Goal: Task Accomplishment & Management: Use online tool/utility

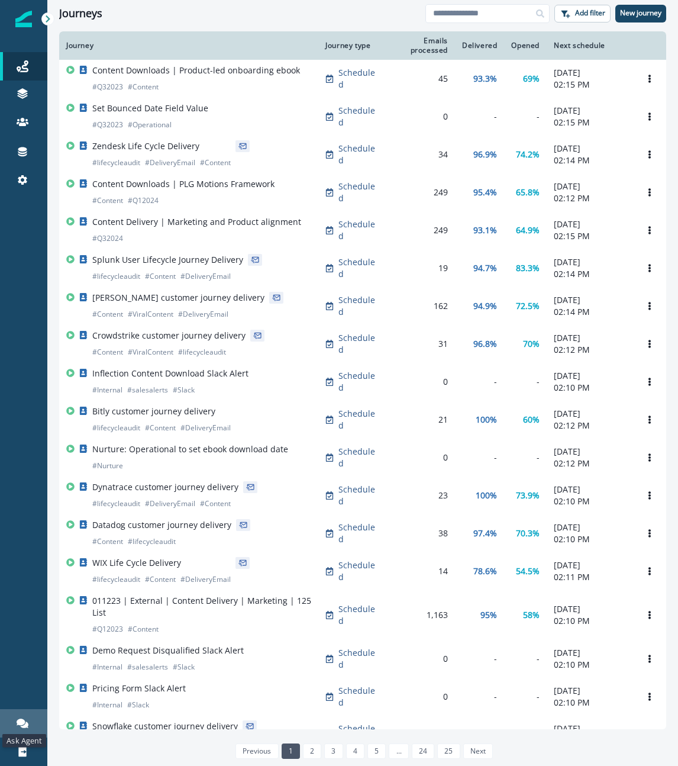
click at [22, 722] on icon at bounding box center [23, 722] width 12 height 9
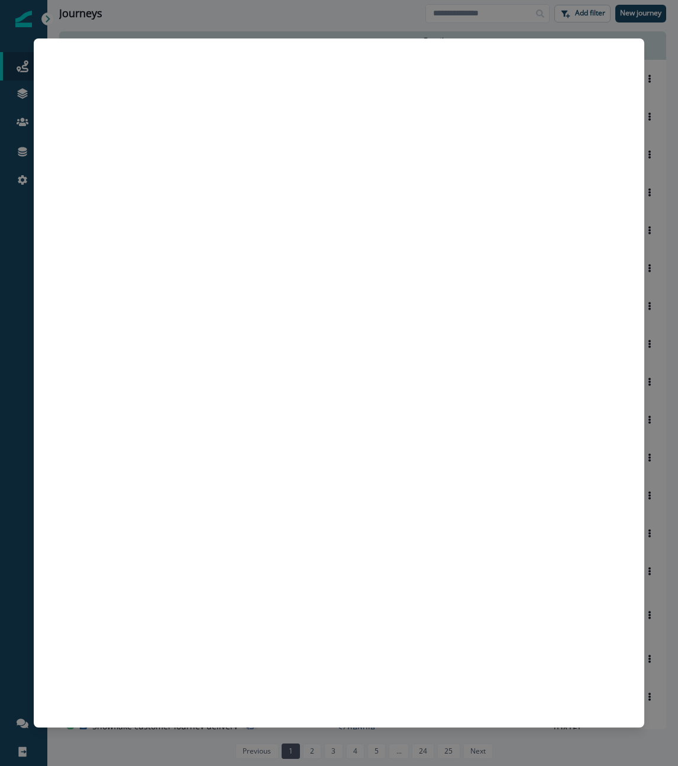
click at [196, 5] on div at bounding box center [339, 383] width 678 height 766
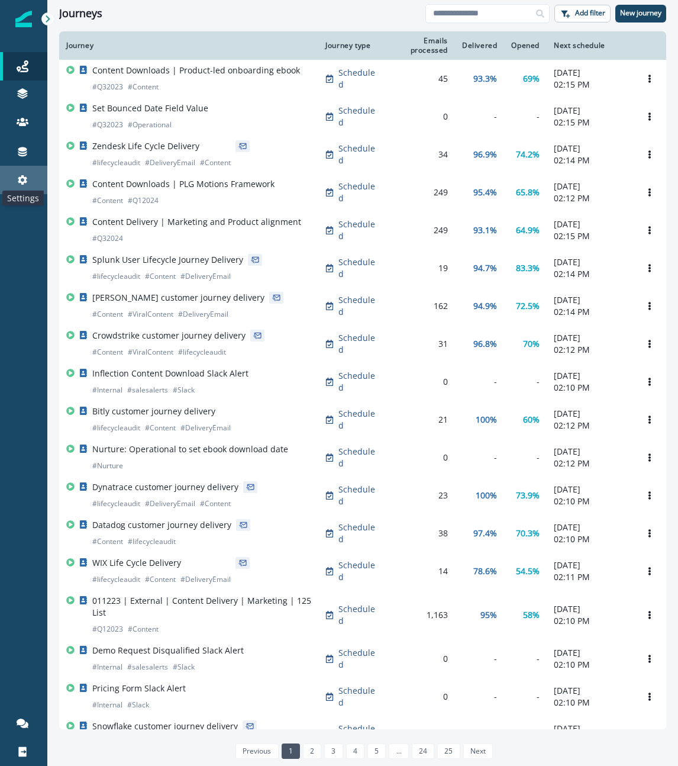
click at [25, 181] on icon at bounding box center [22, 179] width 9 height 9
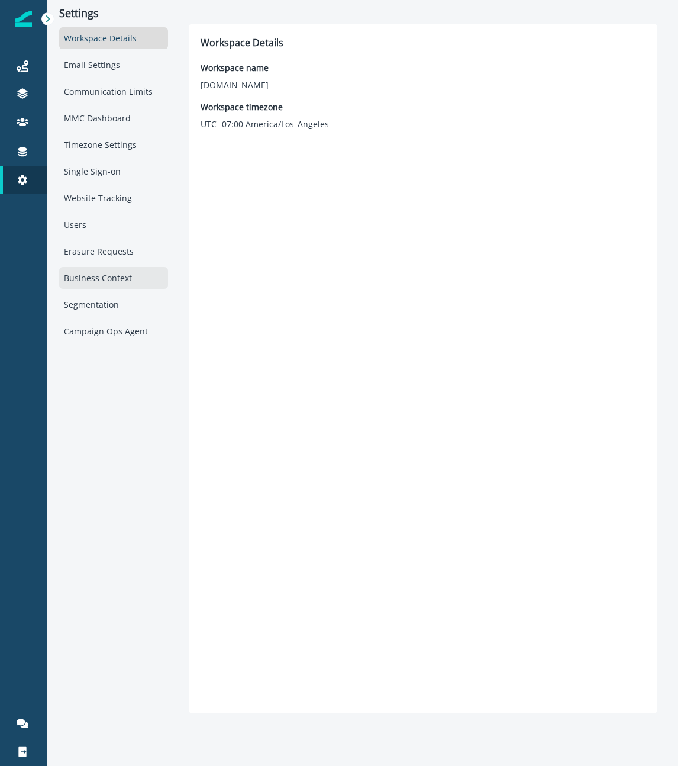
click at [110, 284] on div "Business Context" at bounding box center [113, 278] width 109 height 22
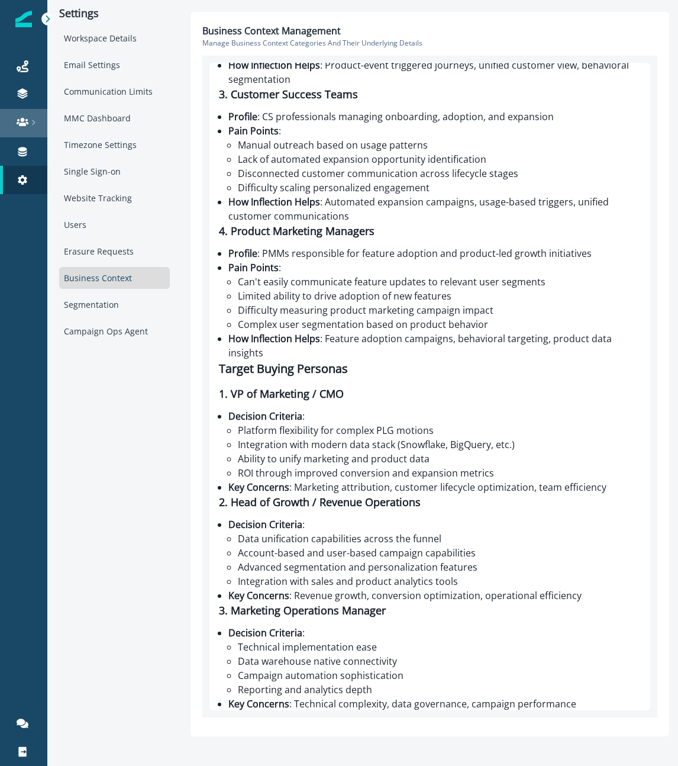
scroll to position [610, 0]
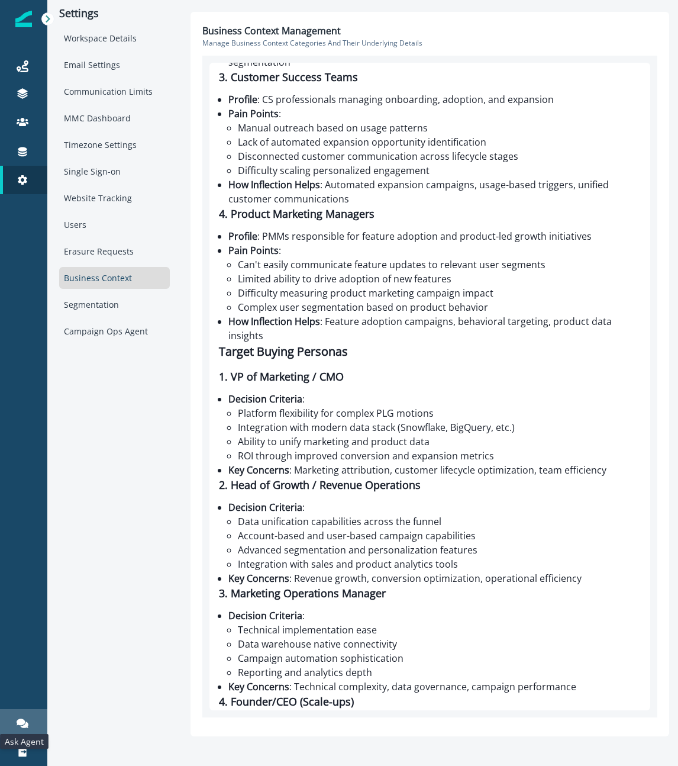
click at [24, 728] on icon at bounding box center [23, 723] width 12 height 12
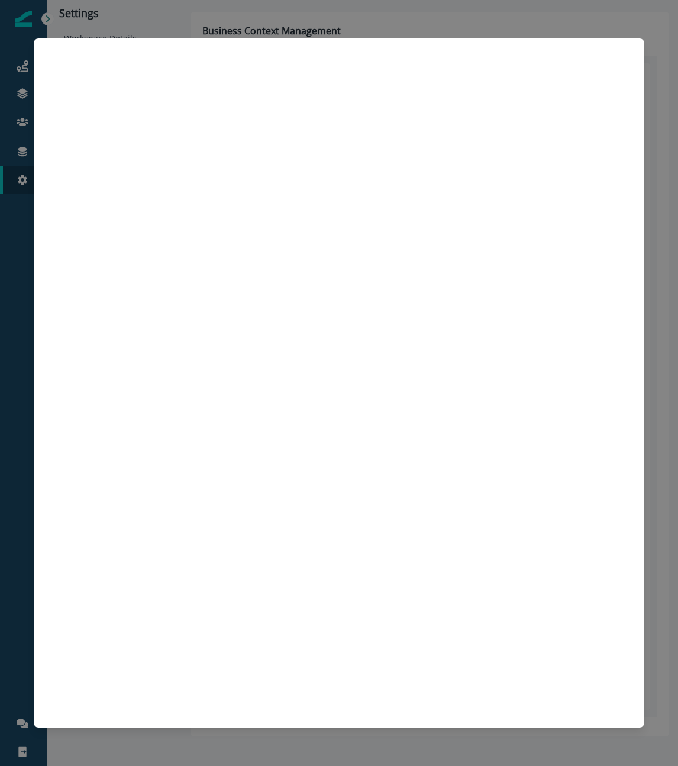
click at [25, 660] on div at bounding box center [339, 383] width 678 height 766
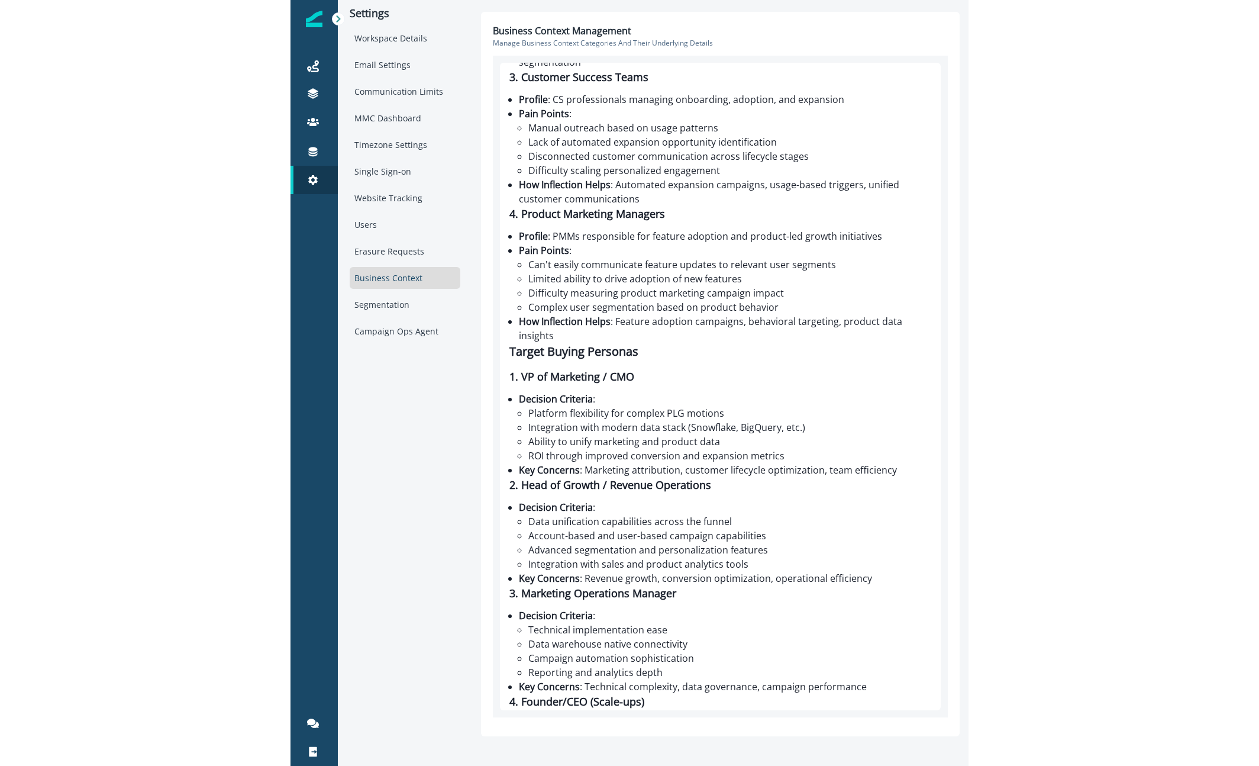
scroll to position [0, 0]
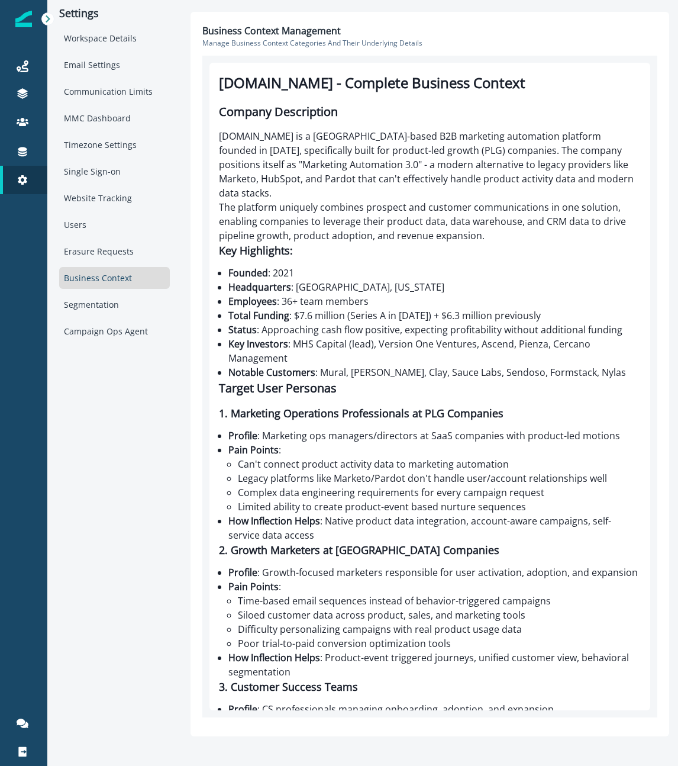
click at [372, 280] on li "Headquarters : Seattle, Washington" at bounding box center [434, 287] width 412 height 14
click at [20, 719] on icon at bounding box center [23, 722] width 12 height 9
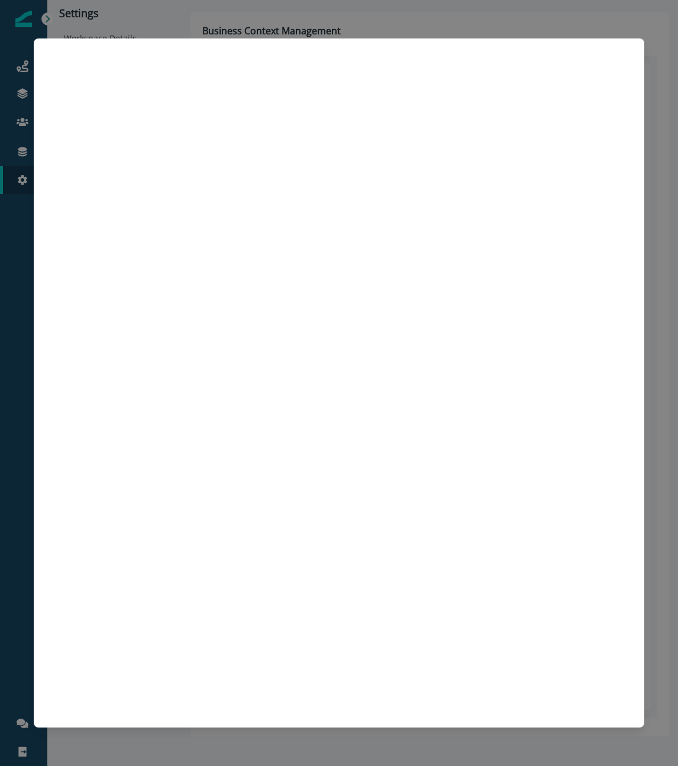
click at [251, 28] on div at bounding box center [339, 383] width 678 height 766
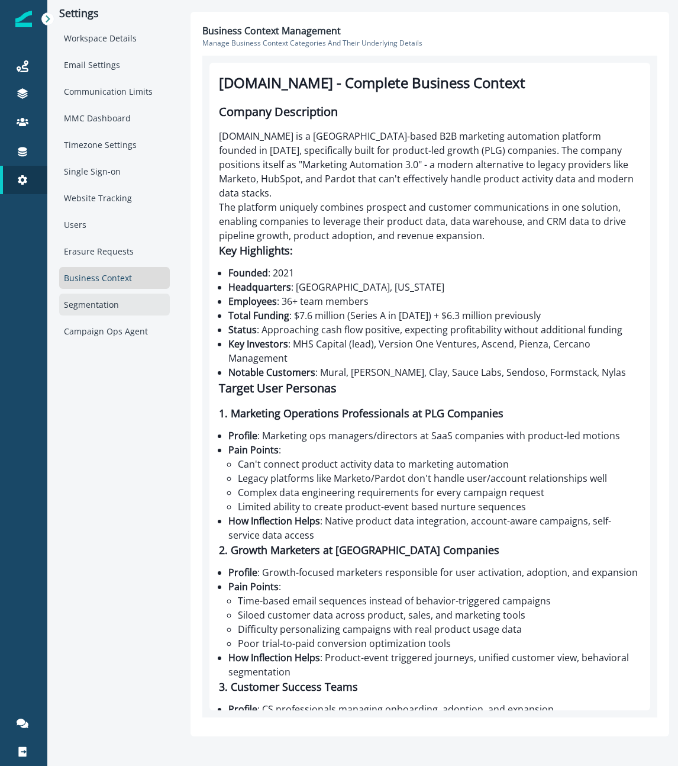
click at [110, 299] on div "Segmentation" at bounding box center [114, 305] width 111 height 22
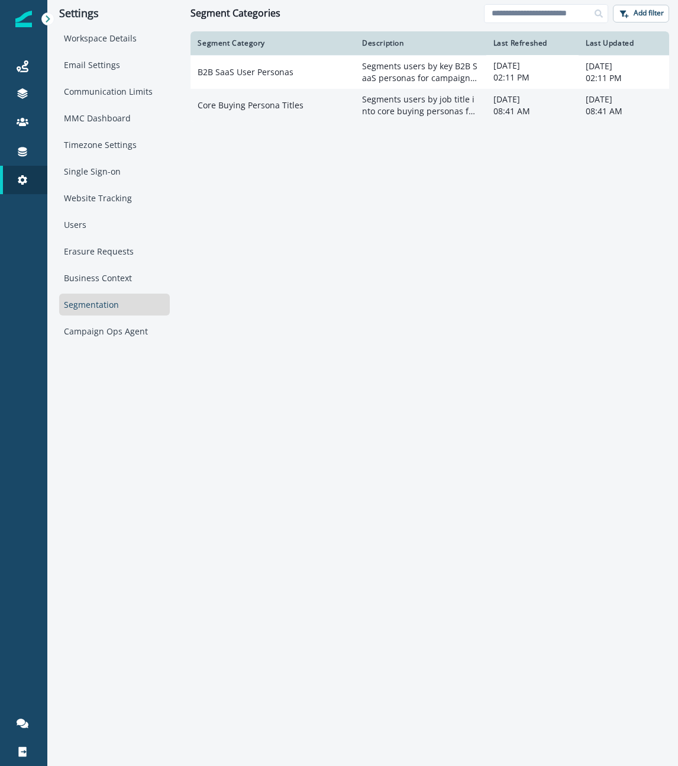
click at [308, 114] on td "Core Buying Persona Titles" at bounding box center [273, 105] width 165 height 33
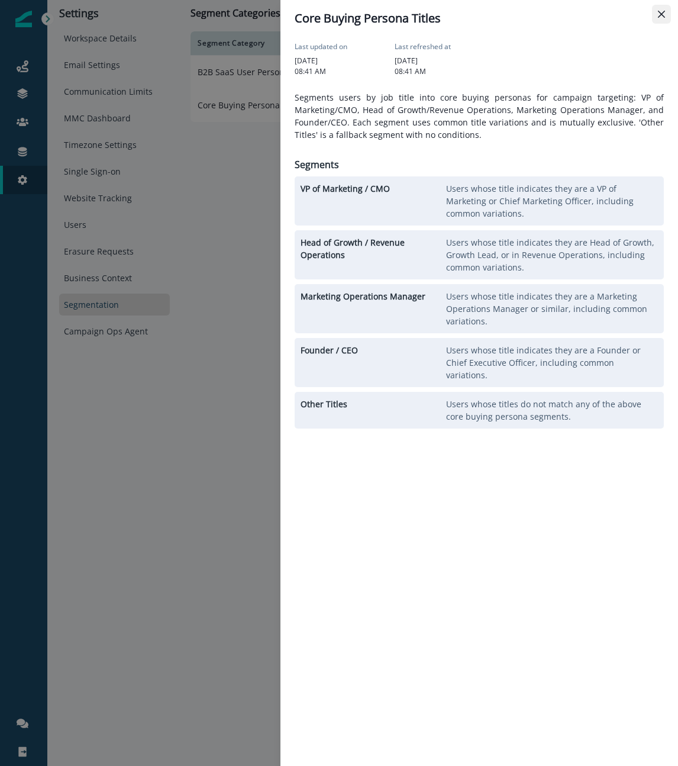
click at [660, 16] on icon "Close" at bounding box center [661, 14] width 7 height 7
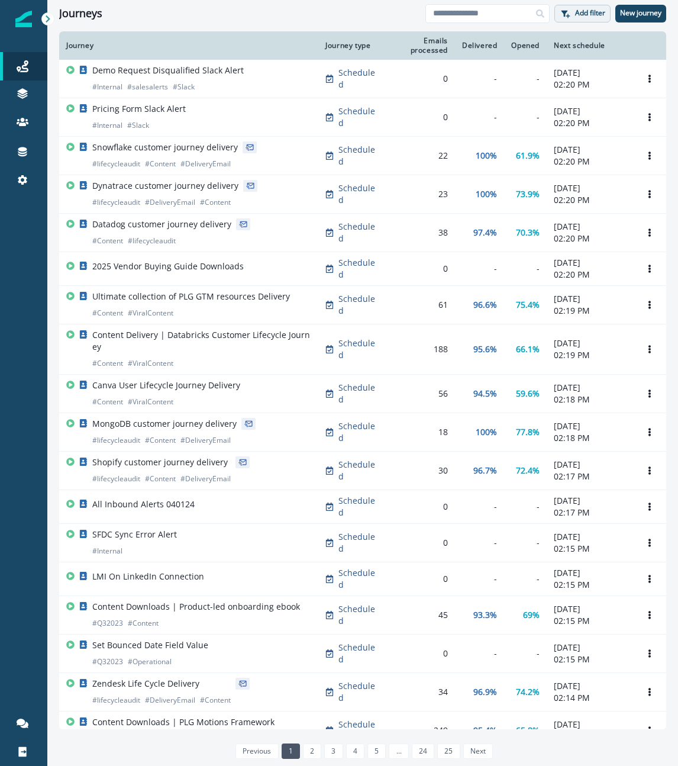
click at [590, 17] on p "Add filter" at bounding box center [590, 13] width 30 height 8
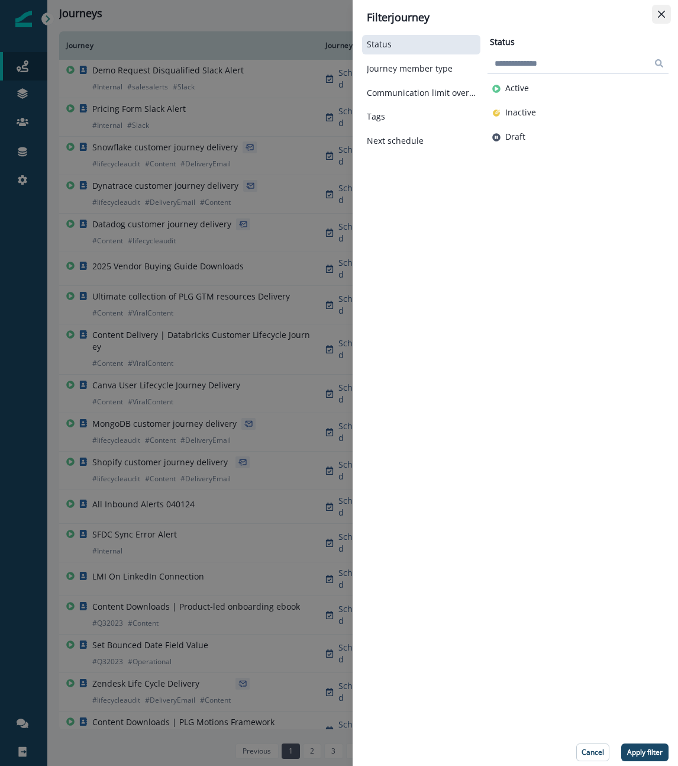
click at [660, 16] on icon "Close" at bounding box center [661, 14] width 7 height 7
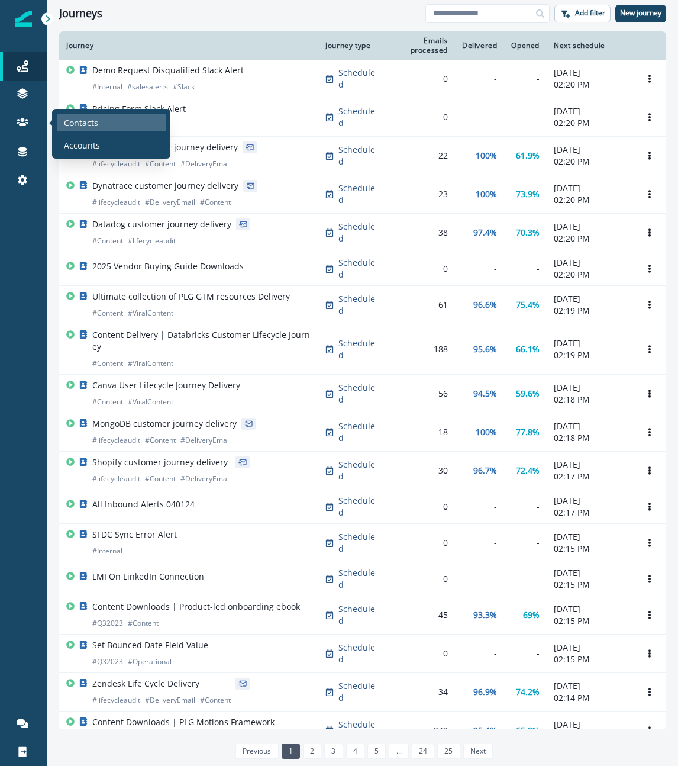
click at [76, 120] on p "Contacts" at bounding box center [81, 123] width 34 height 12
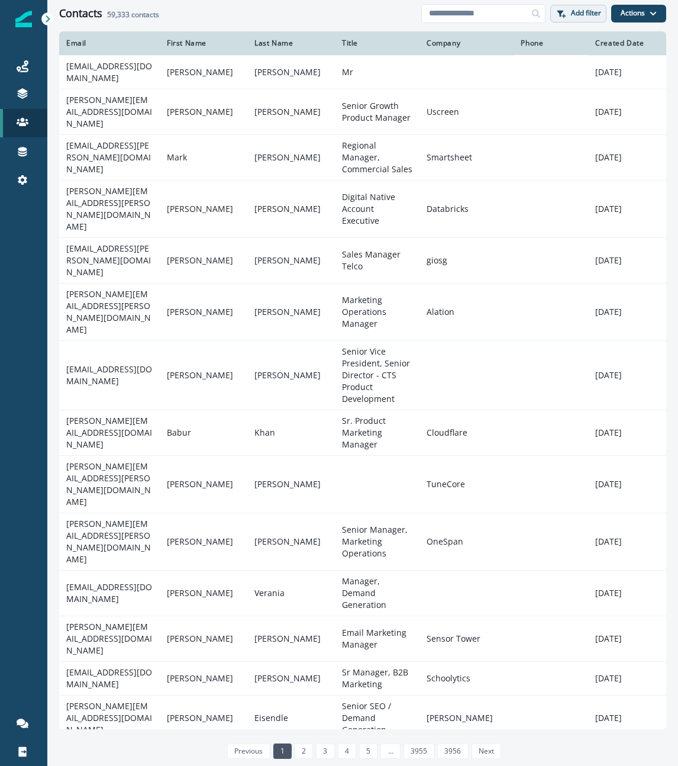
click at [577, 14] on p "Add filter" at bounding box center [586, 13] width 30 height 8
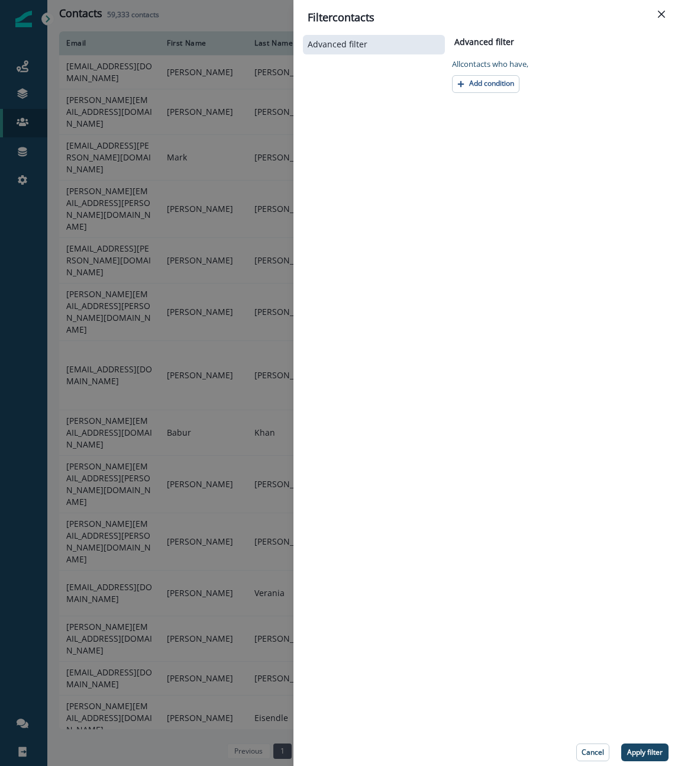
click at [496, 94] on div "Advanced filter Advanced filter Clear All contact s who have, Add condition Can…" at bounding box center [486, 397] width 366 height 728
click at [496, 89] on button "Add condition" at bounding box center [485, 84] width 67 height 18
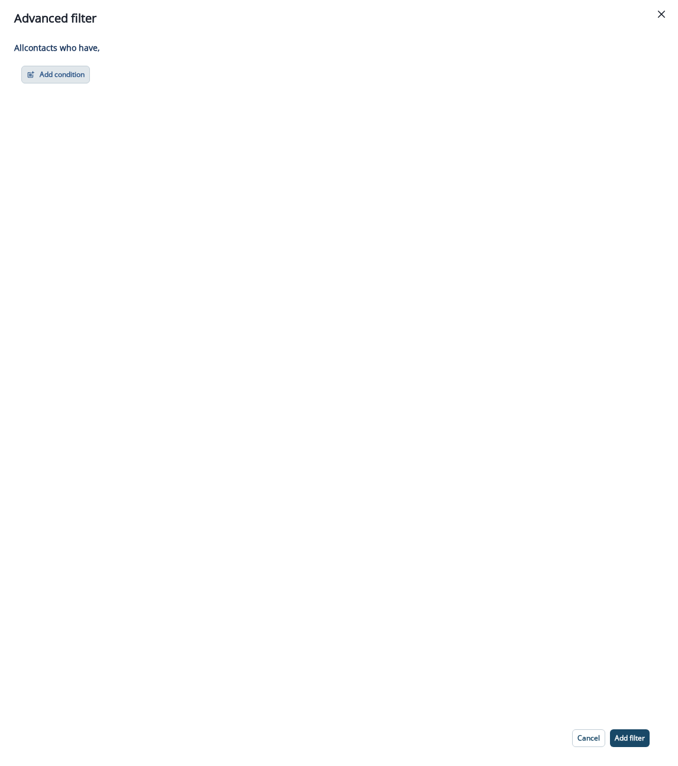
click at [49, 73] on button "Add condition" at bounding box center [55, 75] width 69 height 18
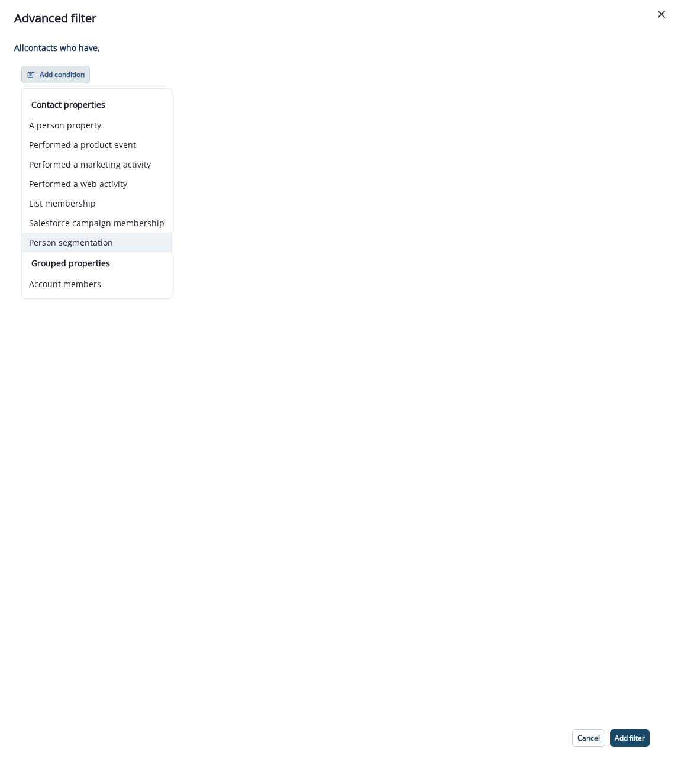
click at [85, 247] on button "Person segmentation" at bounding box center [97, 243] width 150 height 20
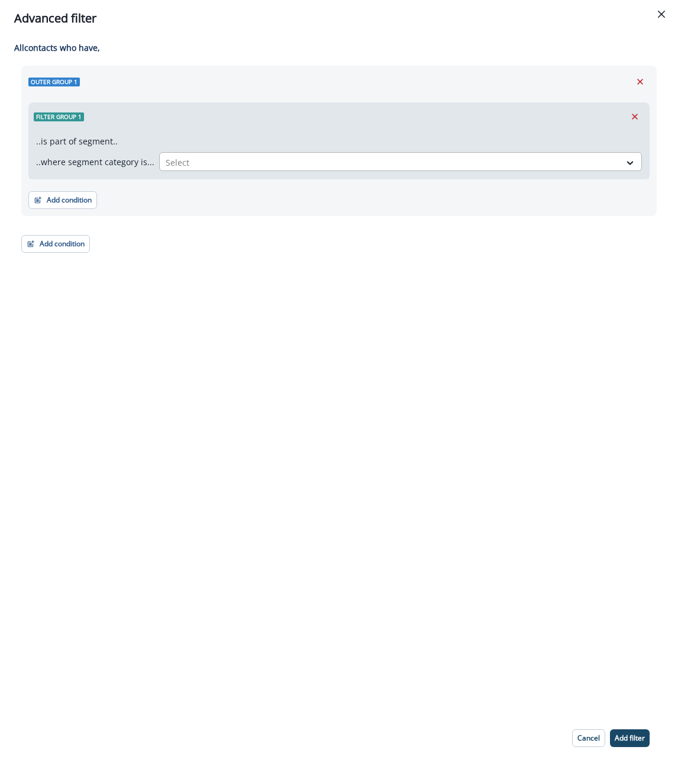
click at [178, 166] on div at bounding box center [390, 162] width 449 height 15
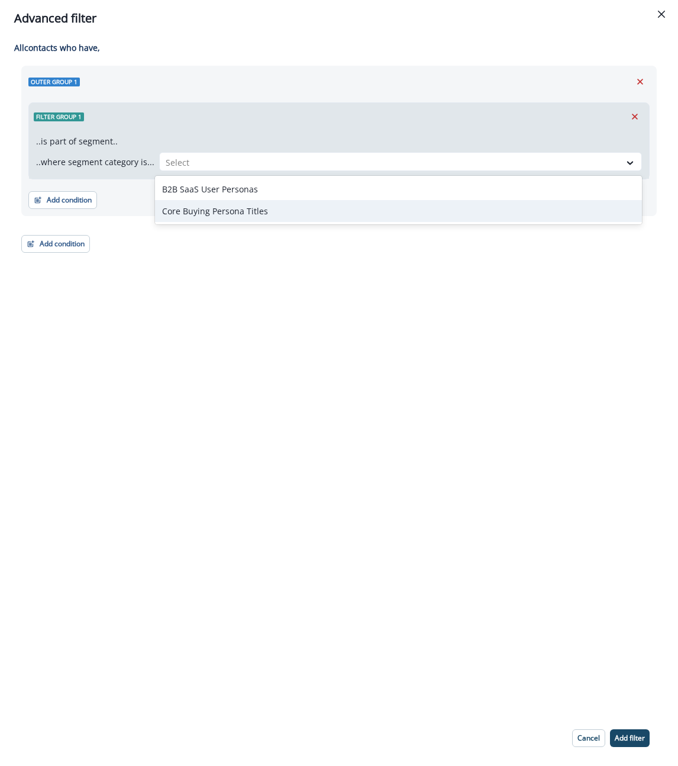
click at [218, 208] on div "Core Buying Persona Titles" at bounding box center [398, 211] width 487 height 22
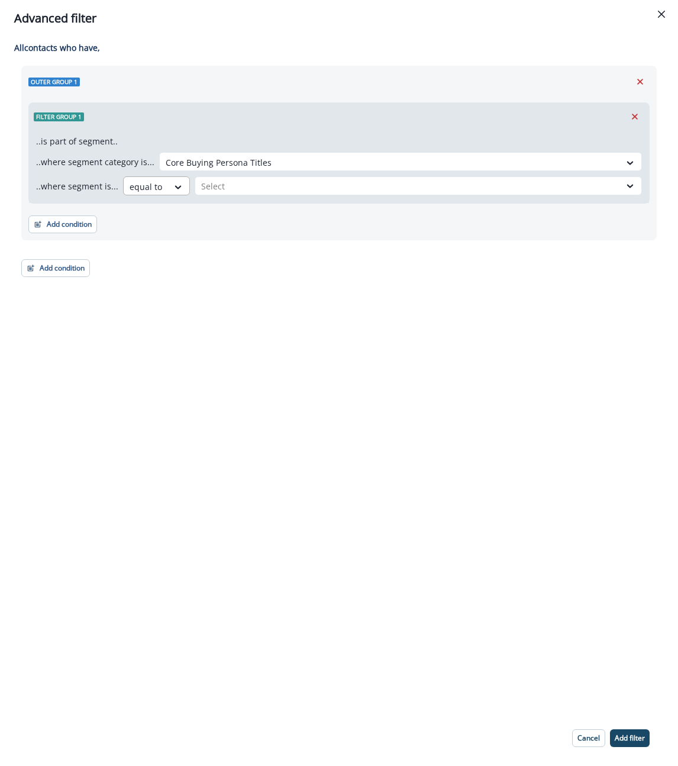
click at [142, 189] on div at bounding box center [146, 186] width 33 height 15
click at [150, 215] on div "not equal to" at bounding box center [153, 213] width 66 height 22
click at [226, 200] on div "..is part of segment.. ..where segment category is... 98727579-277c-43cc-9fb0-a…" at bounding box center [339, 166] width 620 height 73
click at [226, 179] on div at bounding box center [416, 186] width 398 height 15
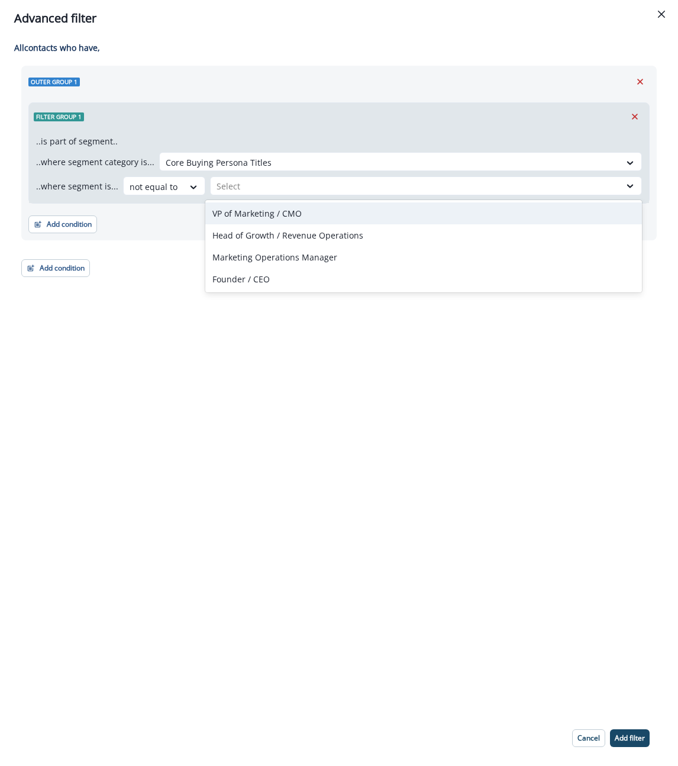
click at [250, 208] on div "VP of Marketing / CMO" at bounding box center [423, 213] width 437 height 22
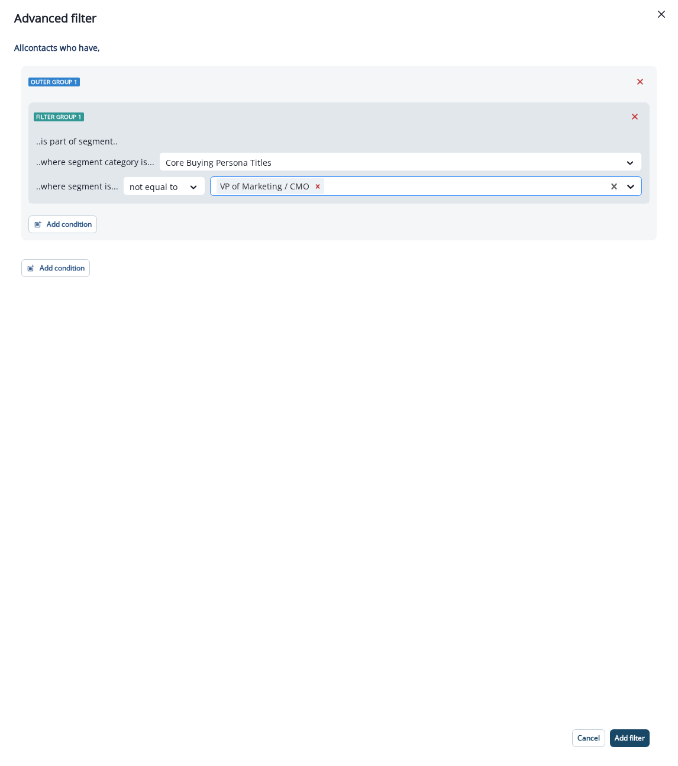
click at [330, 190] on div at bounding box center [465, 186] width 276 height 15
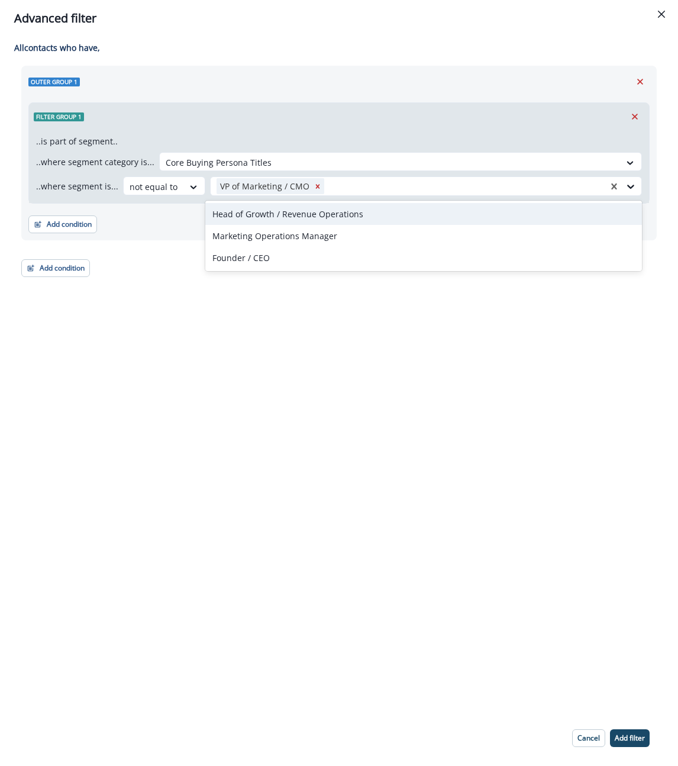
click at [317, 207] on div "Head of Growth / Revenue Operations" at bounding box center [423, 214] width 437 height 22
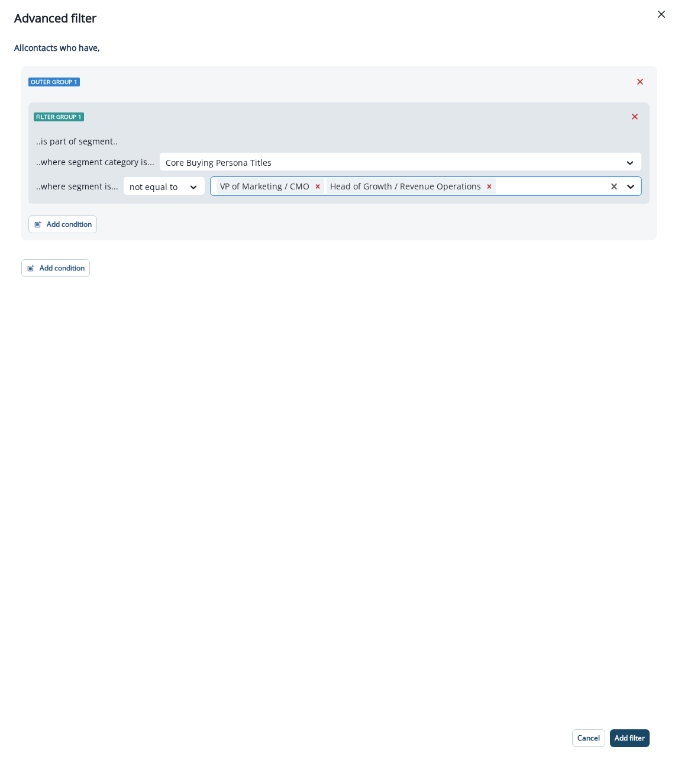
click at [507, 182] on div at bounding box center [550, 186] width 104 height 15
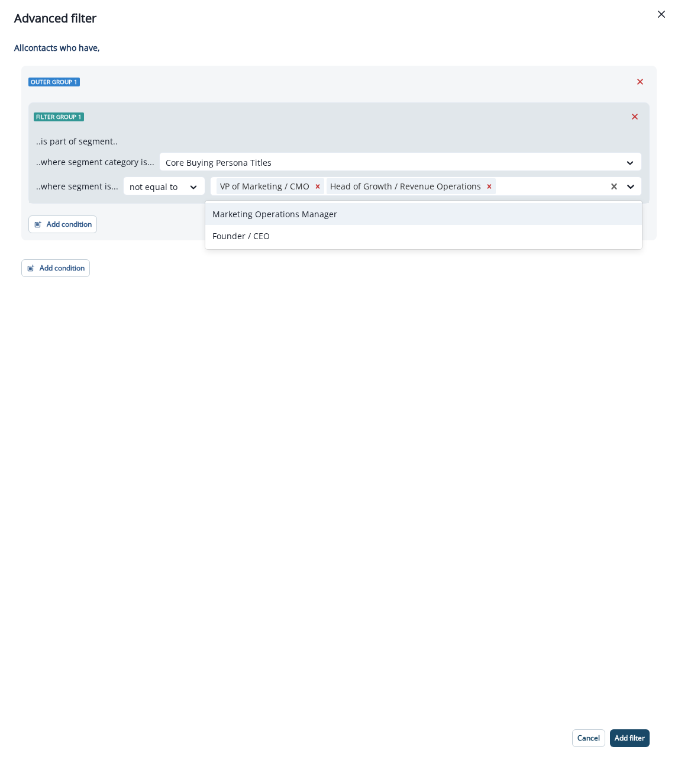
click at [430, 212] on div "Marketing Operations Manager" at bounding box center [423, 214] width 437 height 22
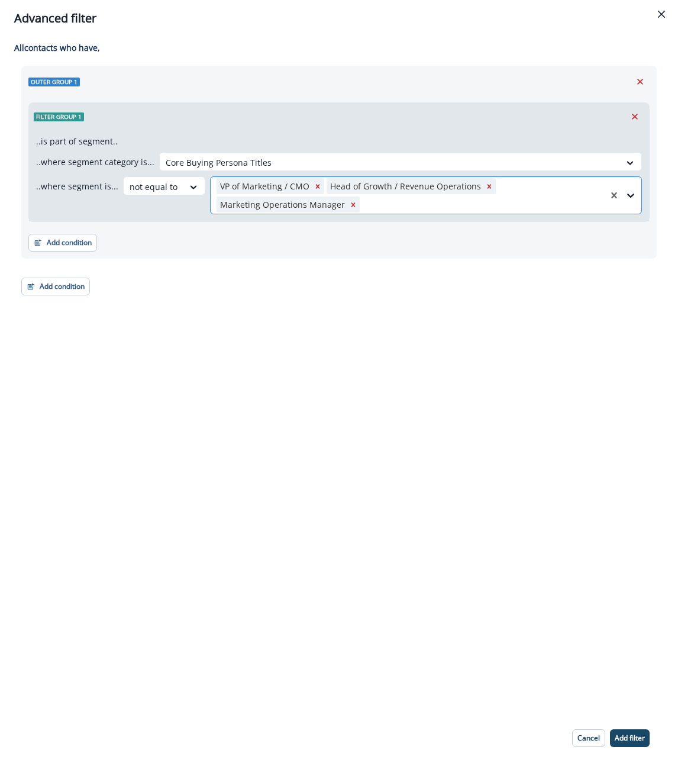
click at [427, 211] on div at bounding box center [482, 204] width 240 height 15
click at [355, 230] on div "Founder / CEO" at bounding box center [423, 232] width 437 height 22
click at [636, 737] on p "Add filter" at bounding box center [630, 738] width 30 height 8
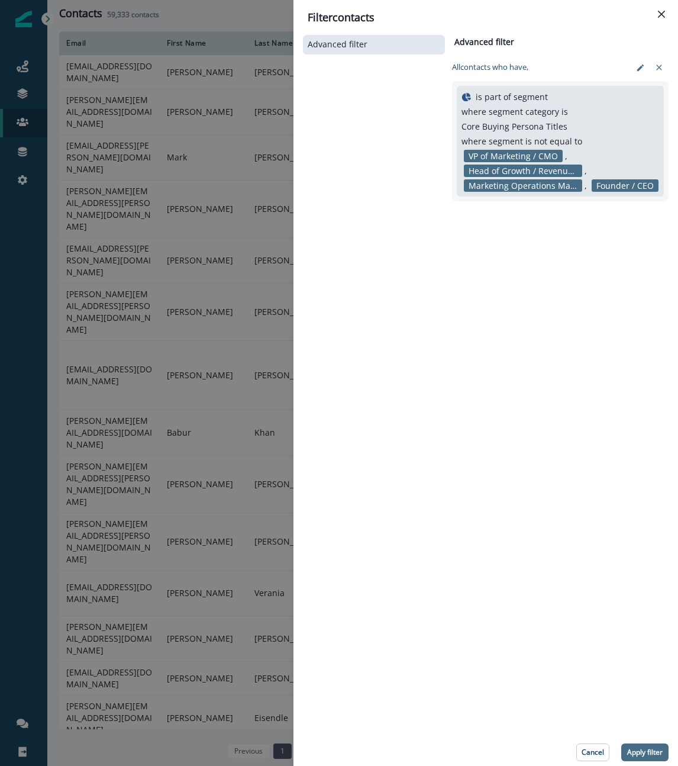
click at [644, 752] on p "Apply filter" at bounding box center [645, 752] width 36 height 8
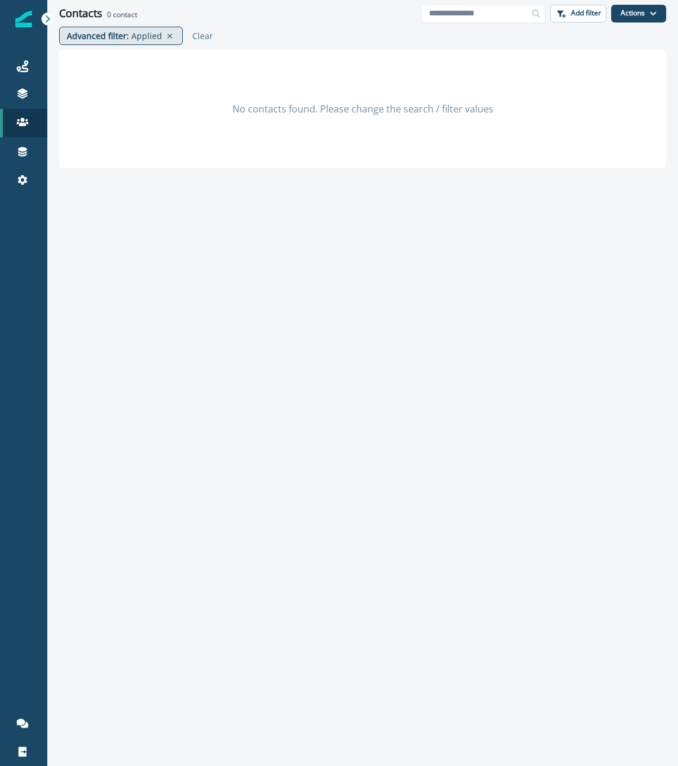
click at [122, 41] on p "Advanced filter :" at bounding box center [98, 36] width 62 height 12
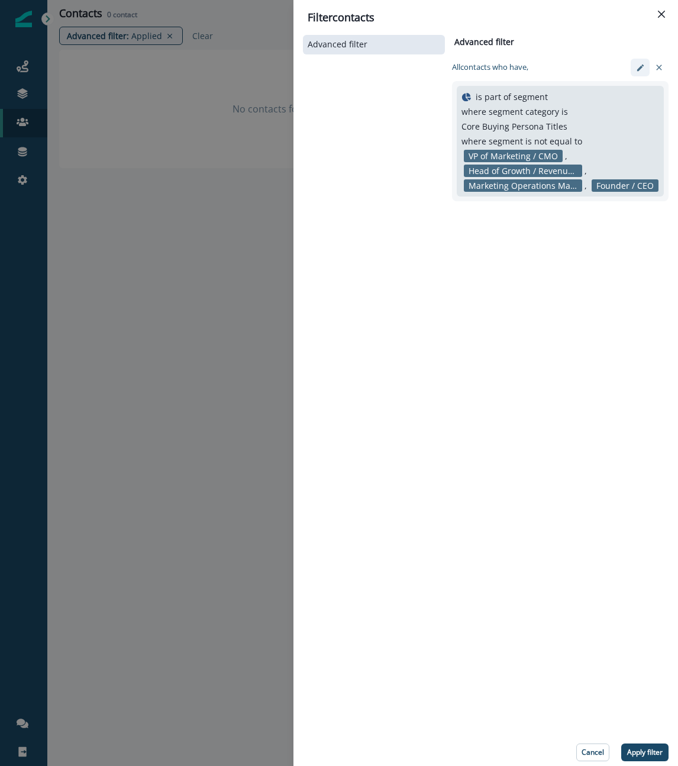
click at [641, 68] on icon "edit-filter" at bounding box center [640, 67] width 9 height 9
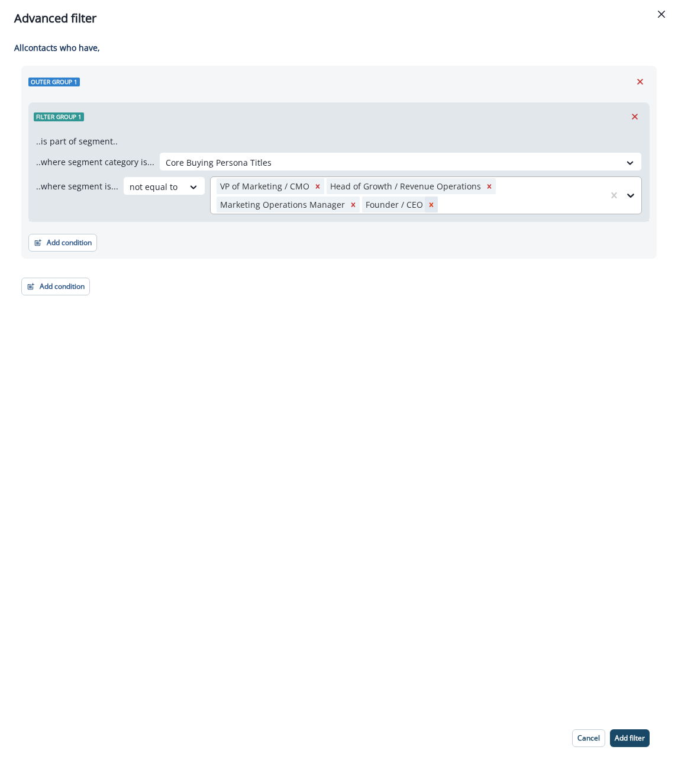
click at [427, 207] on icon "Remove Founder / CEO" at bounding box center [431, 205] width 8 height 8
click at [349, 205] on icon "Remove Marketing Operations Manager" at bounding box center [353, 205] width 8 height 8
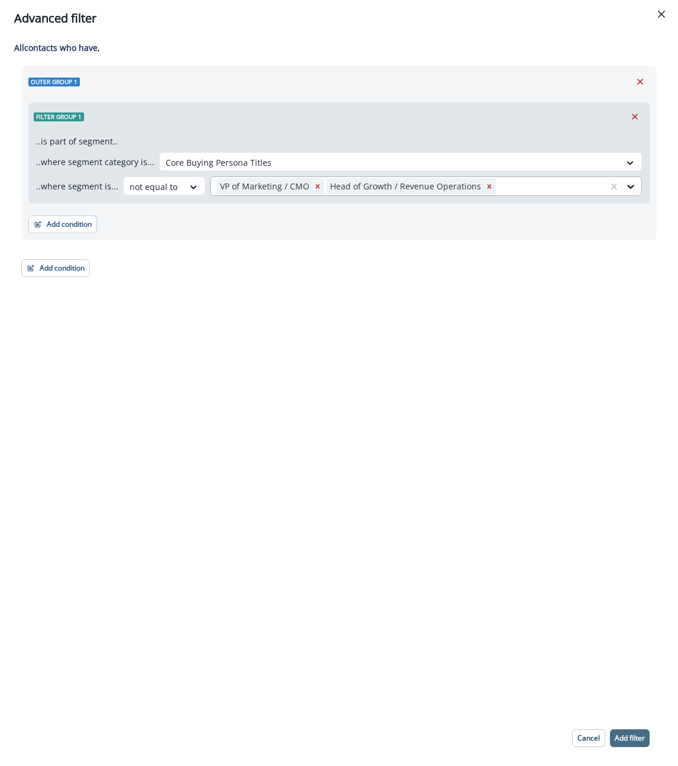
click at [636, 737] on p "Add filter" at bounding box center [630, 738] width 30 height 8
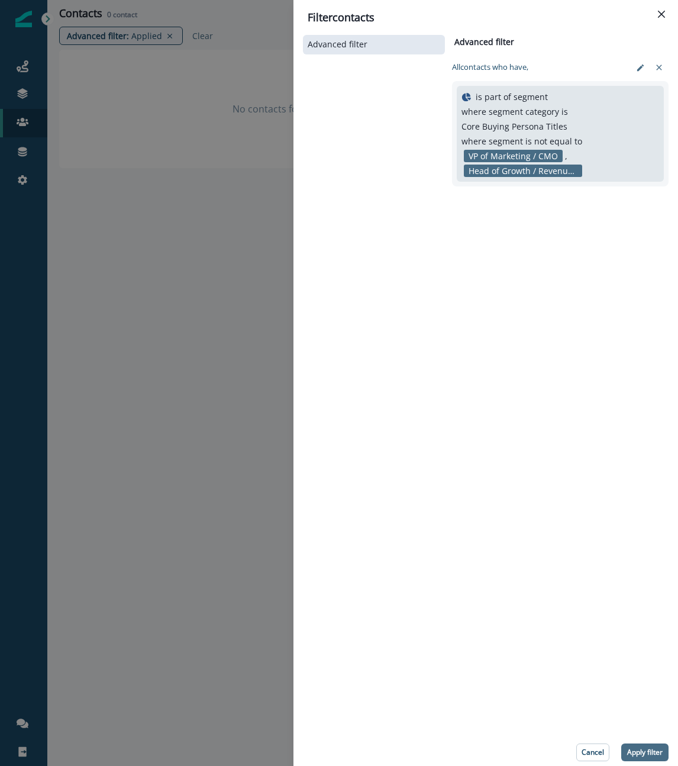
click at [650, 756] on p "Apply filter" at bounding box center [645, 752] width 36 height 8
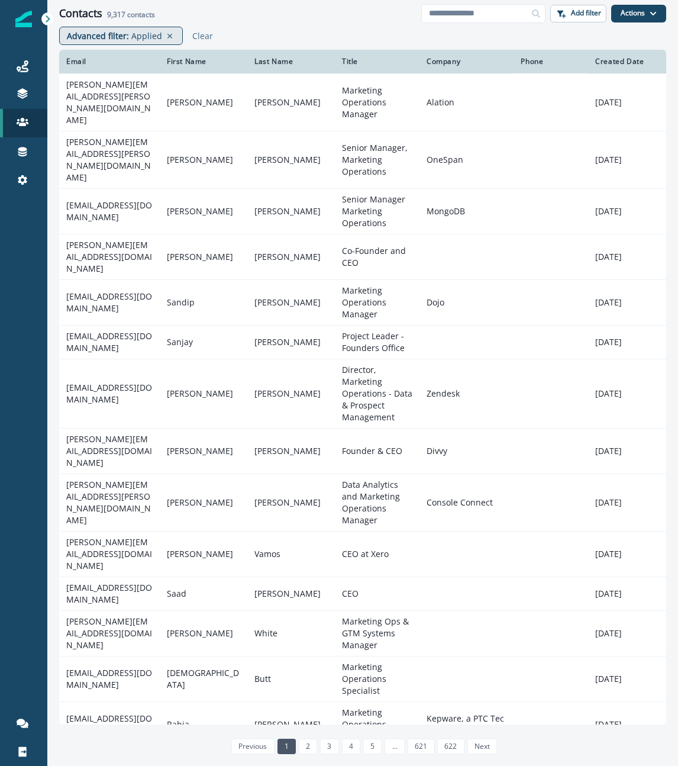
click at [131, 36] on p "Applied" at bounding box center [146, 36] width 31 height 12
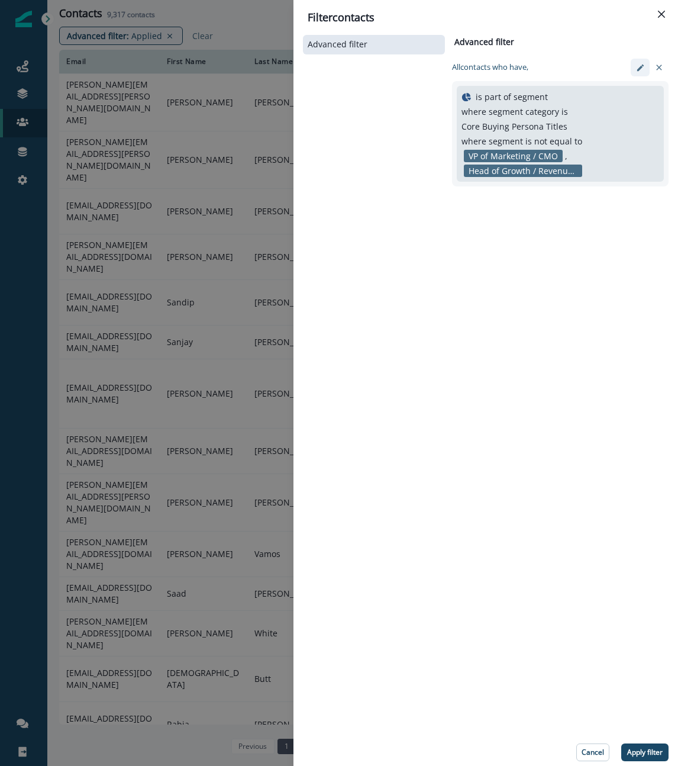
click at [639, 64] on icon "edit-filter" at bounding box center [640, 67] width 9 height 9
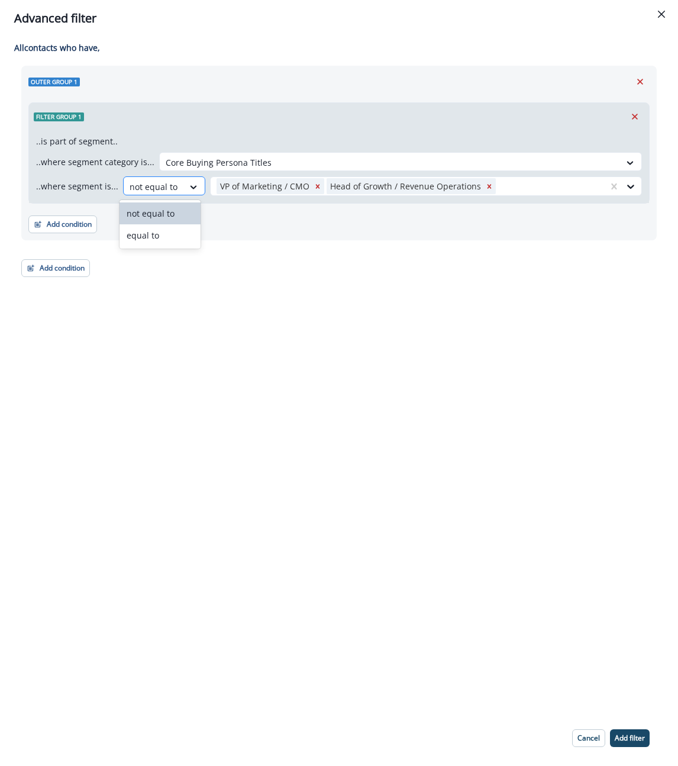
click at [163, 189] on div at bounding box center [154, 186] width 48 height 15
click at [160, 233] on div "equal to" at bounding box center [160, 235] width 81 height 22
click at [298, 186] on icon "Remove VP of Marketing / CMO" at bounding box center [302, 186] width 8 height 8
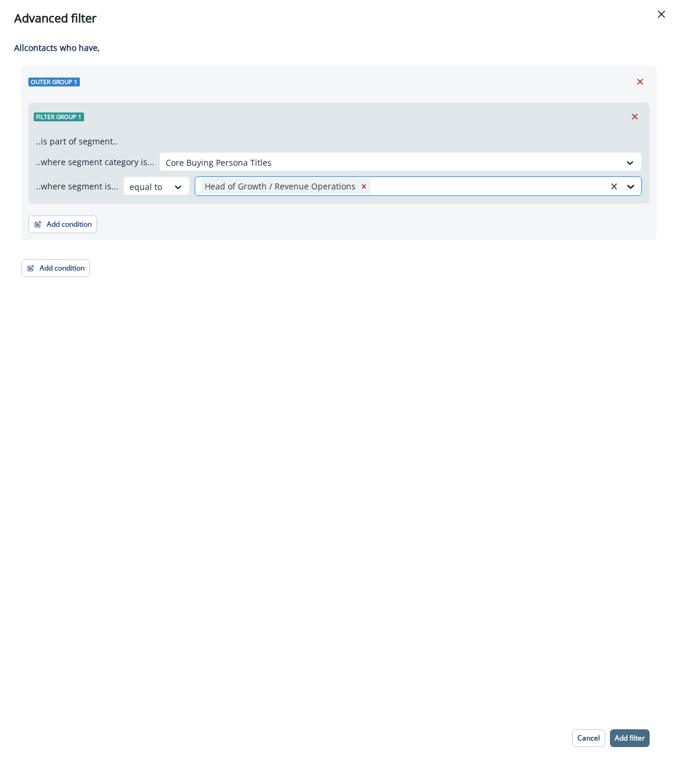
click at [637, 739] on p "Add filter" at bounding box center [630, 738] width 30 height 8
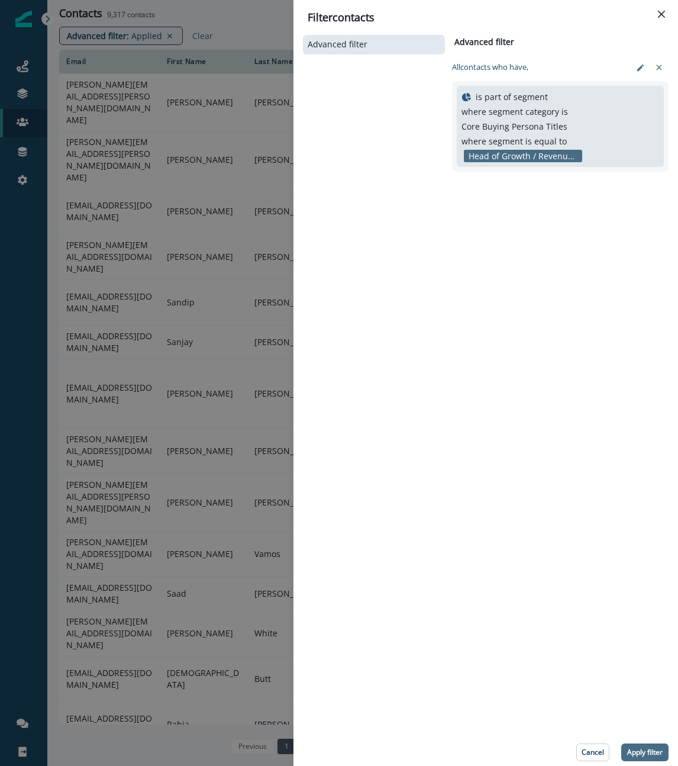
click at [648, 754] on p "Apply filter" at bounding box center [645, 752] width 36 height 8
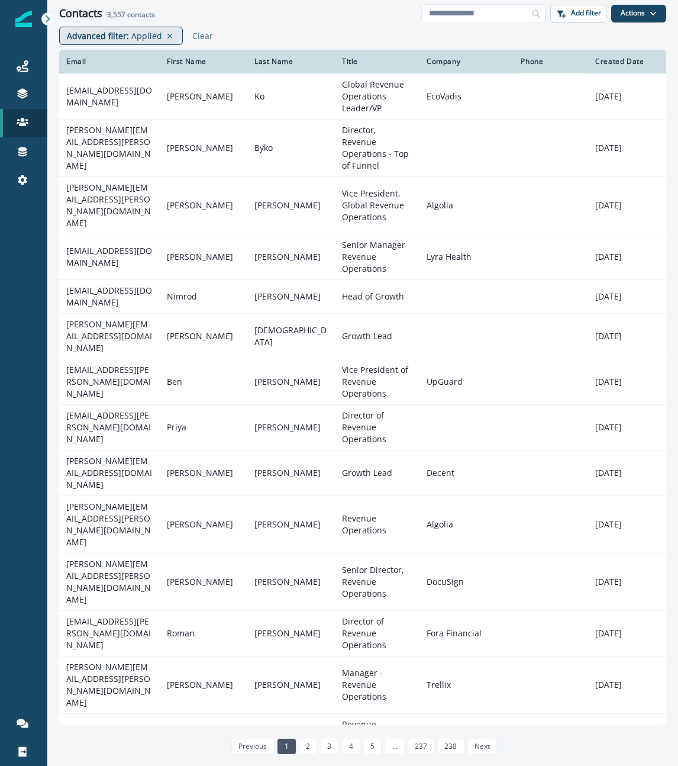
click at [111, 42] on div "Advanced filter : Applied" at bounding box center [121, 36] width 124 height 18
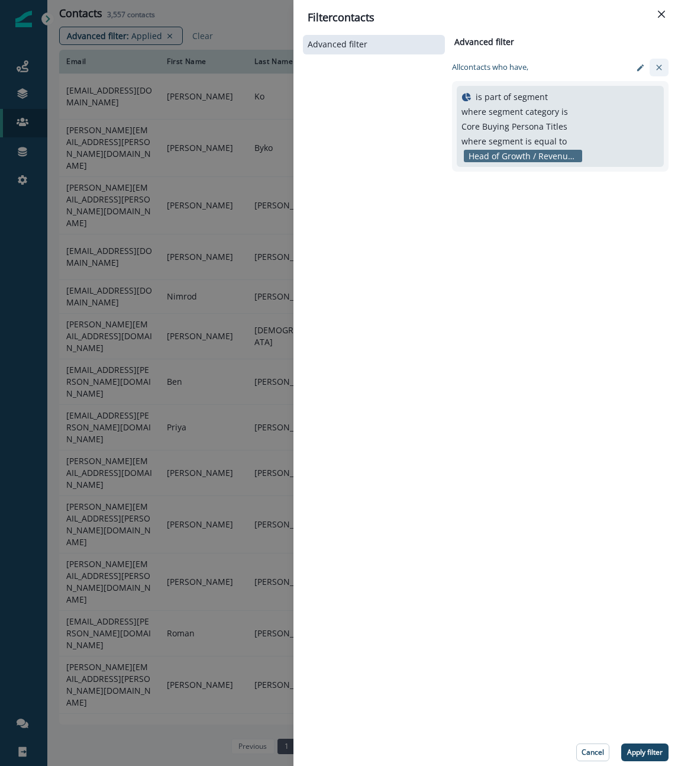
click at [658, 68] on icon "clear-filter" at bounding box center [658, 67] width 5 height 5
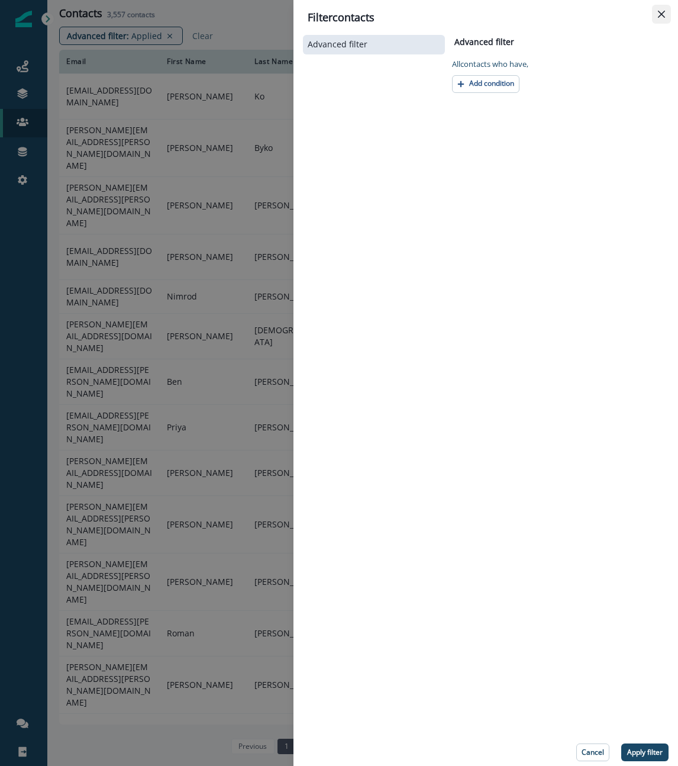
click at [662, 18] on button "Close" at bounding box center [661, 14] width 19 height 19
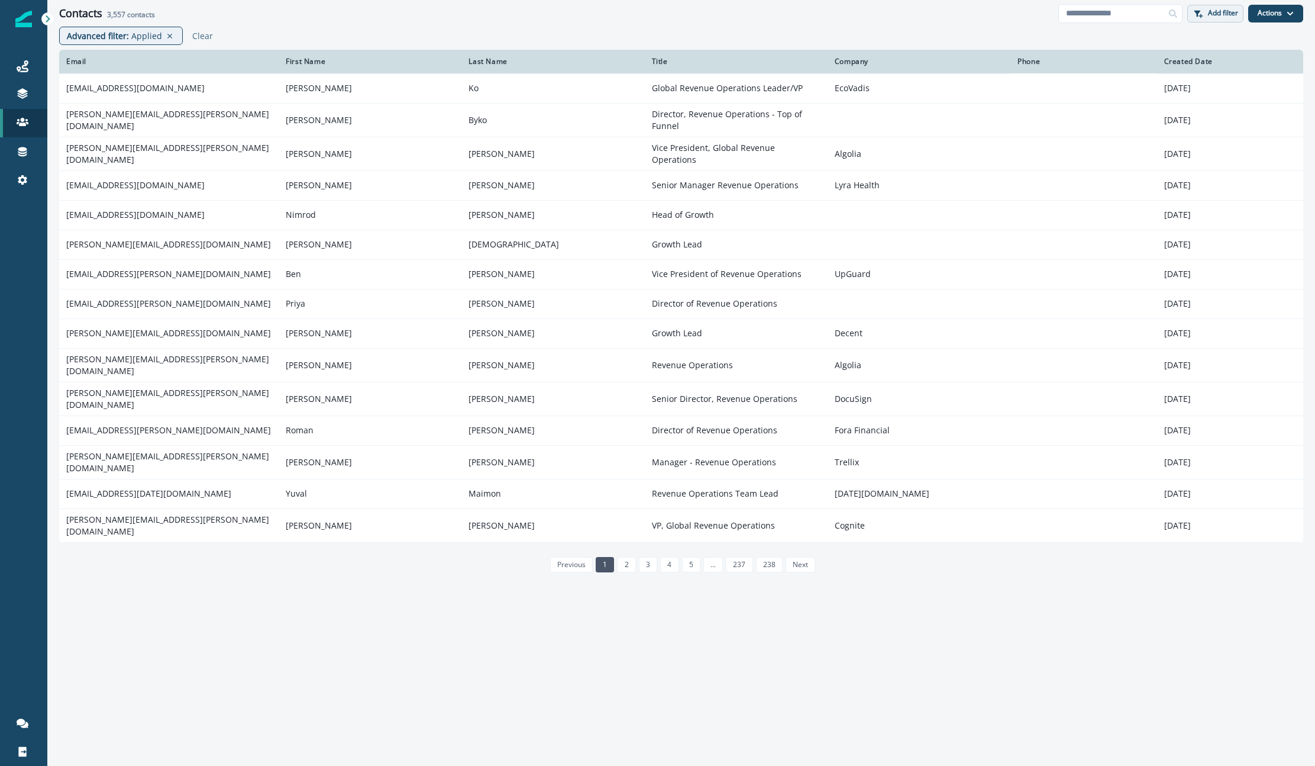
click at [678, 11] on p "Add filter" at bounding box center [1223, 13] width 30 height 8
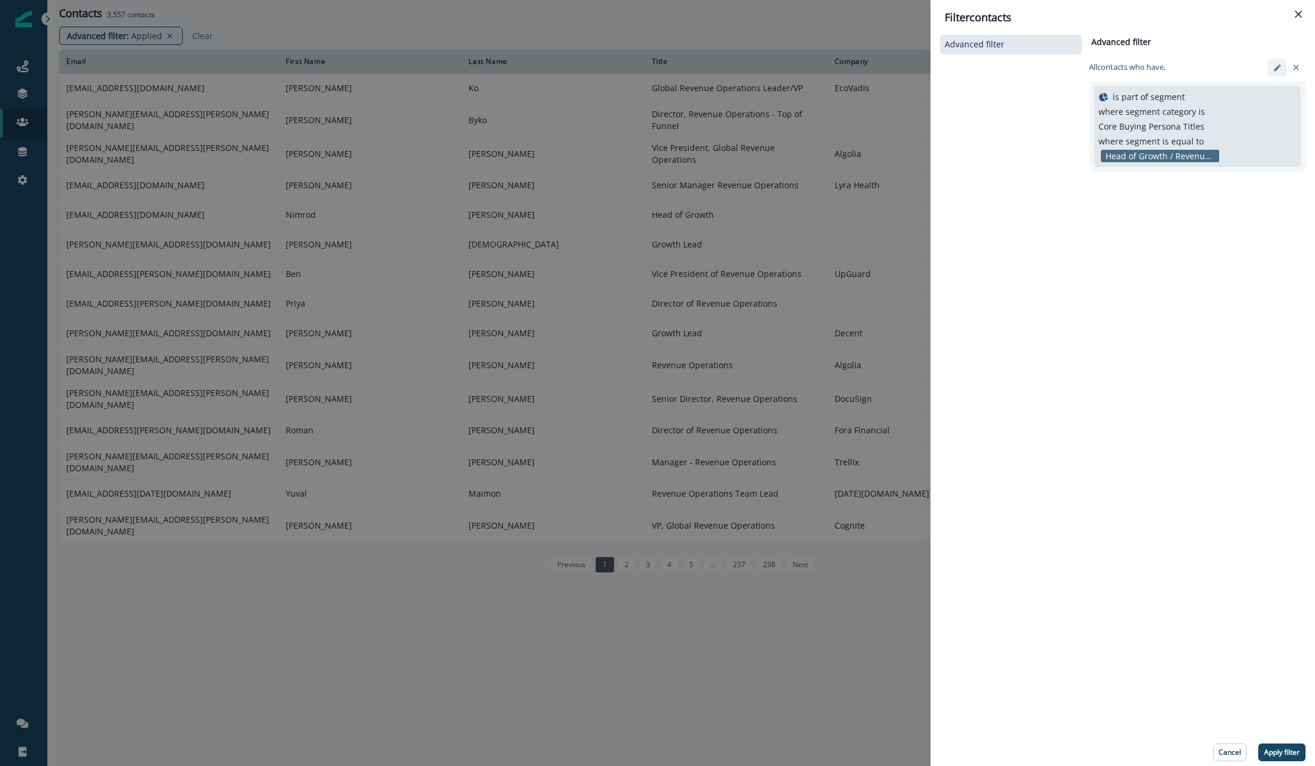
click at [678, 67] on icon "edit-filter" at bounding box center [1277, 67] width 9 height 9
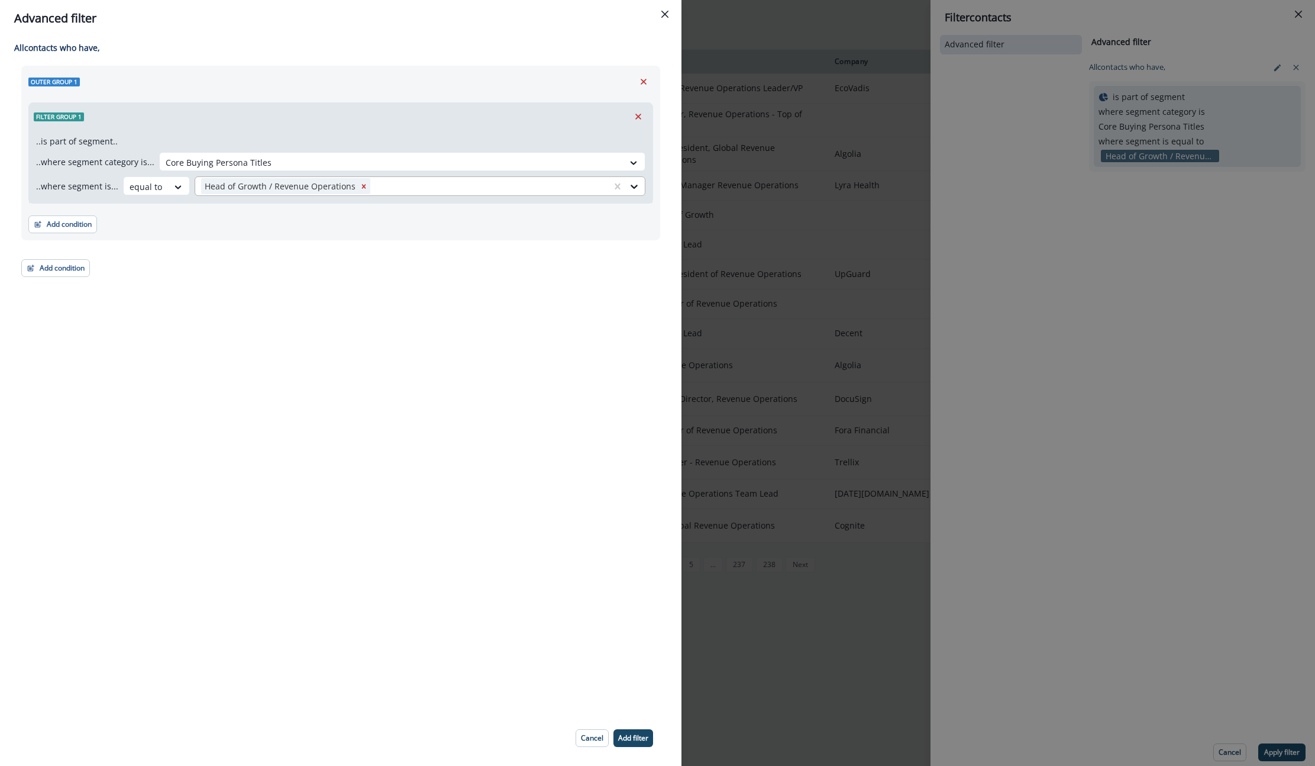
click at [373, 186] on div at bounding box center [489, 186] width 233 height 15
click at [356, 211] on div "VP of Marketing / CMO" at bounding box center [418, 214] width 455 height 22
click at [496, 189] on div at bounding box center [544, 186] width 123 height 15
click at [447, 207] on div "Marketing Operations Manager" at bounding box center [418, 214] width 455 height 22
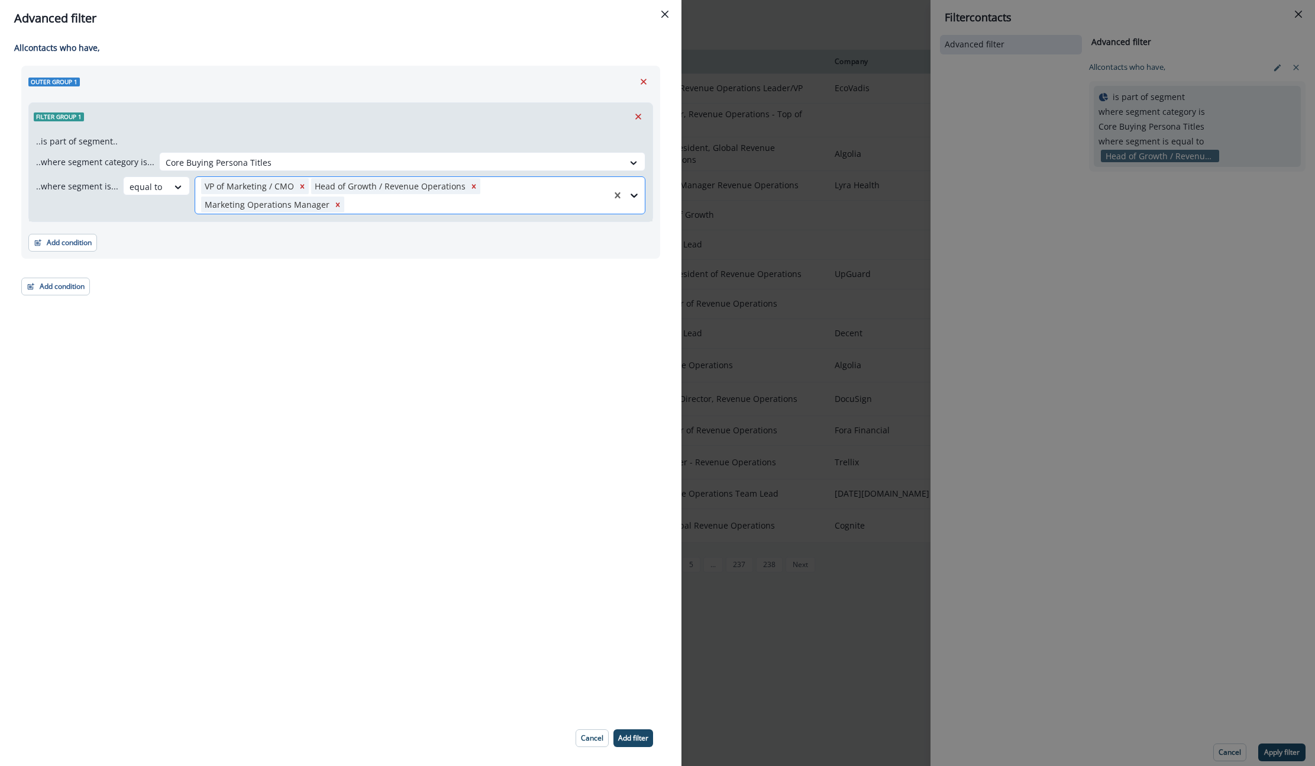
click at [508, 198] on div at bounding box center [476, 204] width 259 height 15
click at [279, 238] on div "Founder / CEO" at bounding box center [418, 232] width 455 height 22
click at [318, 394] on div "All contact s who have, Outer group 1 Filter group 1 ..is part of segment.. ..w…" at bounding box center [341, 373] width 682 height 673
click at [634, 734] on p "Add filter" at bounding box center [633, 738] width 30 height 8
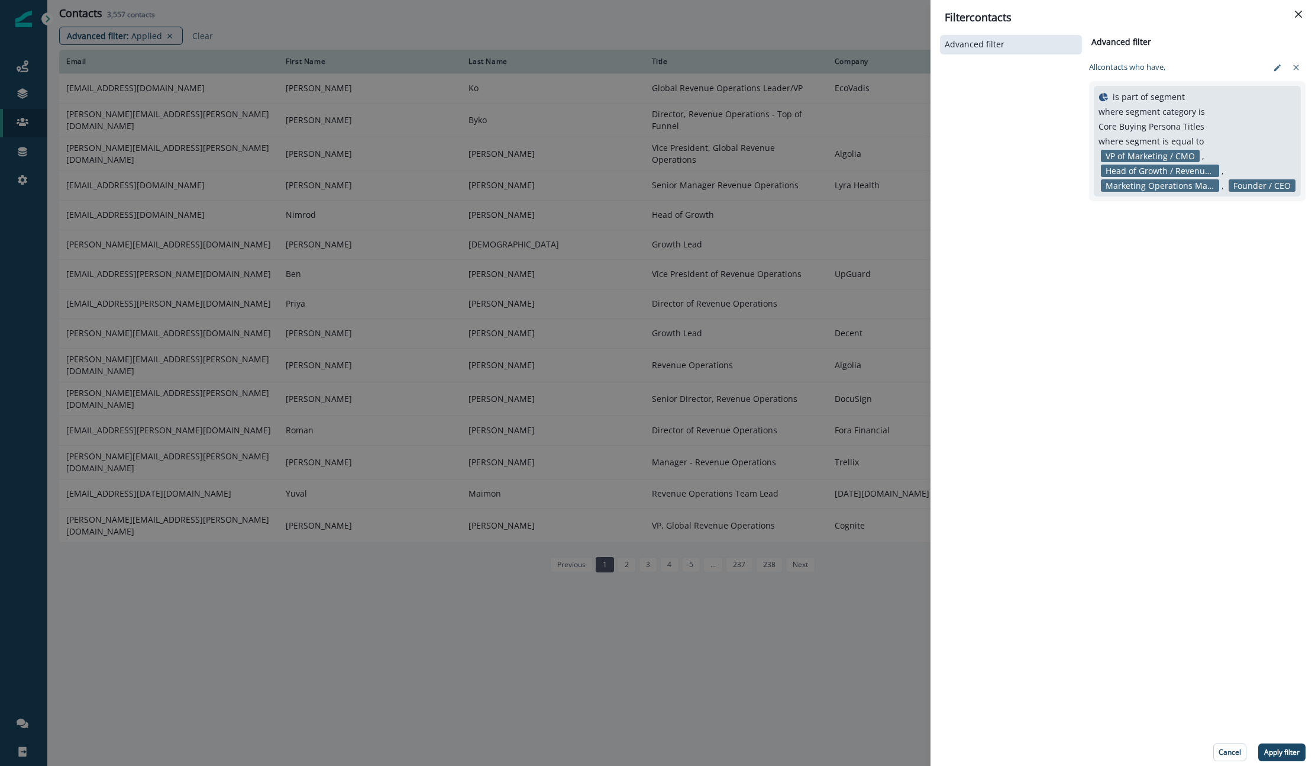
click at [678, 762] on div "Advanced filter Advanced filter Clear All contact s who have, is part of segmen…" at bounding box center [1123, 397] width 385 height 738
click at [678, 752] on p "Apply filter" at bounding box center [1283, 752] width 36 height 8
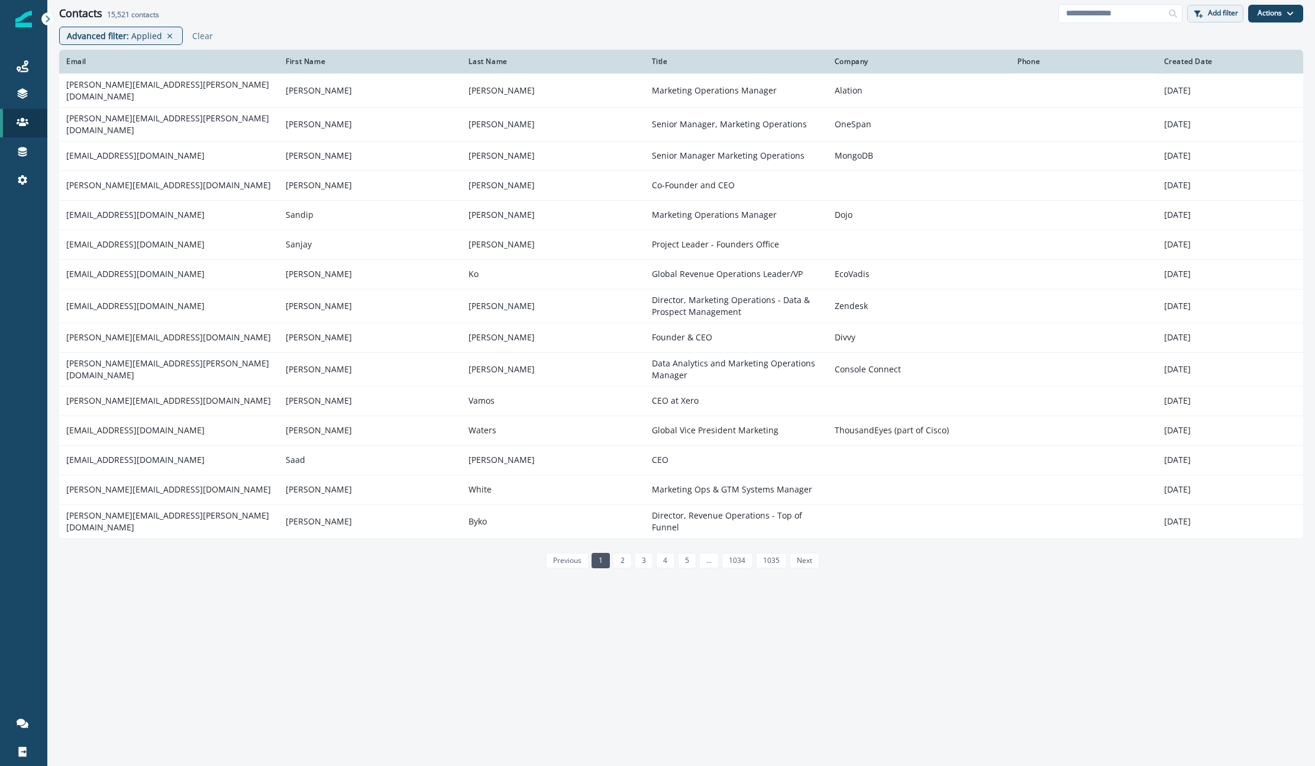
click at [678, 20] on button "Add filter" at bounding box center [1216, 14] width 56 height 18
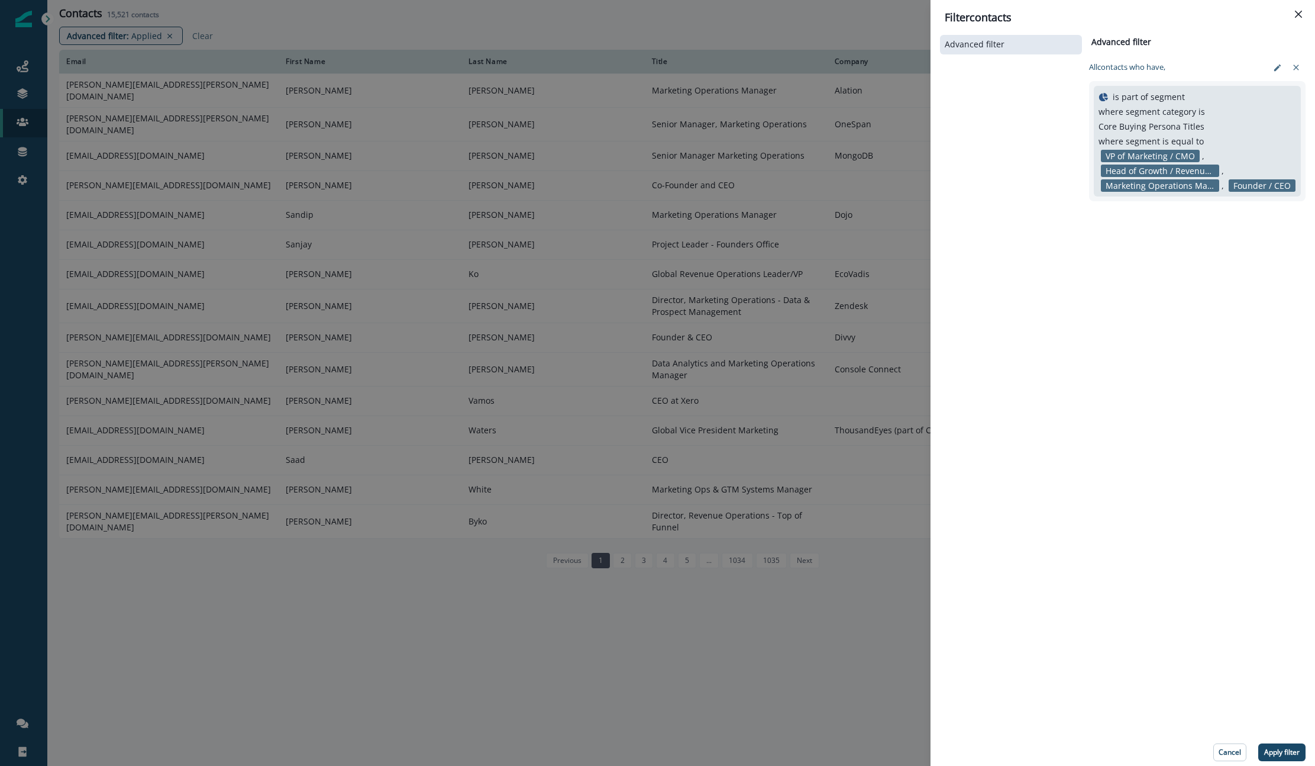
click at [514, 22] on div "Filter contacts Advanced filter Advanced filter Clear All contact s who have, i…" at bounding box center [657, 383] width 1315 height 766
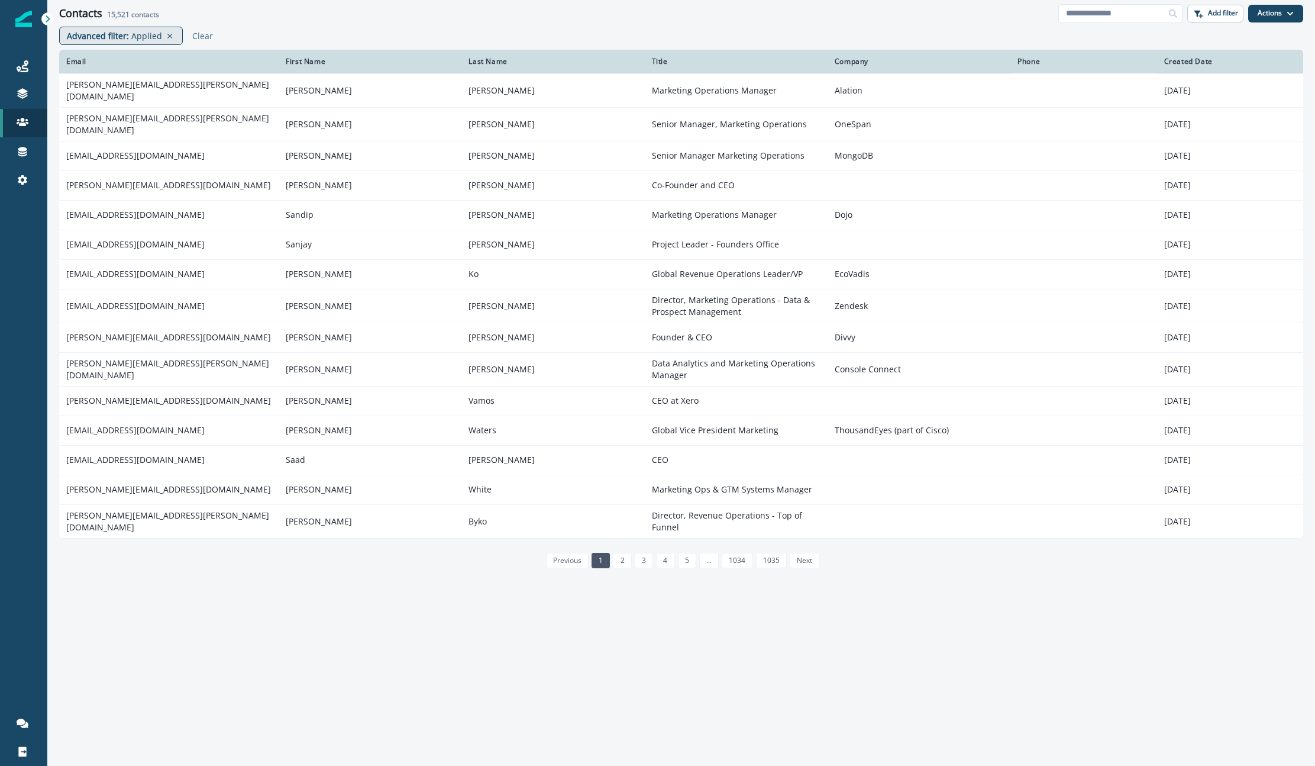
click at [110, 36] on p "Advanced filter :" at bounding box center [98, 36] width 62 height 12
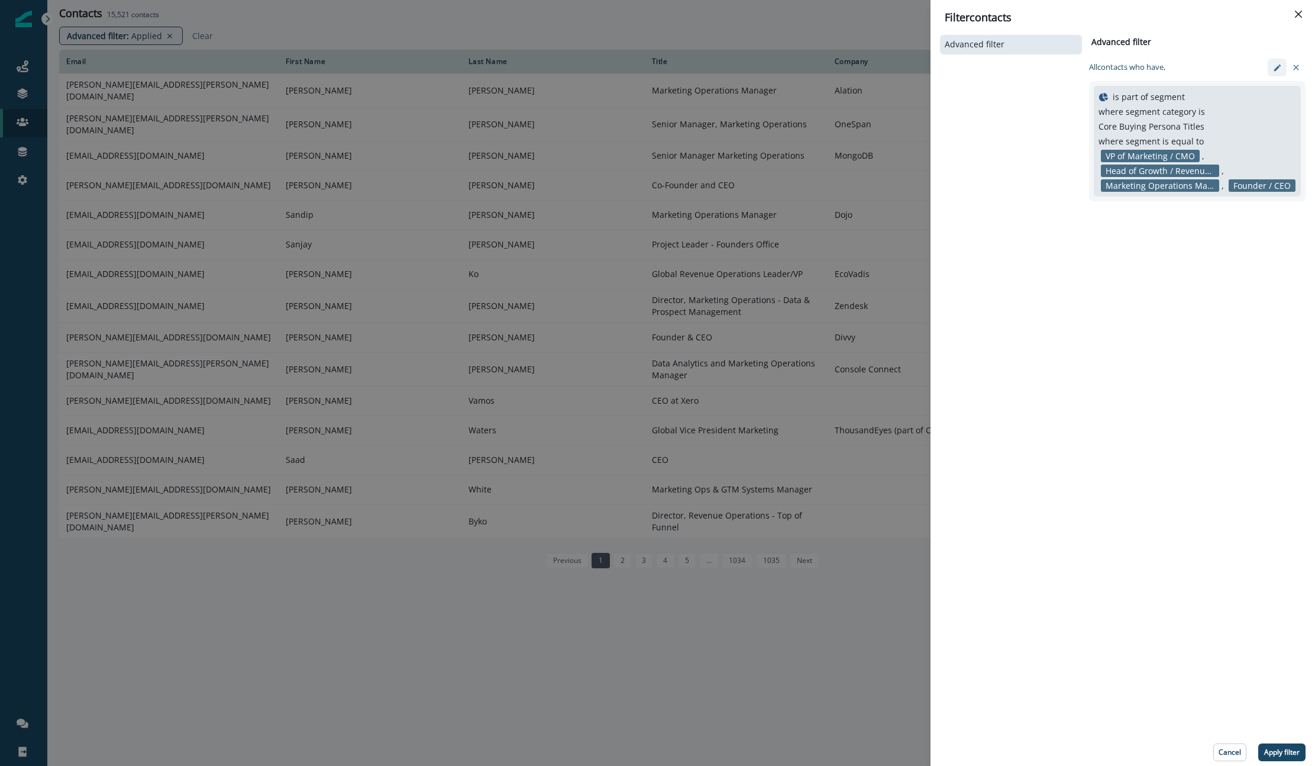
click at [678, 67] on icon "edit-filter" at bounding box center [1277, 67] width 9 height 9
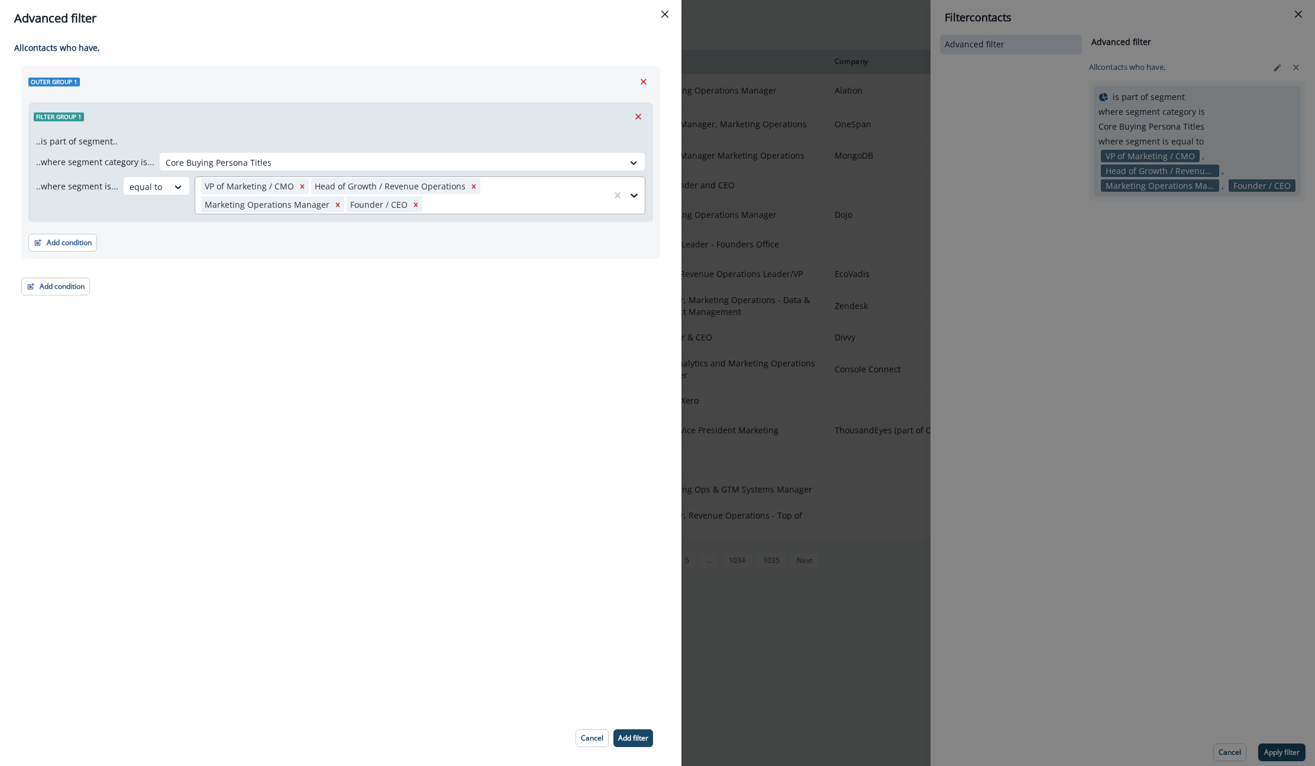
click at [450, 200] on div at bounding box center [515, 204] width 181 height 15
click at [139, 185] on div at bounding box center [146, 186] width 33 height 15
click at [143, 208] on div "not equal to" at bounding box center [153, 213] width 66 height 22
click at [633, 736] on p "Add filter" at bounding box center [633, 738] width 30 height 8
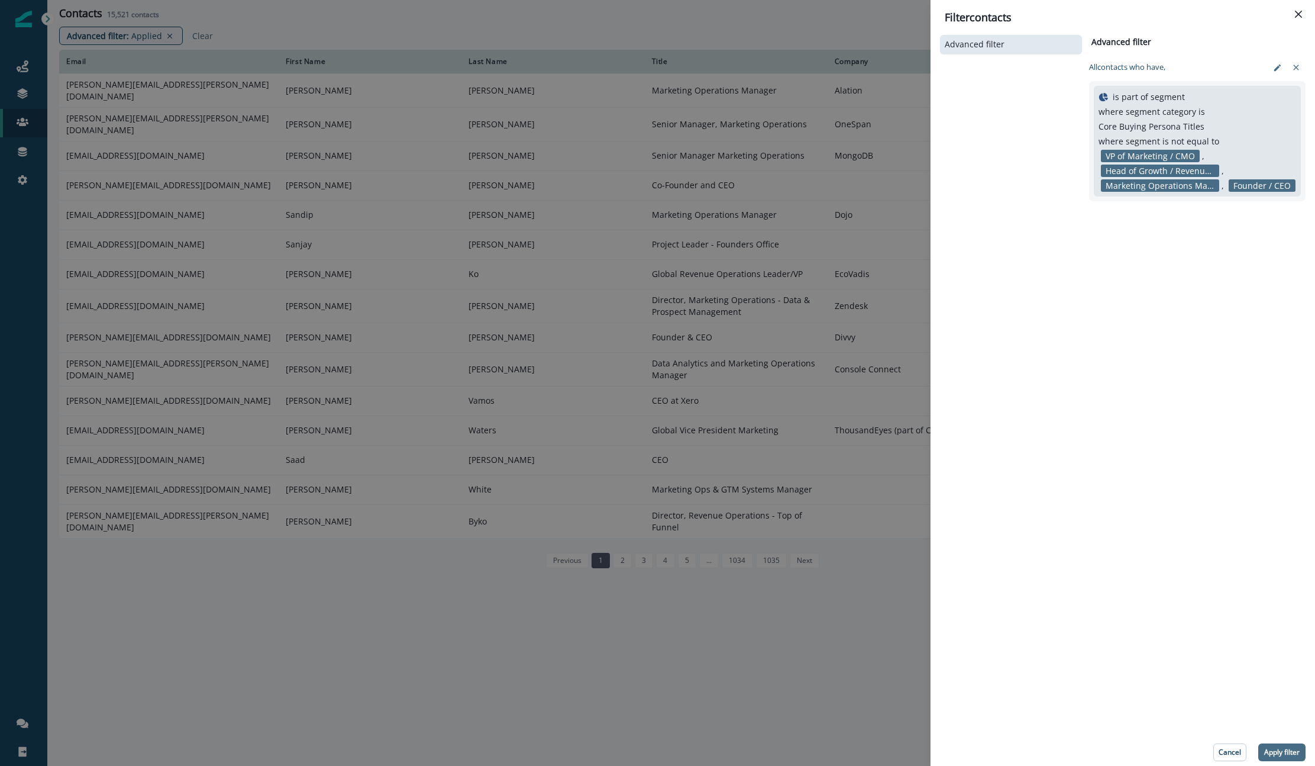
click at [678, 756] on p "Apply filter" at bounding box center [1283, 752] width 36 height 8
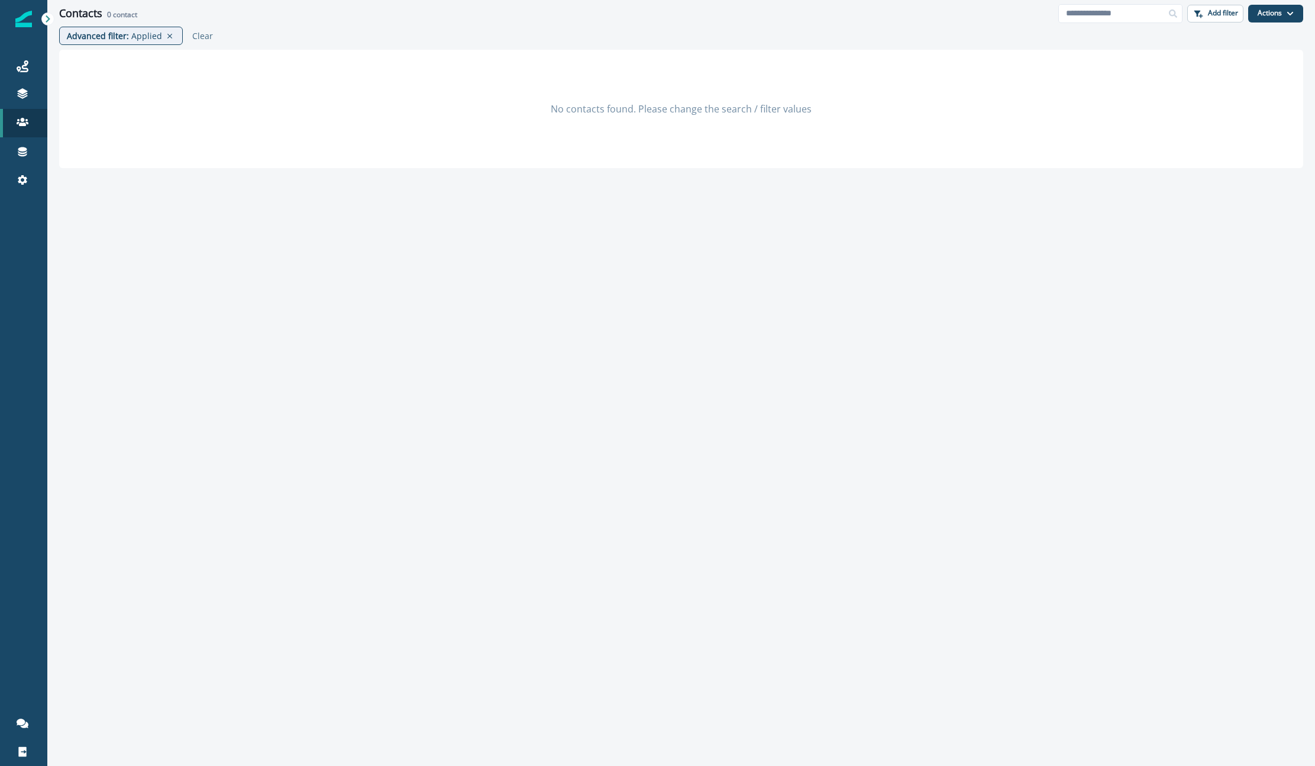
click at [297, 247] on div "No contacts found. Please change the search / filter values" at bounding box center [681, 405] width 1268 height 710
click at [167, 34] on icon at bounding box center [170, 35] width 11 height 9
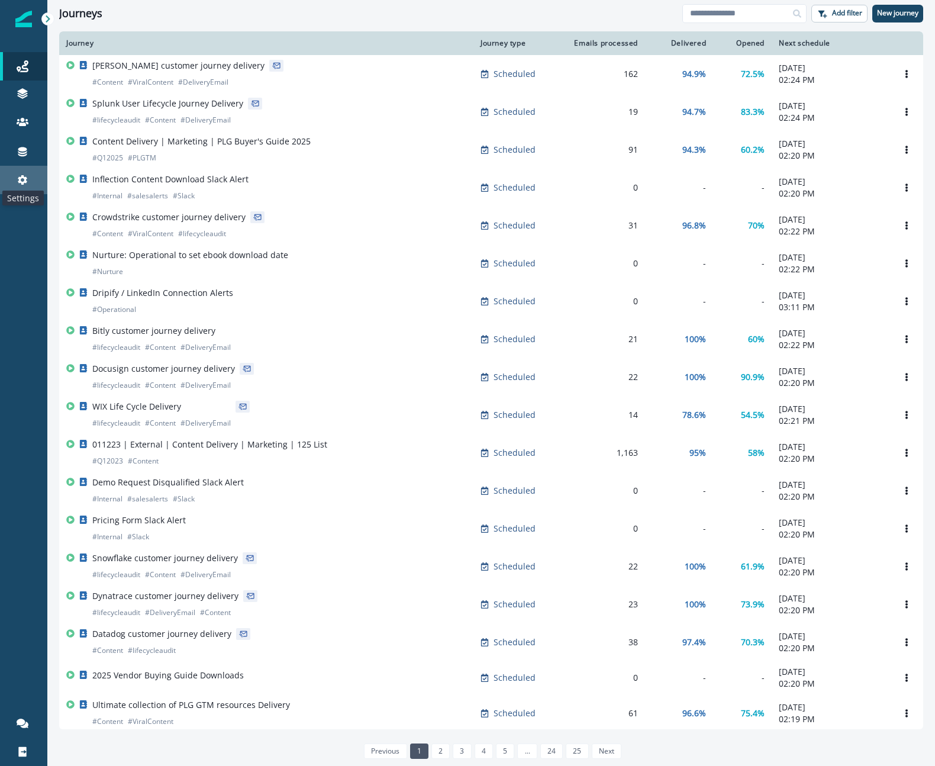
click at [19, 183] on icon at bounding box center [23, 180] width 12 height 12
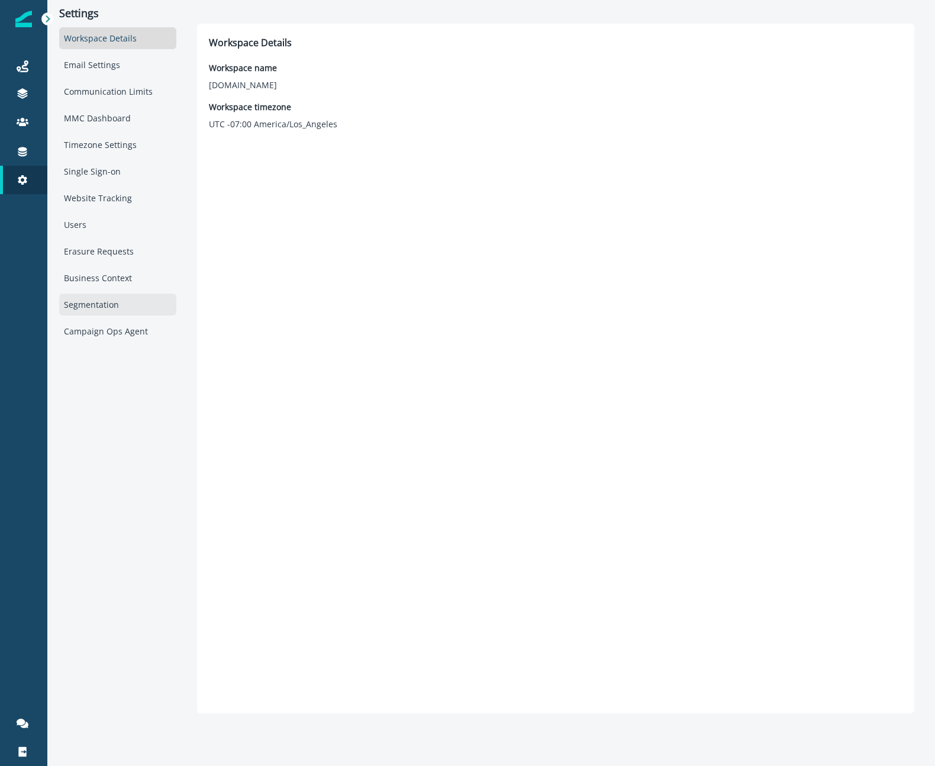
click at [108, 304] on div "Segmentation" at bounding box center [117, 305] width 117 height 22
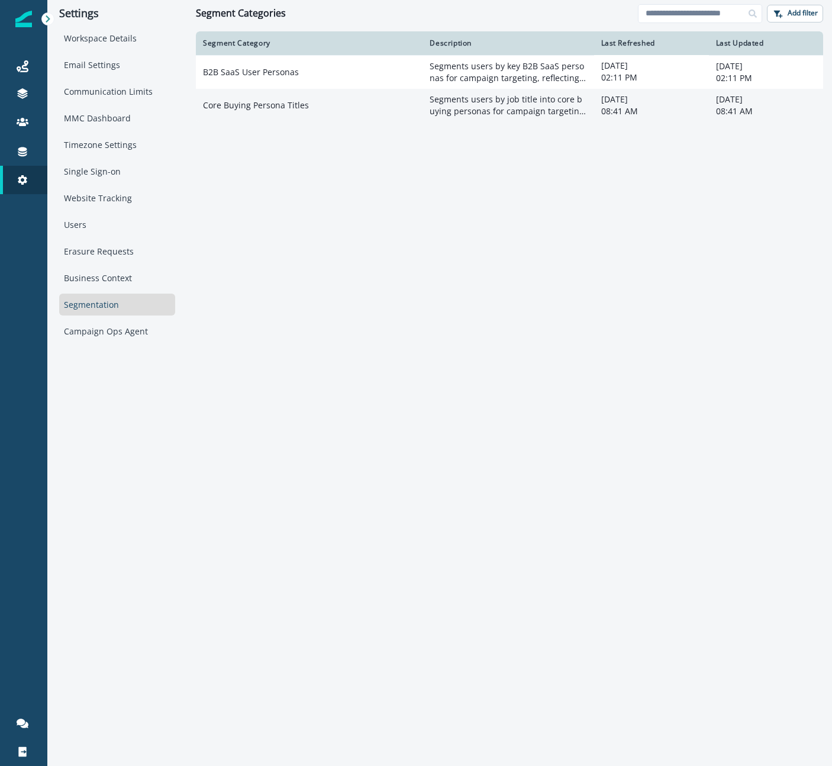
click at [309, 104] on td "Core Buying Persona Titles" at bounding box center [309, 105] width 227 height 33
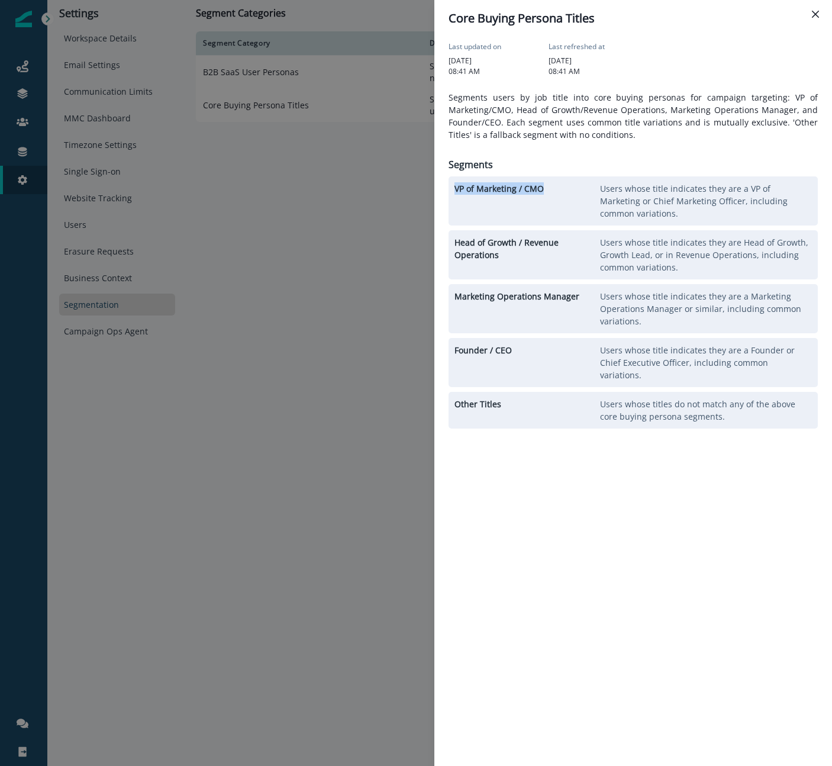
drag, startPoint x: 454, startPoint y: 190, endPoint x: 543, endPoint y: 192, distance: 89.4
click at [543, 192] on p "VP of Marketing / CMO" at bounding box center [524, 188] width 141 height 12
copy p "VP of Marketing / CMO"
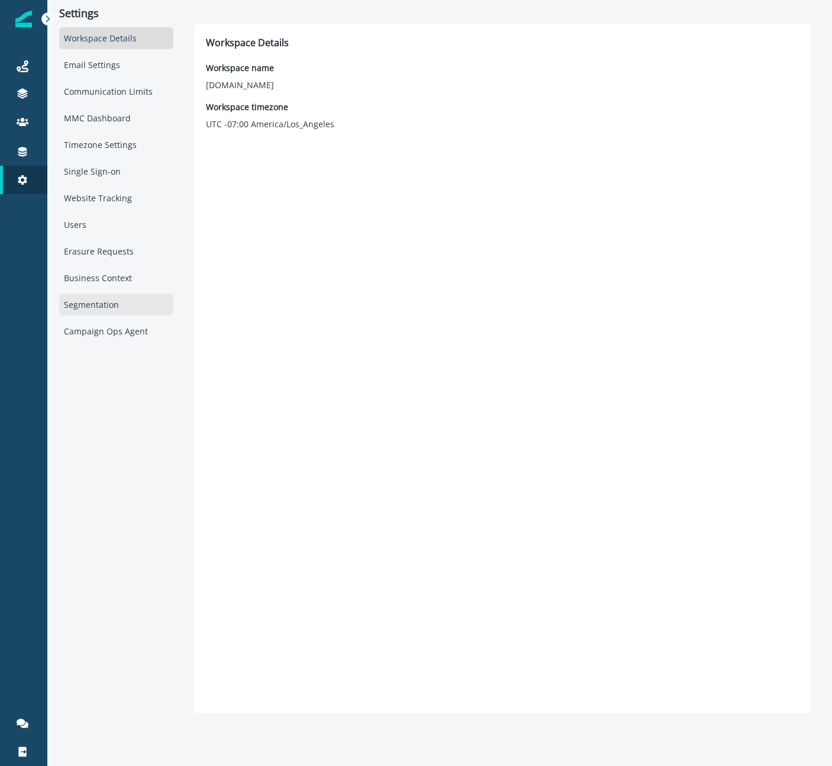
click at [118, 301] on div "Segmentation" at bounding box center [116, 305] width 114 height 22
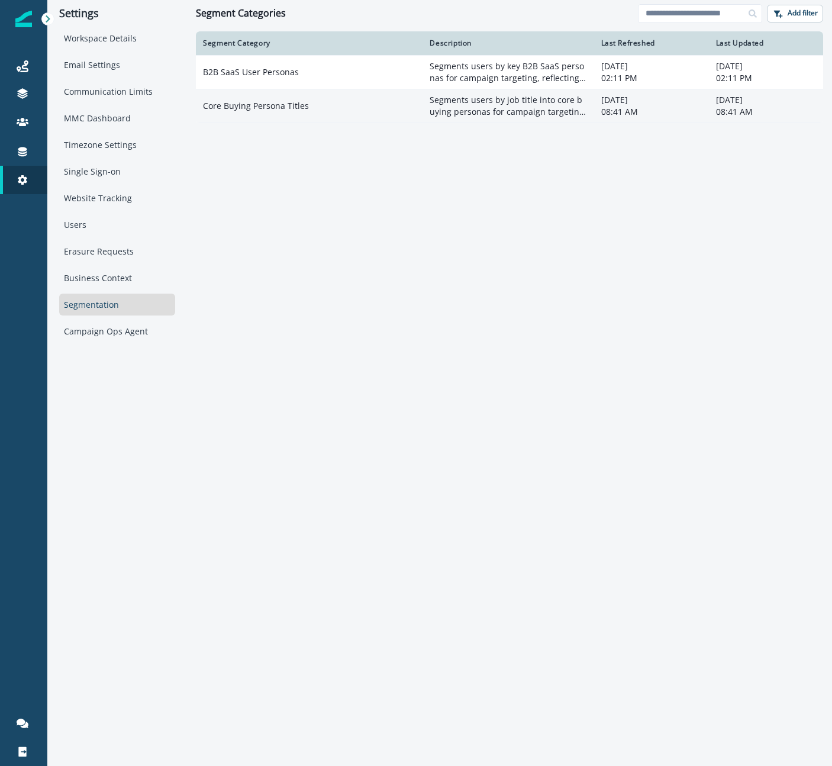
click at [338, 117] on td "Core Buying Persona Titles" at bounding box center [309, 106] width 227 height 34
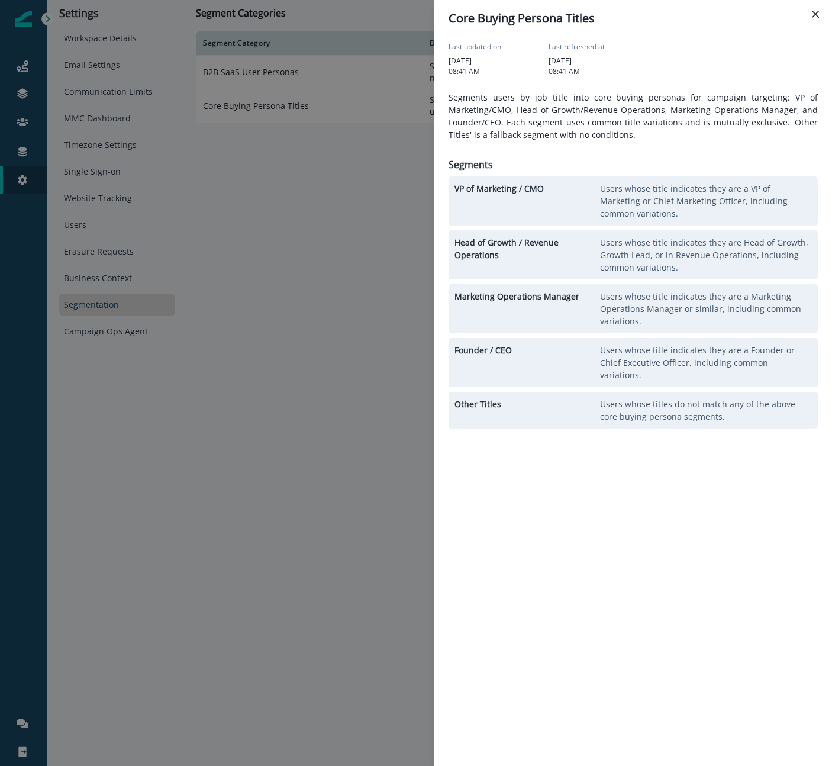
click at [158, 476] on div "Core Buying Persona Titles Last updated on [DATE] 08:41 AM Last refreshed at [D…" at bounding box center [416, 383] width 832 height 766
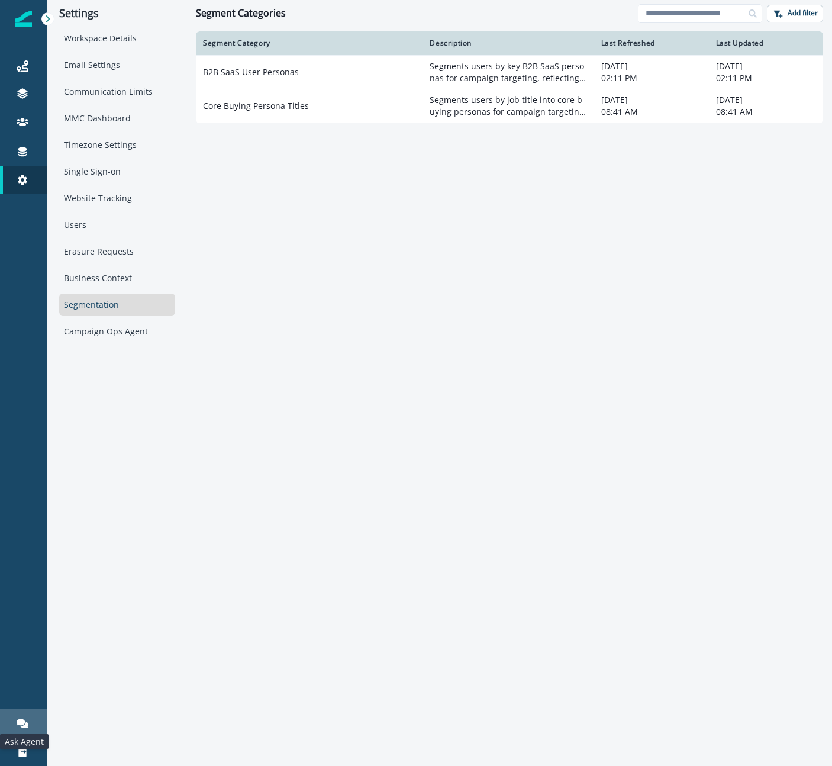
click at [24, 721] on icon at bounding box center [23, 722] width 12 height 9
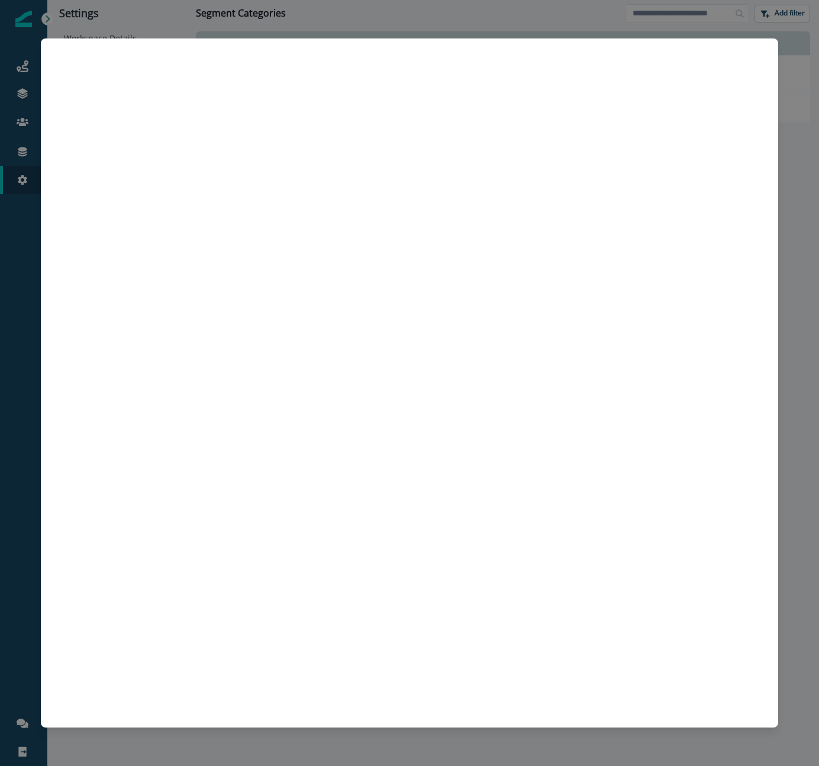
click at [228, 14] on div at bounding box center [409, 383] width 819 height 766
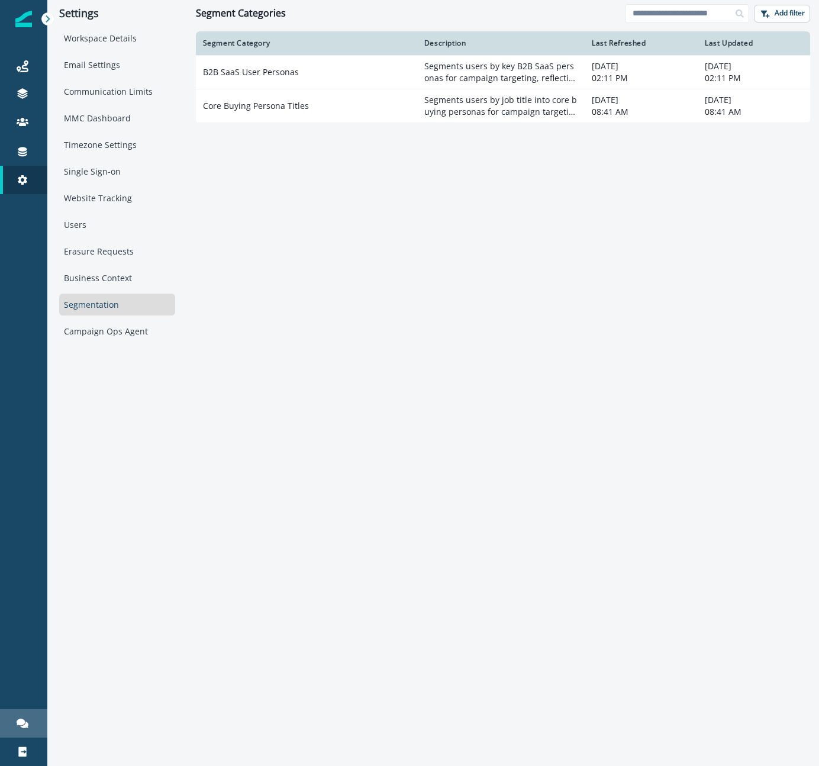
click at [22, 718] on icon at bounding box center [23, 723] width 12 height 12
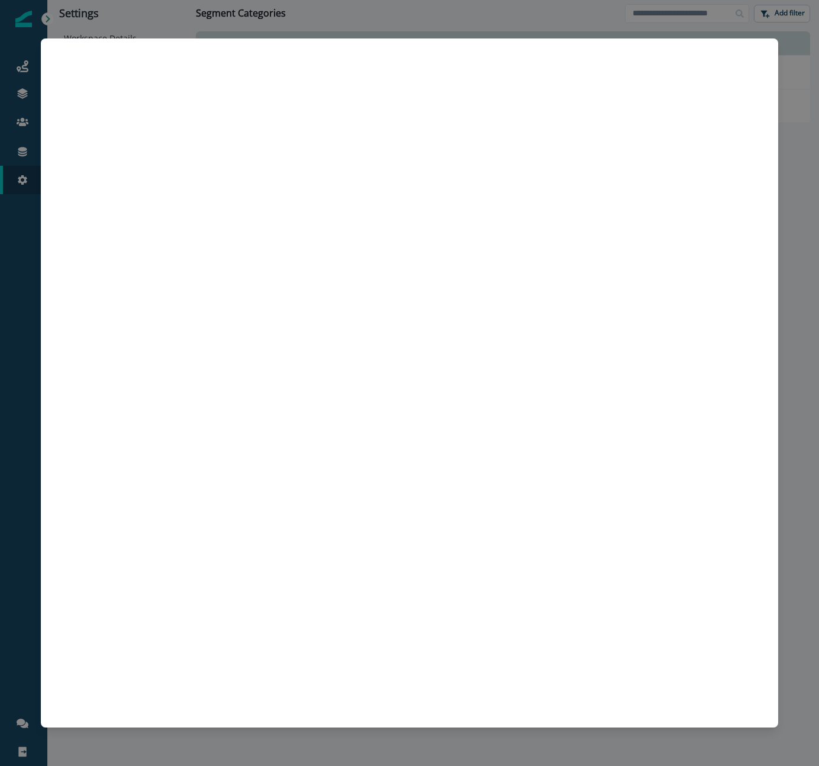
click at [18, 569] on div at bounding box center [409, 383] width 819 height 766
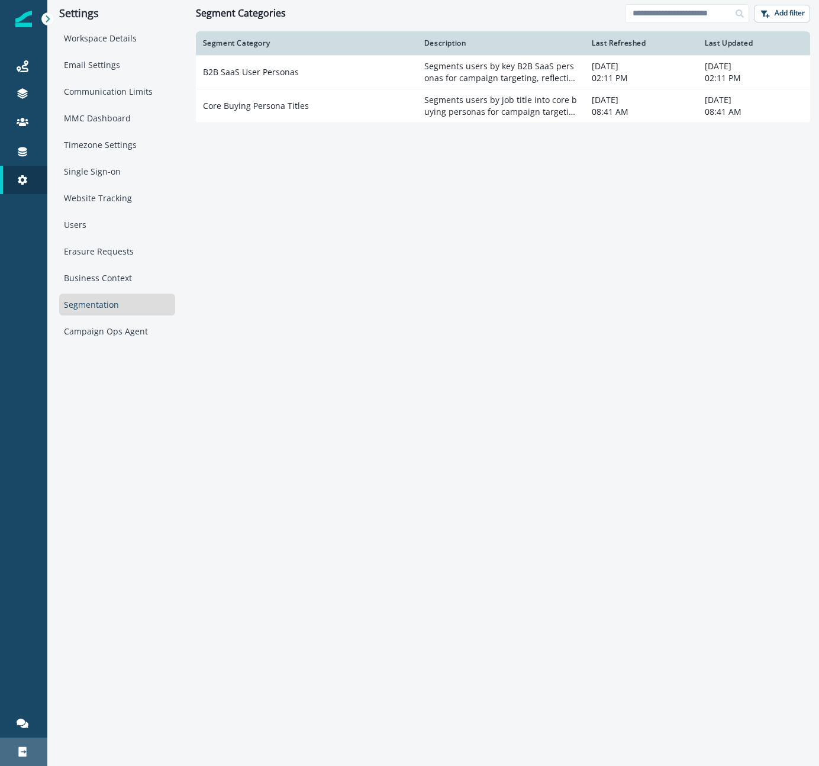
click at [27, 750] on icon at bounding box center [23, 752] width 12 height 12
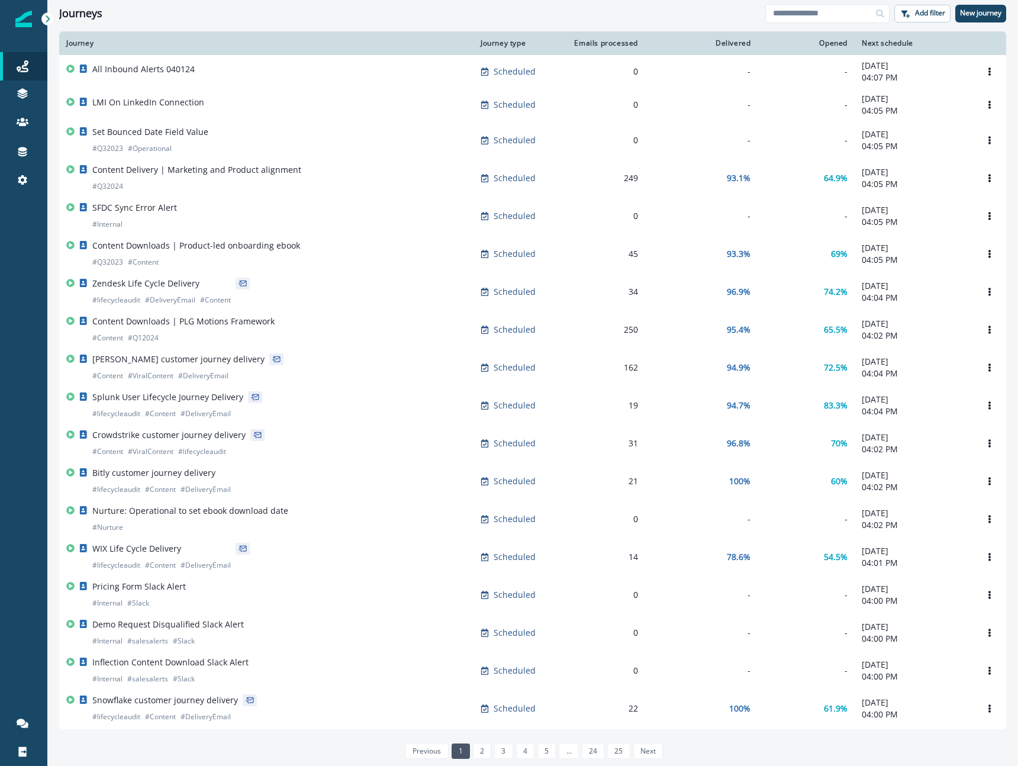
click at [371, 14] on div "Journeys" at bounding box center [412, 13] width 706 height 13
click at [23, 721] on icon at bounding box center [23, 722] width 12 height 9
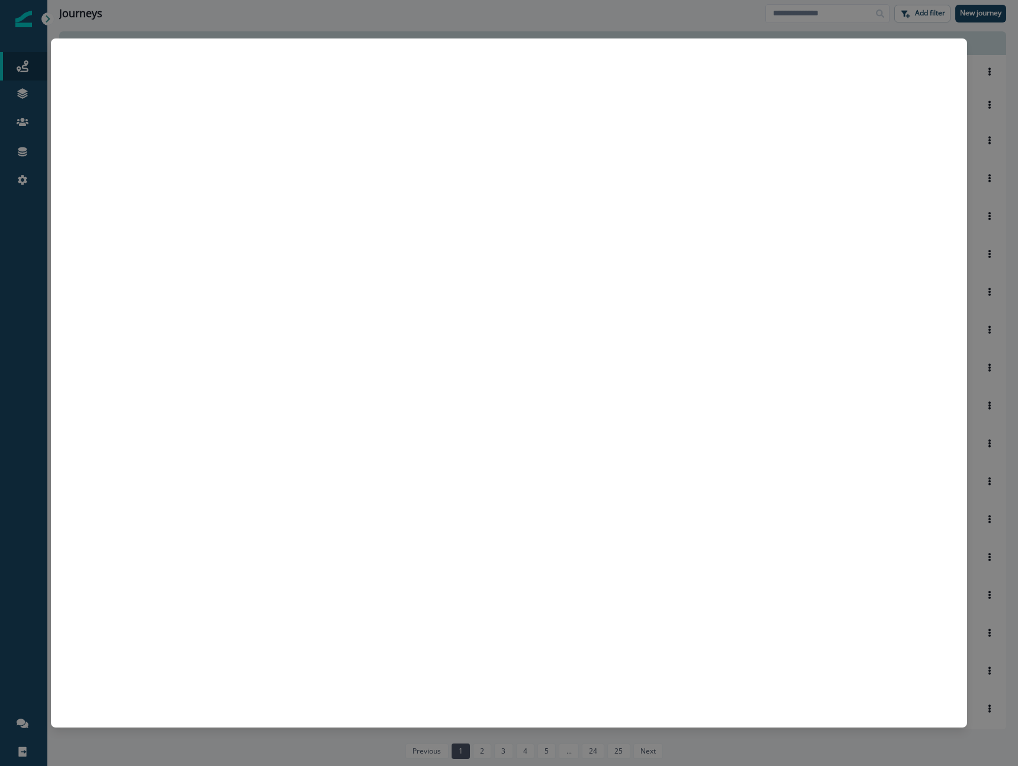
click at [194, 754] on div at bounding box center [509, 383] width 1018 height 766
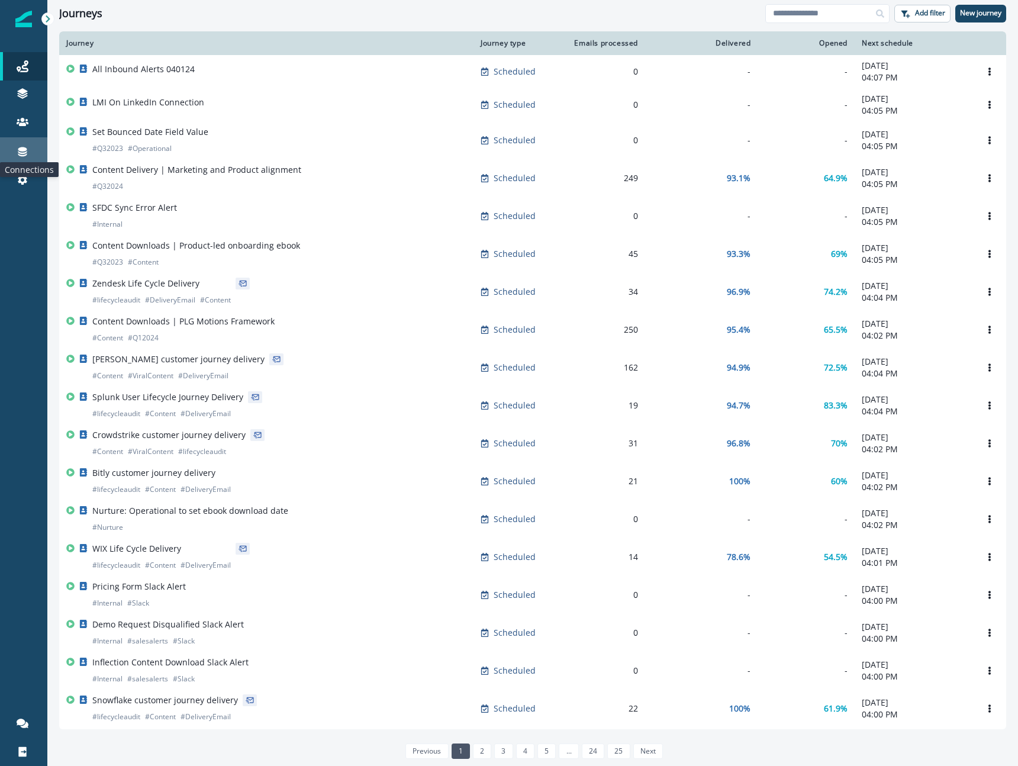
click at [24, 146] on icon at bounding box center [23, 152] width 12 height 12
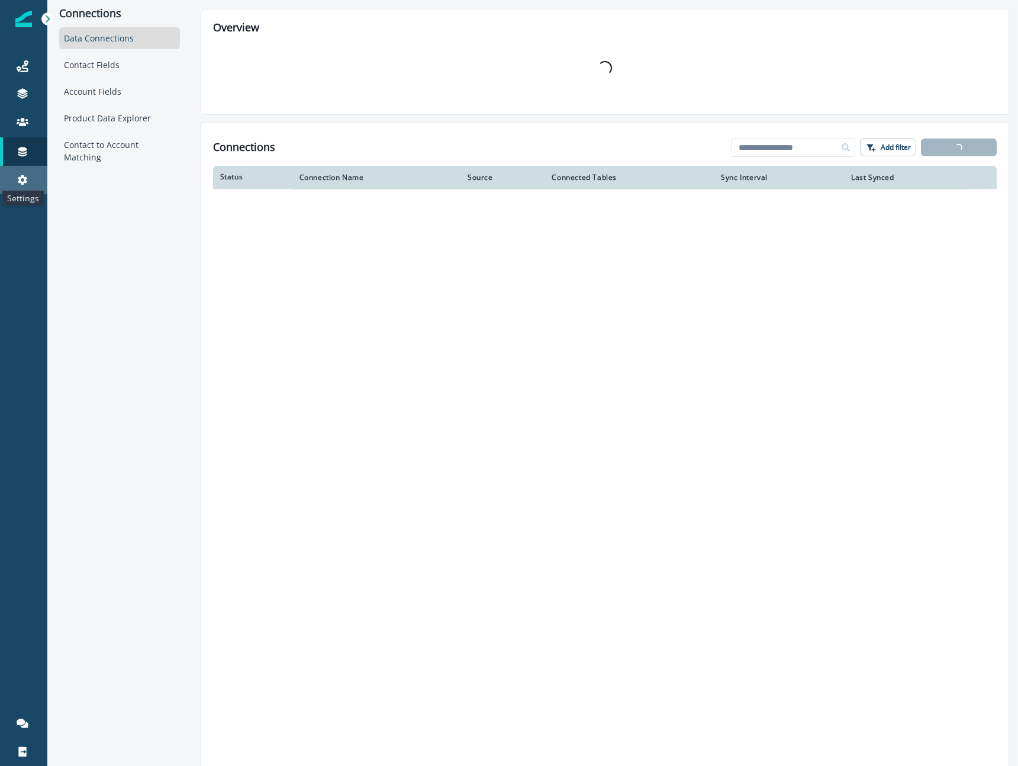
click at [25, 182] on icon at bounding box center [22, 179] width 9 height 9
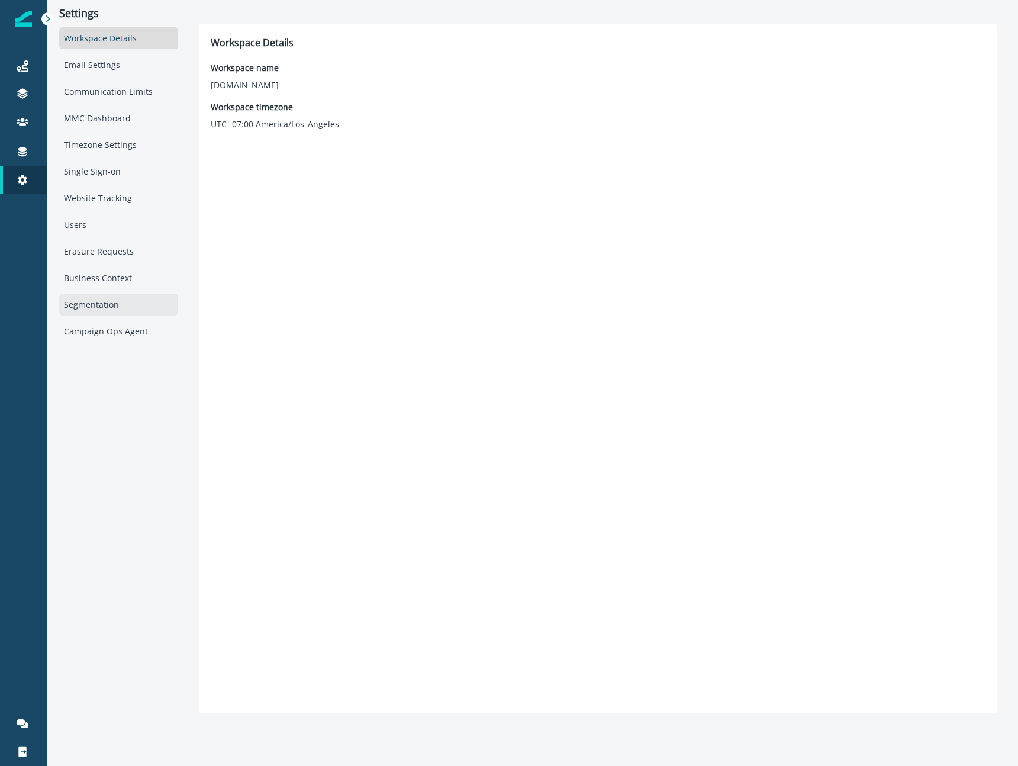
click at [109, 305] on div "Segmentation" at bounding box center [118, 305] width 119 height 22
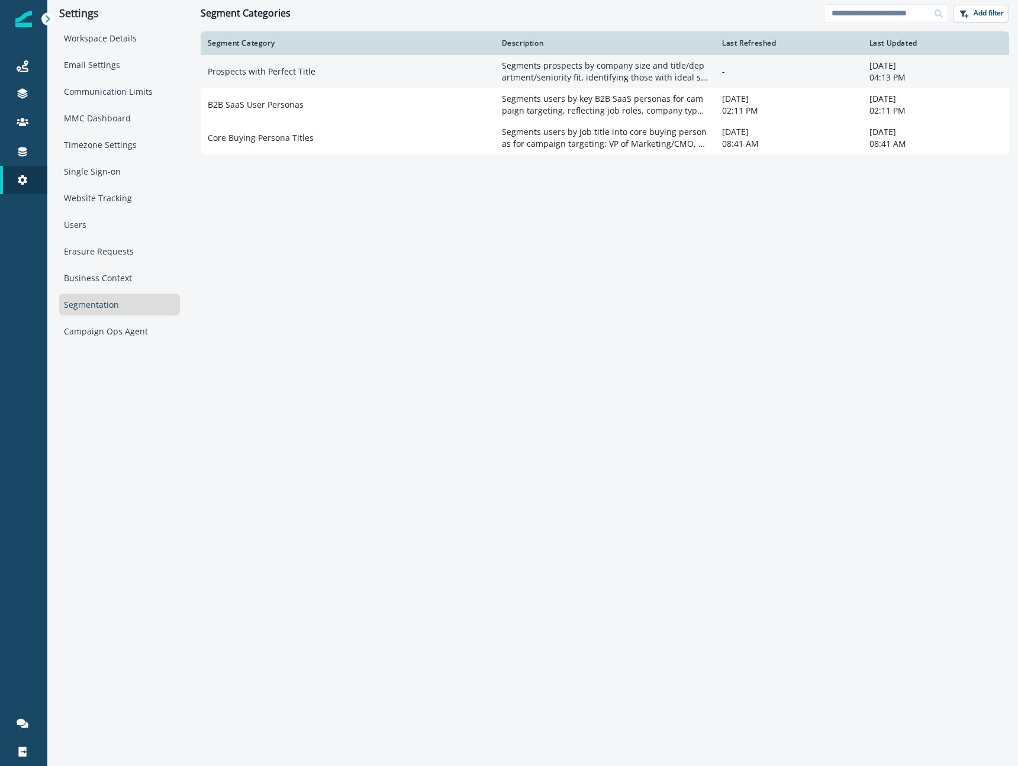
click at [308, 72] on td "Prospects with Perfect Title" at bounding box center [348, 71] width 294 height 33
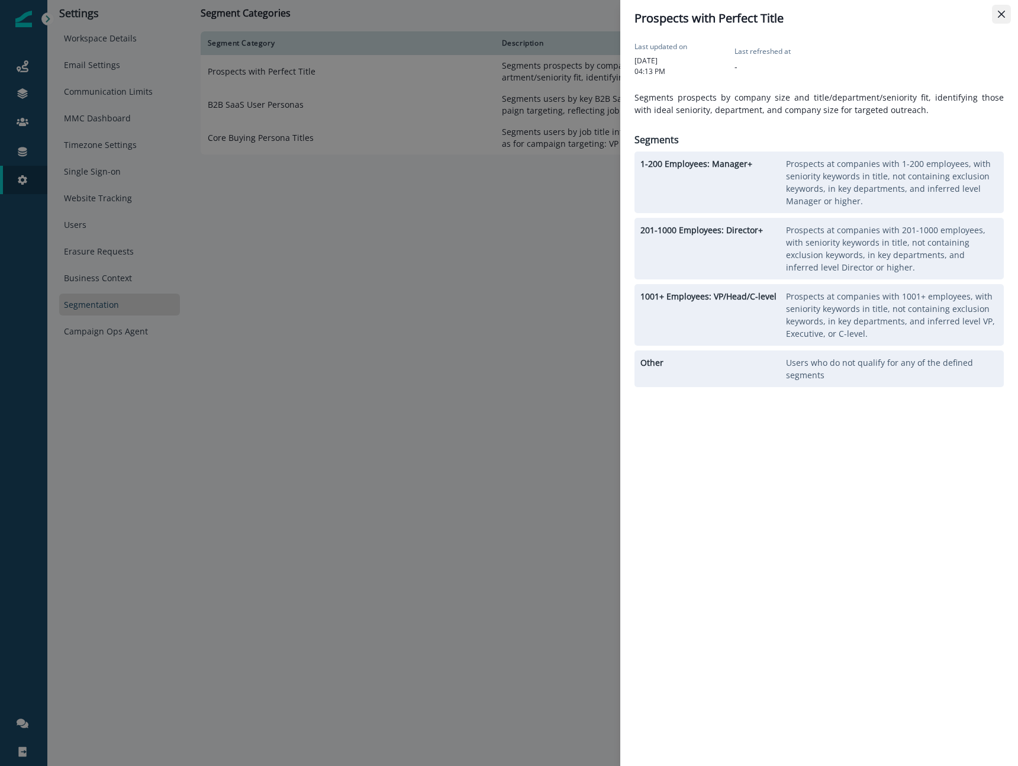
click at [1002, 9] on button "Close" at bounding box center [1001, 14] width 19 height 19
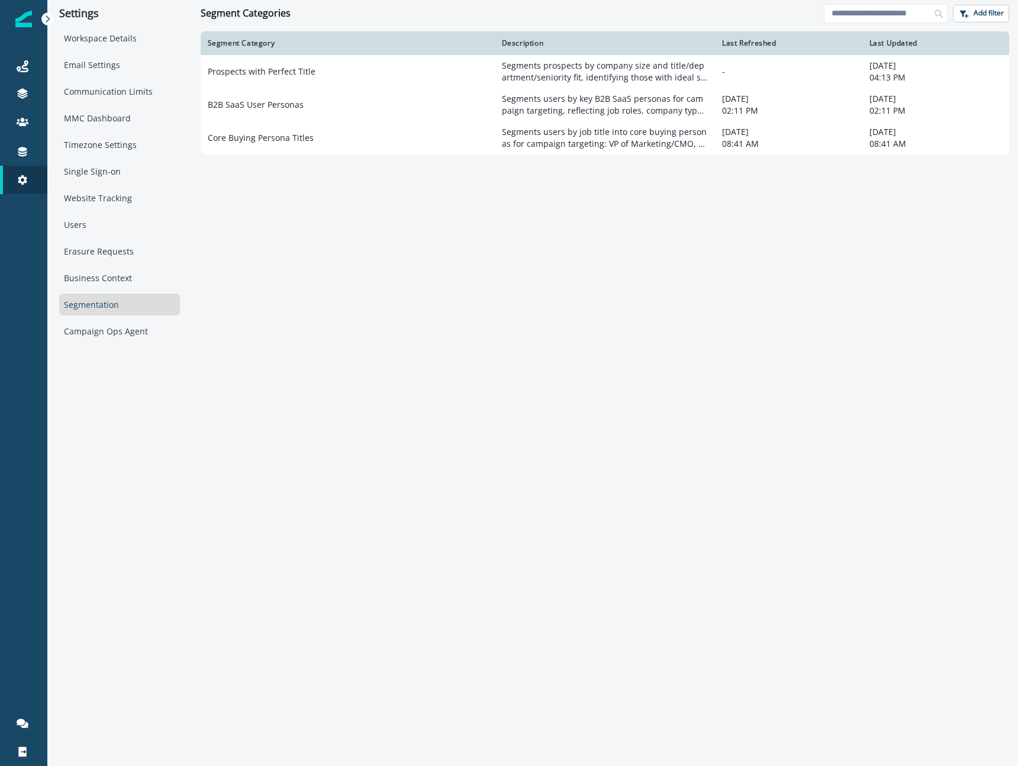
click at [612, 276] on div "Segment Category Description Last Refreshed Last Updated Prospects with Perfect…" at bounding box center [605, 397] width 808 height 733
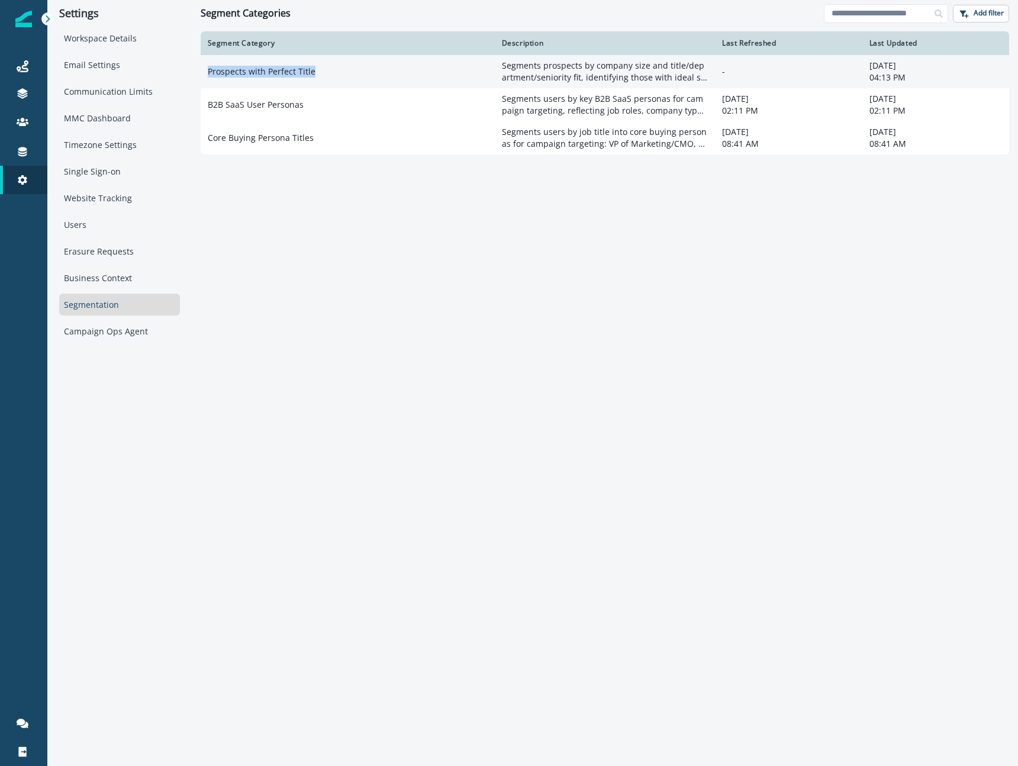
drag, startPoint x: 318, startPoint y: 69, endPoint x: 209, endPoint y: 72, distance: 109.5
click at [209, 72] on td "Prospects with Perfect Title" at bounding box center [348, 71] width 294 height 33
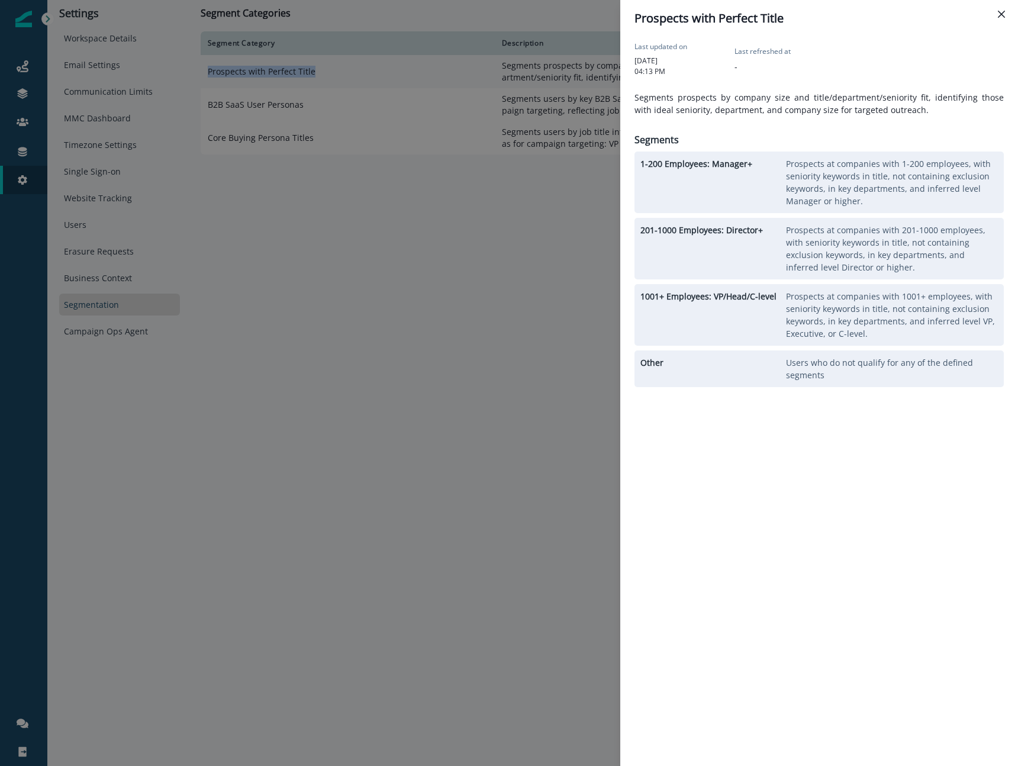
copy td "Prospects with Perfect Title"
click at [392, 323] on div "Prospects with Perfect Title Last updated on [DATE] 04:13 PM Last refreshed at …" at bounding box center [509, 383] width 1018 height 766
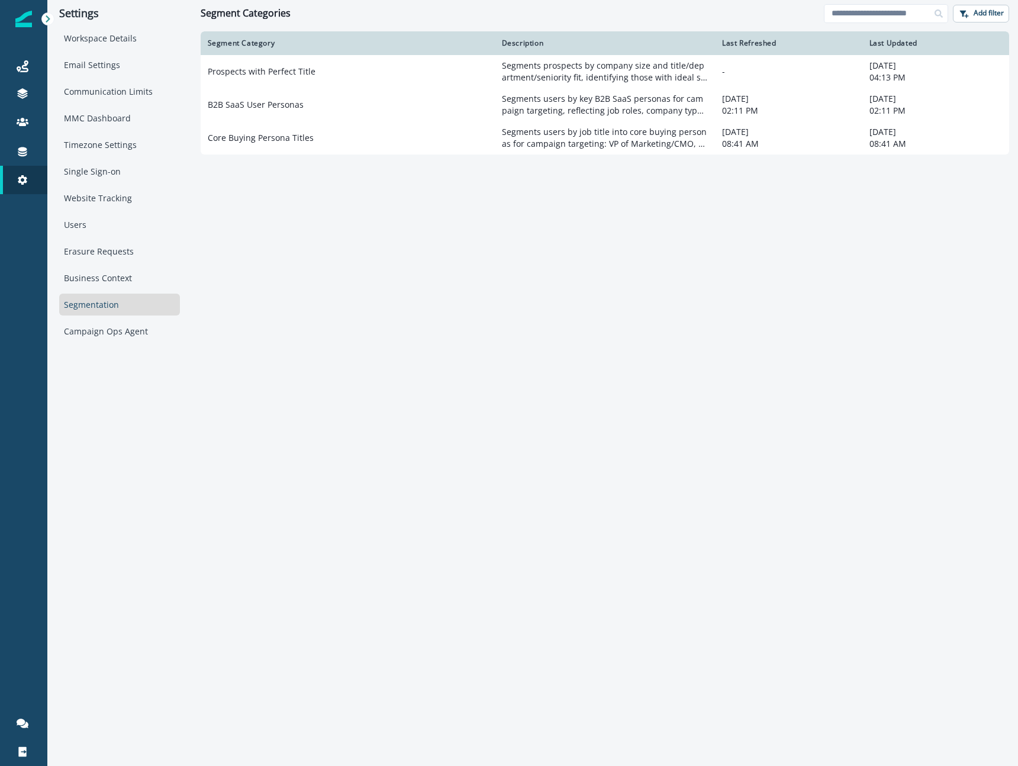
click at [102, 310] on div "Segmentation" at bounding box center [119, 305] width 121 height 22
click at [27, 69] on icon at bounding box center [23, 66] width 12 height 12
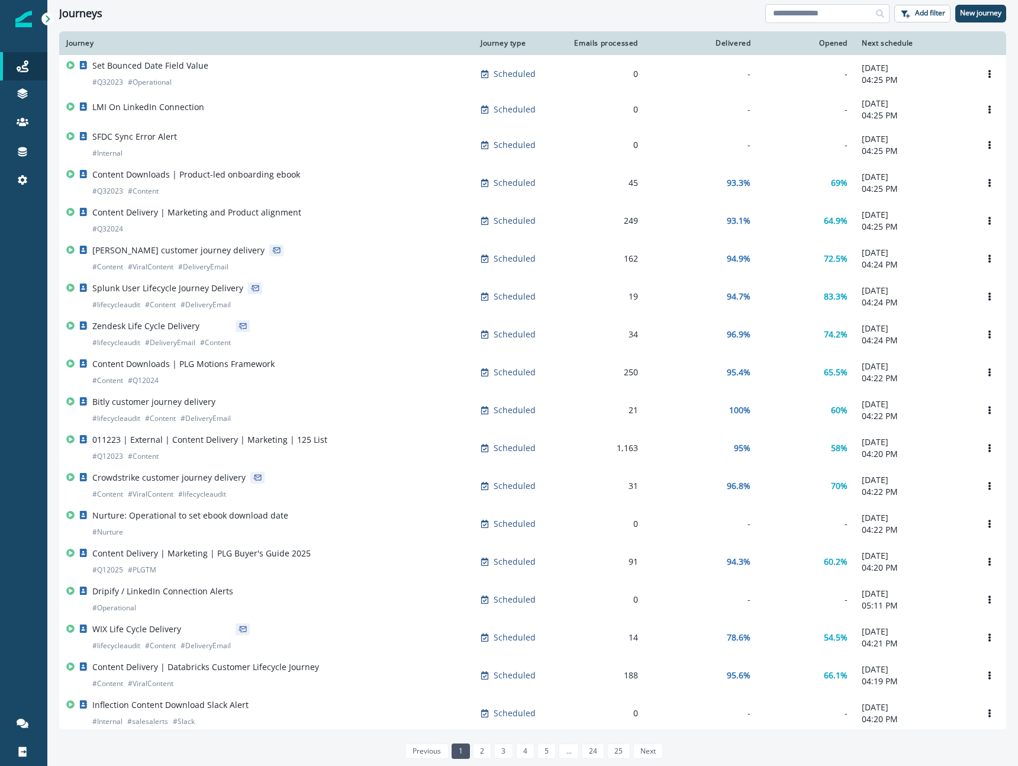
click at [786, 17] on input at bounding box center [827, 13] width 124 height 19
type input "*****"
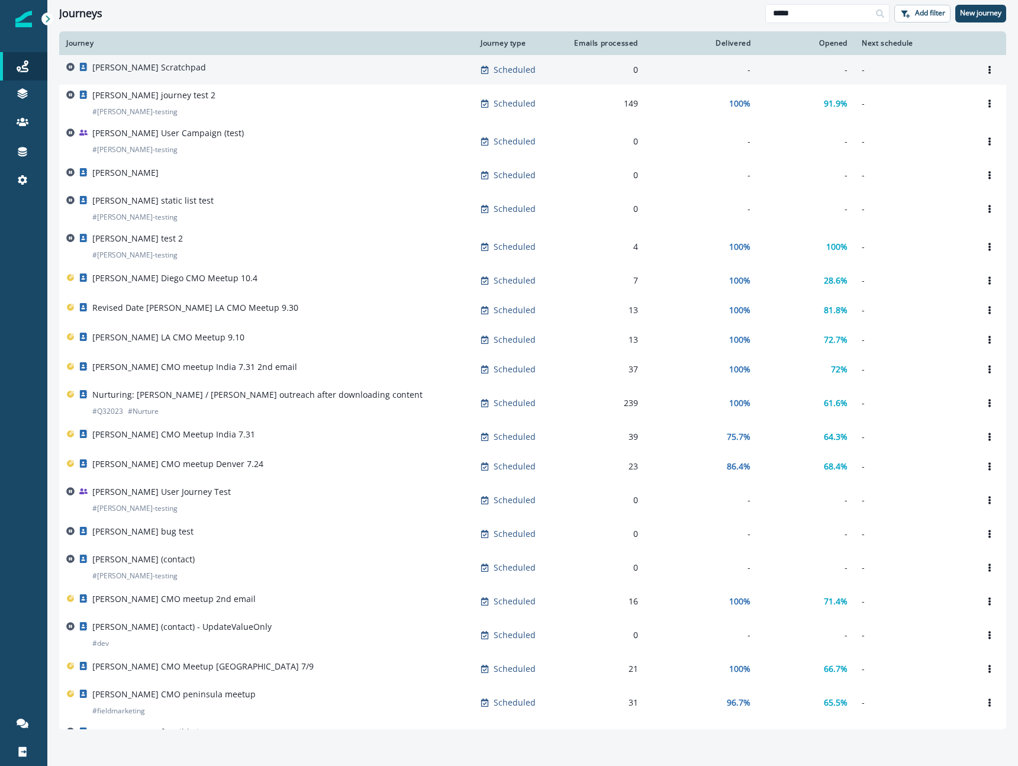
click at [158, 67] on p "[PERSON_NAME] Scratchpad" at bounding box center [149, 68] width 114 height 12
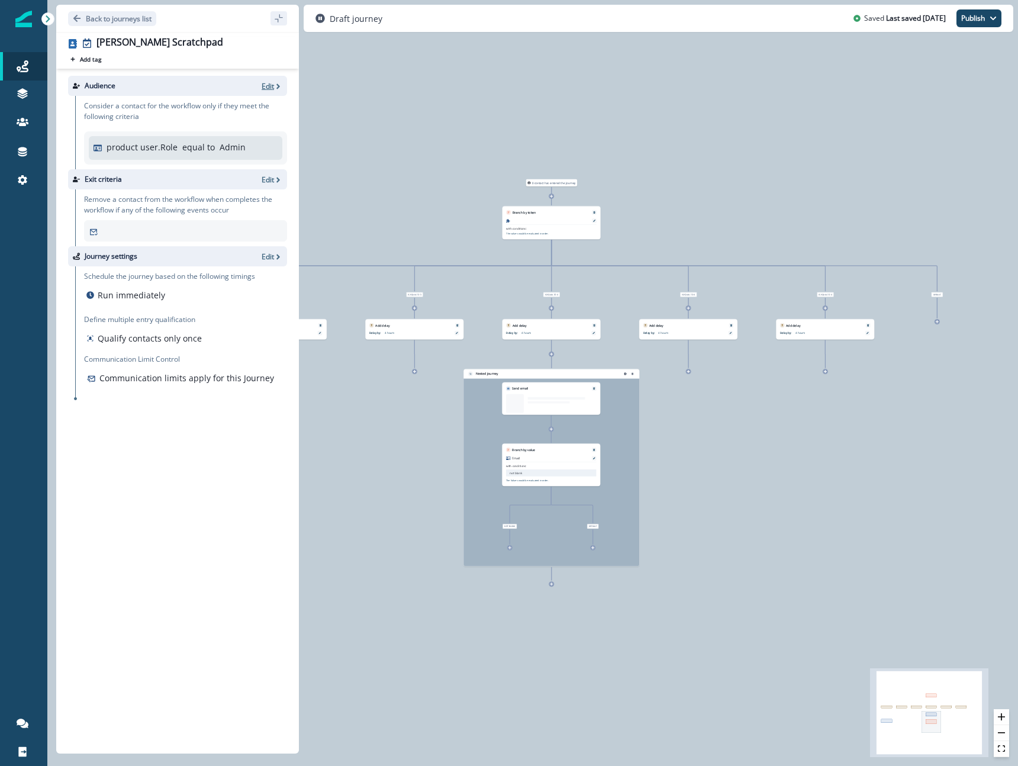
click at [273, 83] on p "Edit" at bounding box center [268, 86] width 12 height 10
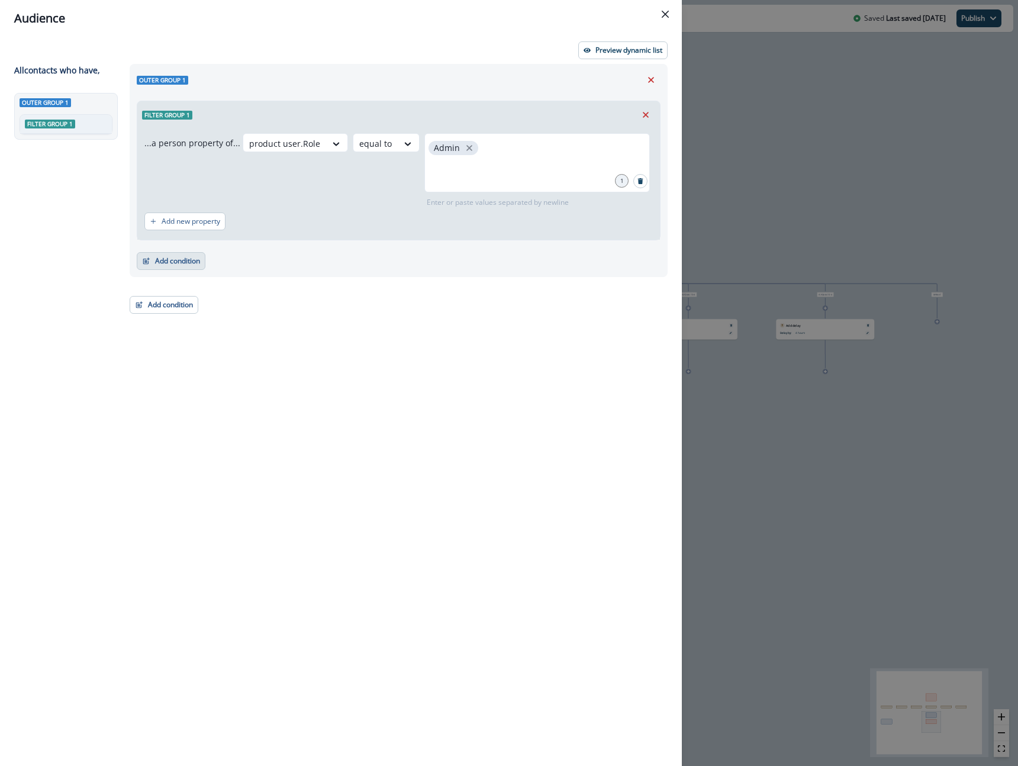
click at [177, 262] on button "Add condition" at bounding box center [171, 261] width 69 height 18
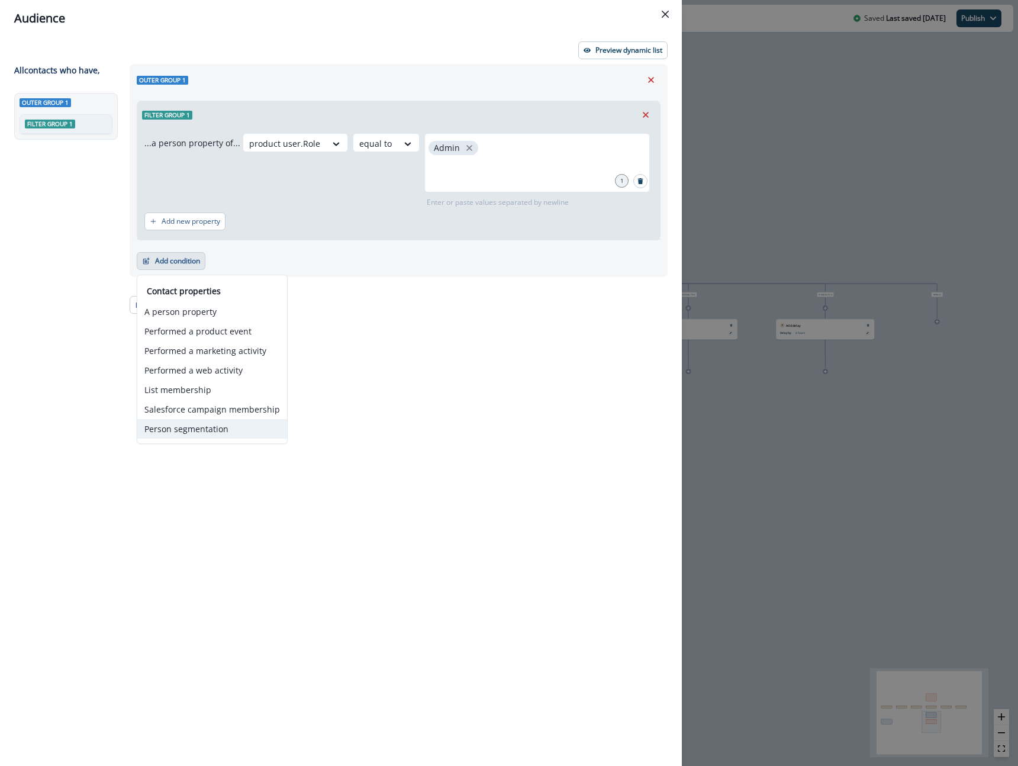
click at [211, 433] on button "Person segmentation" at bounding box center [212, 429] width 150 height 20
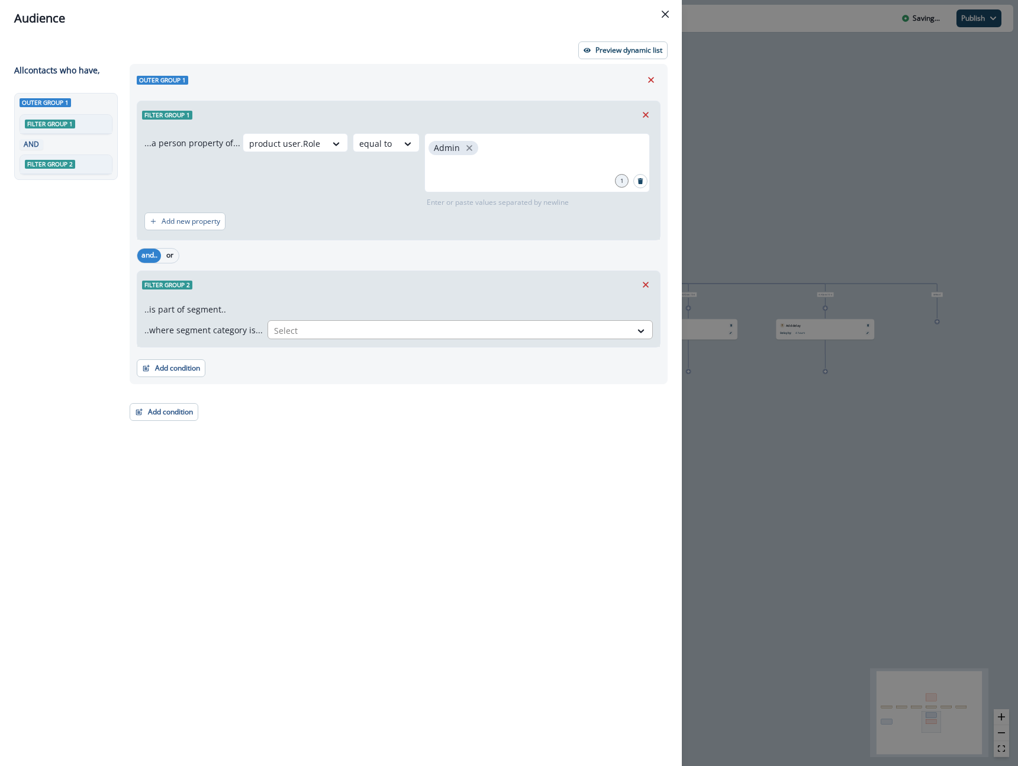
click at [307, 338] on div "Select" at bounding box center [449, 331] width 363 height 20
click at [311, 354] on div "Prospects with Perfect Title" at bounding box center [457, 357] width 389 height 22
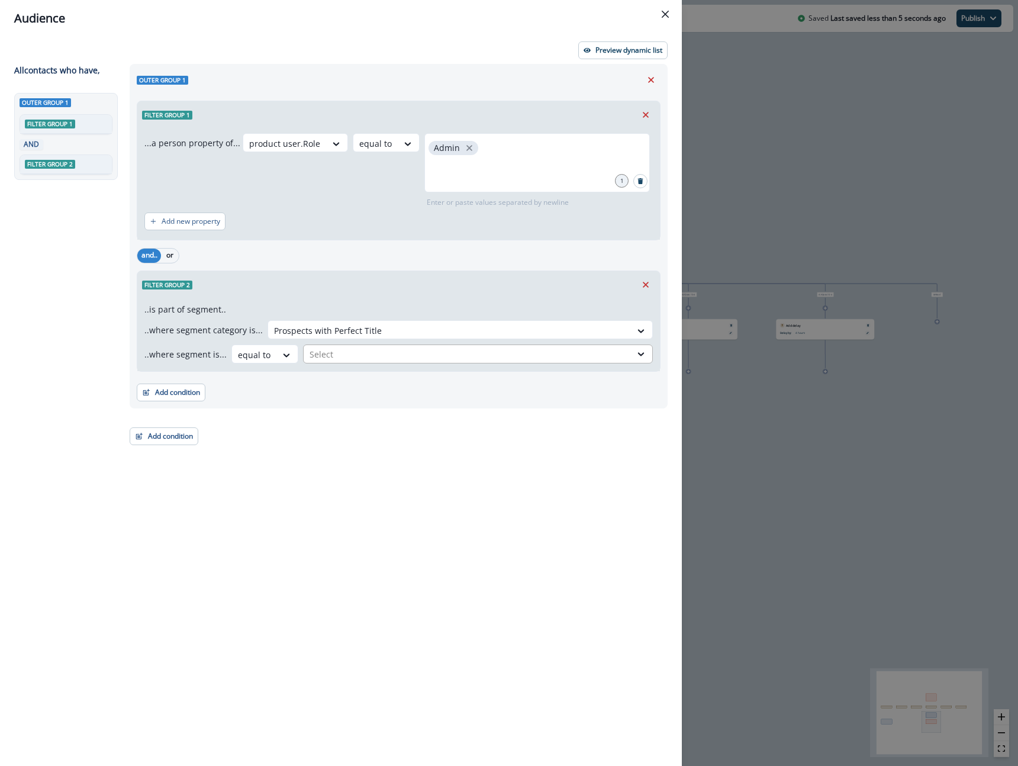
click at [345, 353] on div at bounding box center [466, 354] width 315 height 15
click at [352, 382] on div "1-200 Employees: Manager+" at bounding box center [476, 381] width 354 height 22
click at [651, 83] on icon "Remove" at bounding box center [651, 80] width 11 height 11
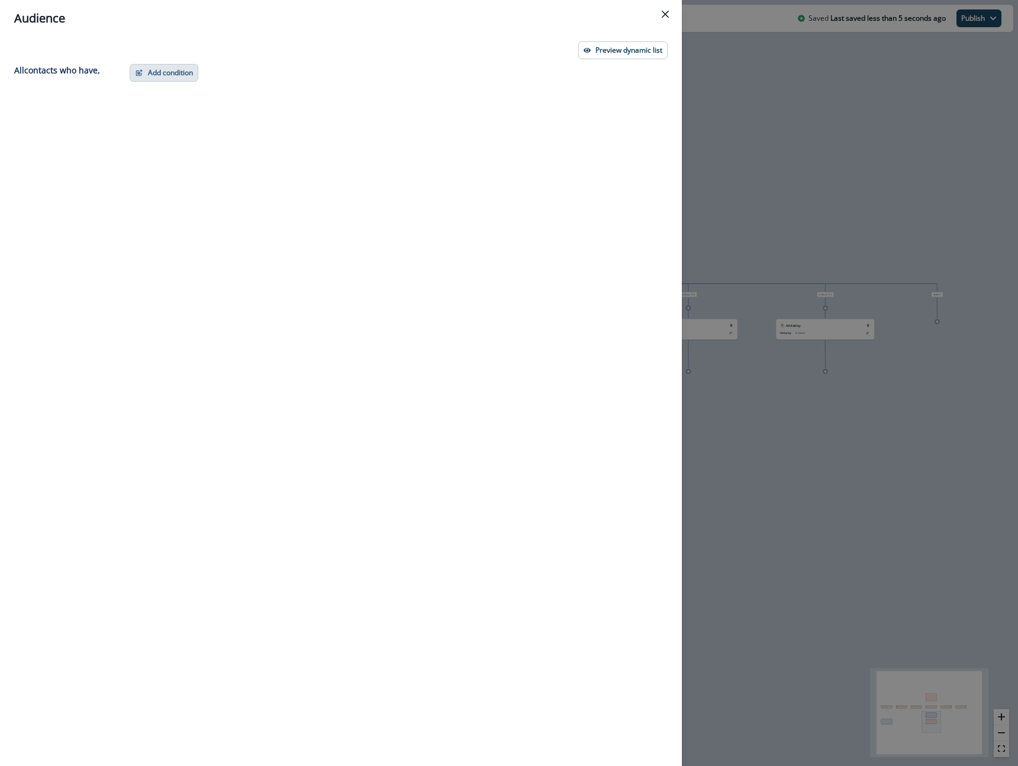
click at [164, 78] on button "Add condition" at bounding box center [164, 73] width 69 height 18
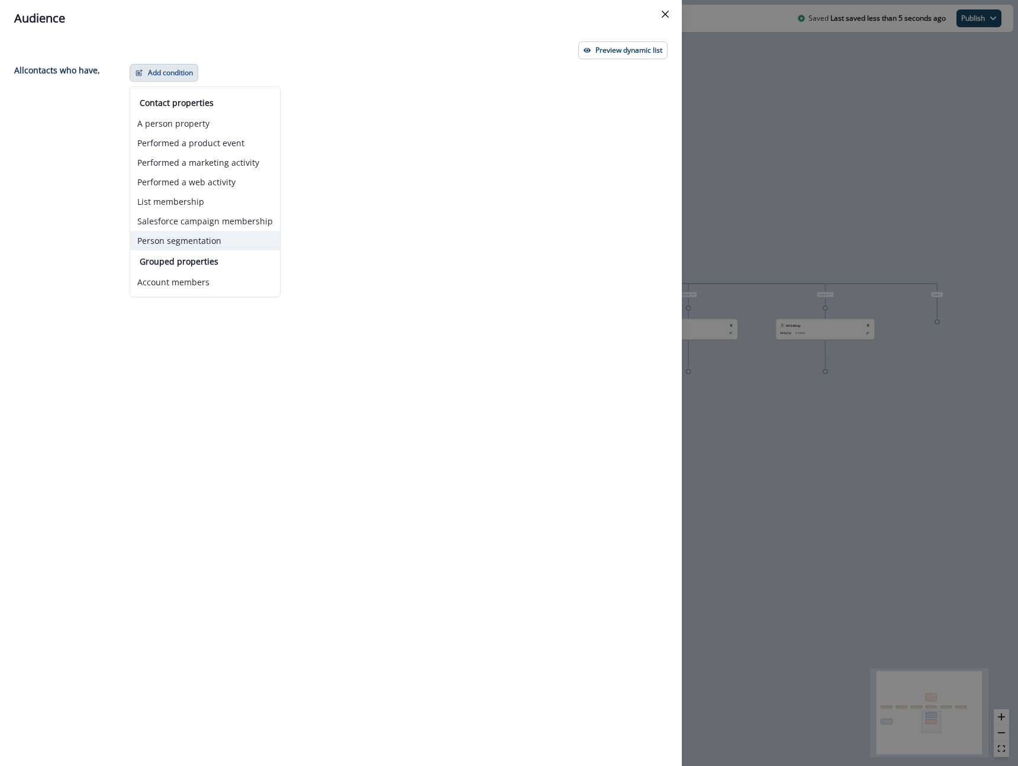
click at [222, 243] on button "Person segmentation" at bounding box center [205, 241] width 150 height 20
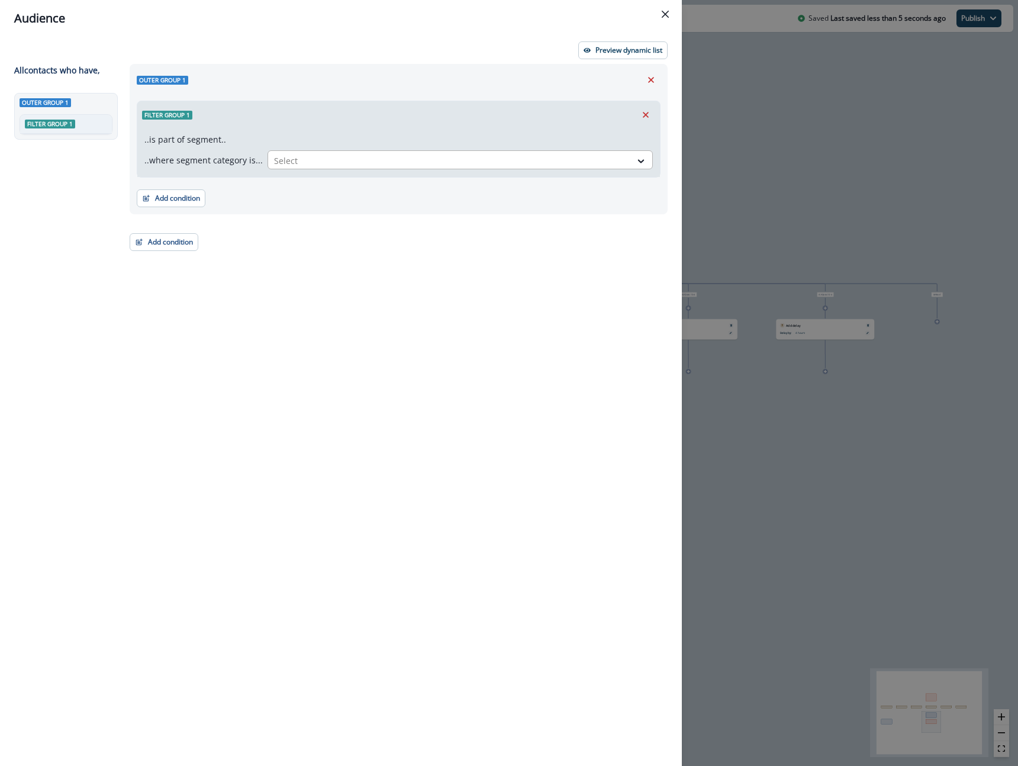
click at [308, 161] on div at bounding box center [449, 160] width 351 height 15
click at [317, 194] on div "Prospects with Perfect Title" at bounding box center [457, 187] width 389 height 22
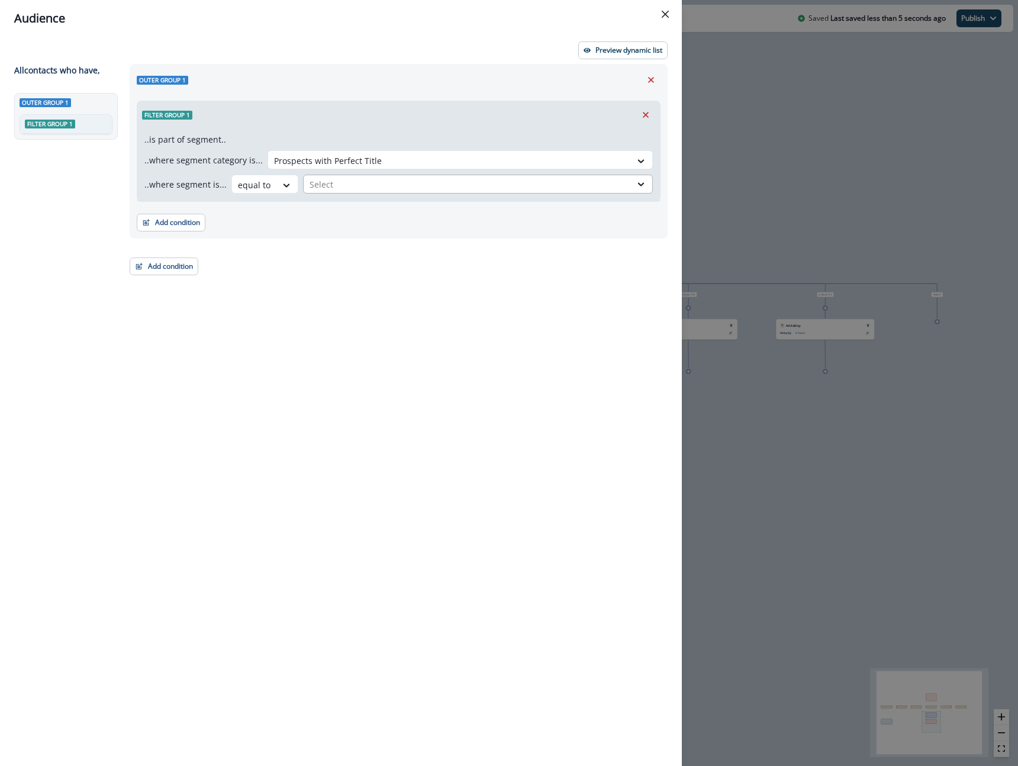
click at [347, 188] on div at bounding box center [466, 184] width 315 height 15
click at [347, 209] on div "1-200 Employees: Manager+" at bounding box center [476, 212] width 354 height 22
click at [628, 51] on p "Preview dynamic list" at bounding box center [628, 50] width 67 height 8
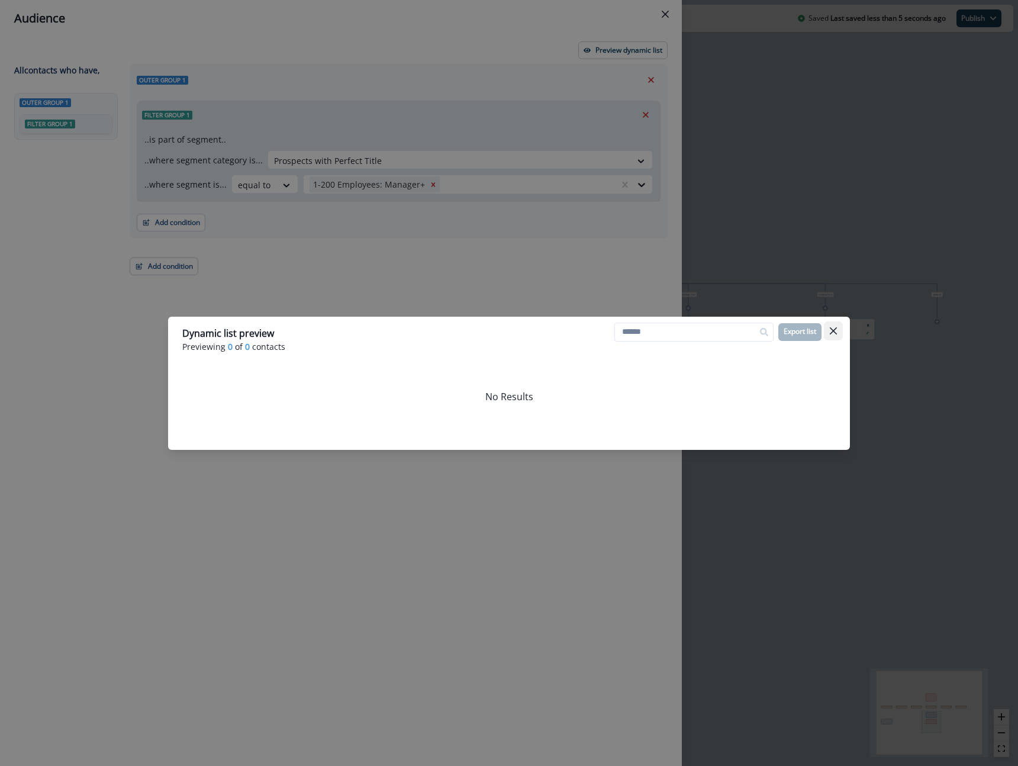
click at [834, 332] on icon "Close" at bounding box center [833, 330] width 7 height 7
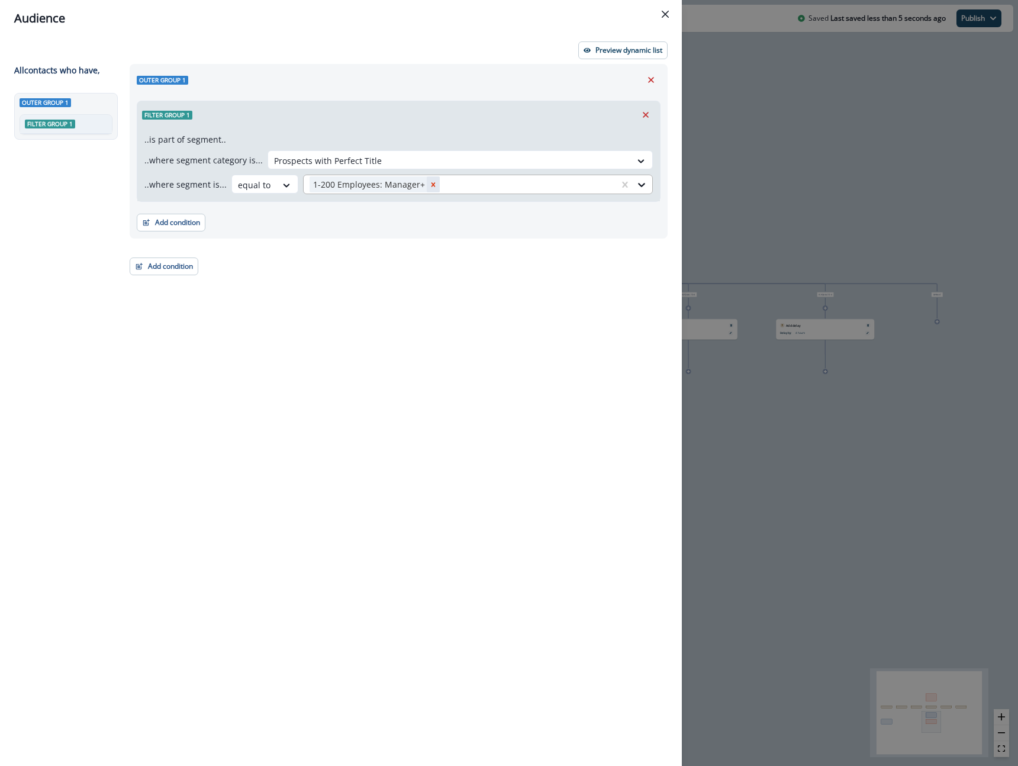
click at [429, 182] on icon "Remove 1-200 Employees: Manager+" at bounding box center [433, 184] width 8 height 8
click at [425, 182] on div at bounding box center [466, 184] width 315 height 15
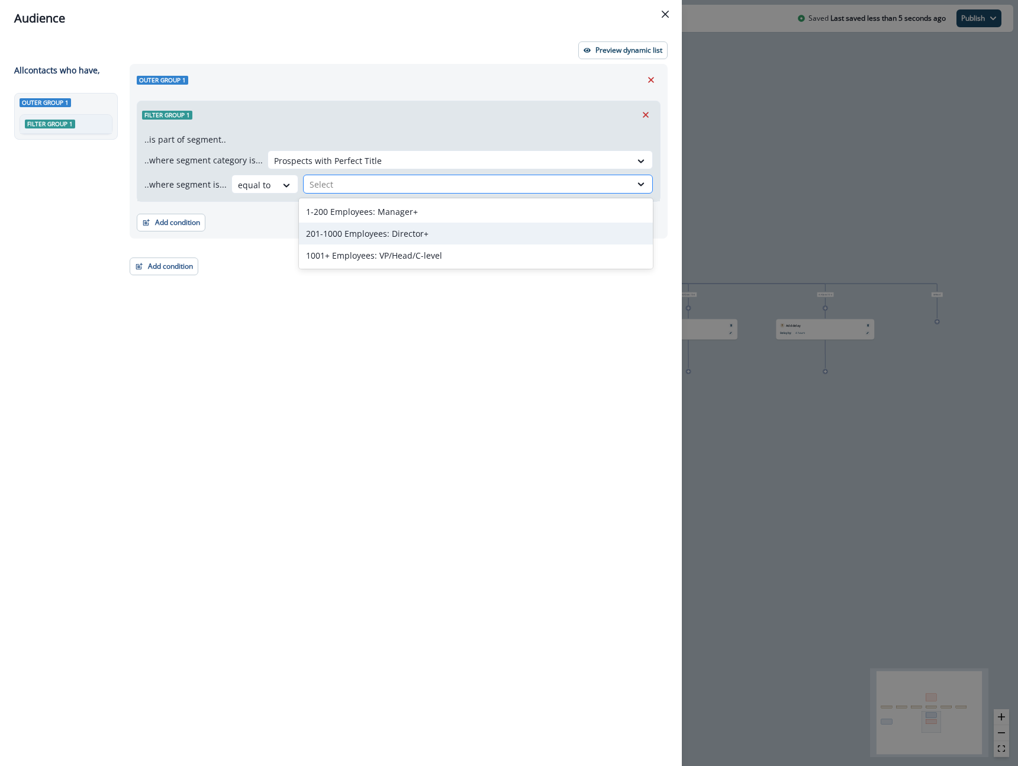
click at [410, 225] on div "201-1000 Employees: Director+" at bounding box center [476, 234] width 354 height 22
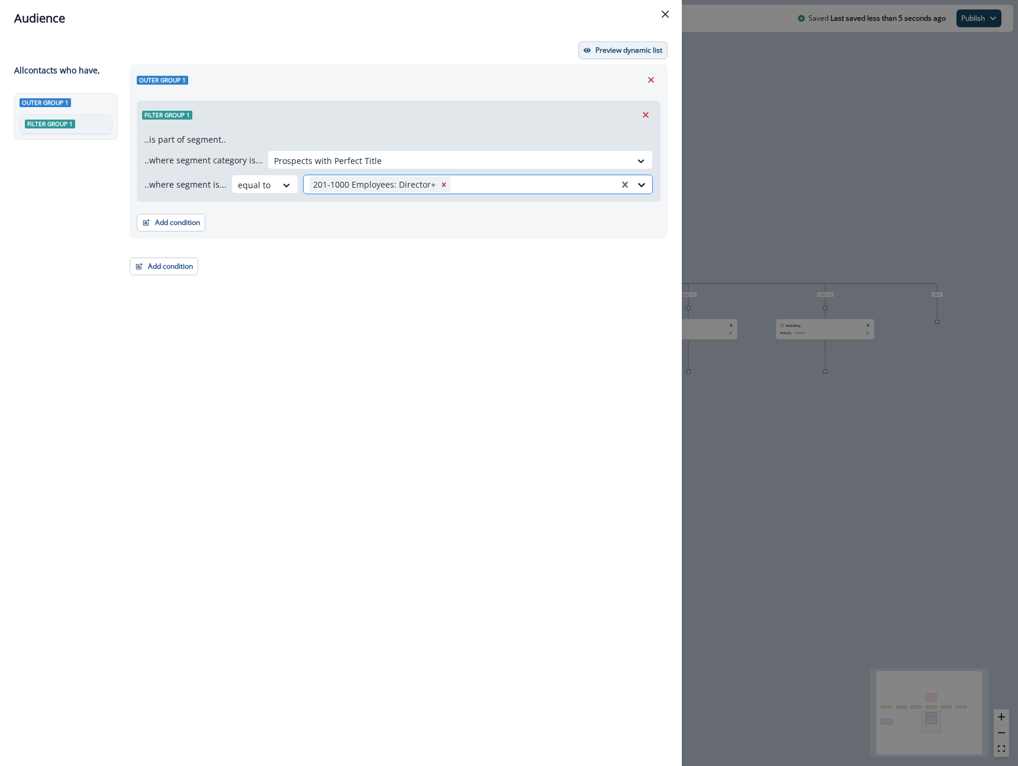
click at [628, 46] on p "Preview dynamic list" at bounding box center [628, 50] width 67 height 8
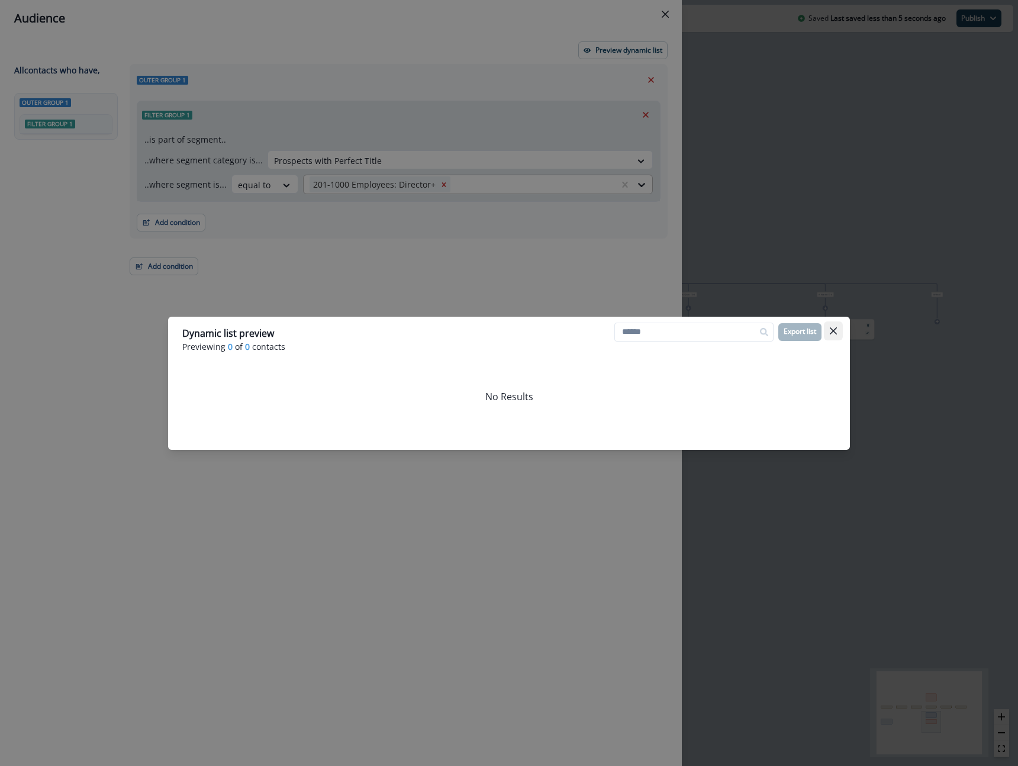
click at [837, 338] on button "Close" at bounding box center [833, 330] width 19 height 19
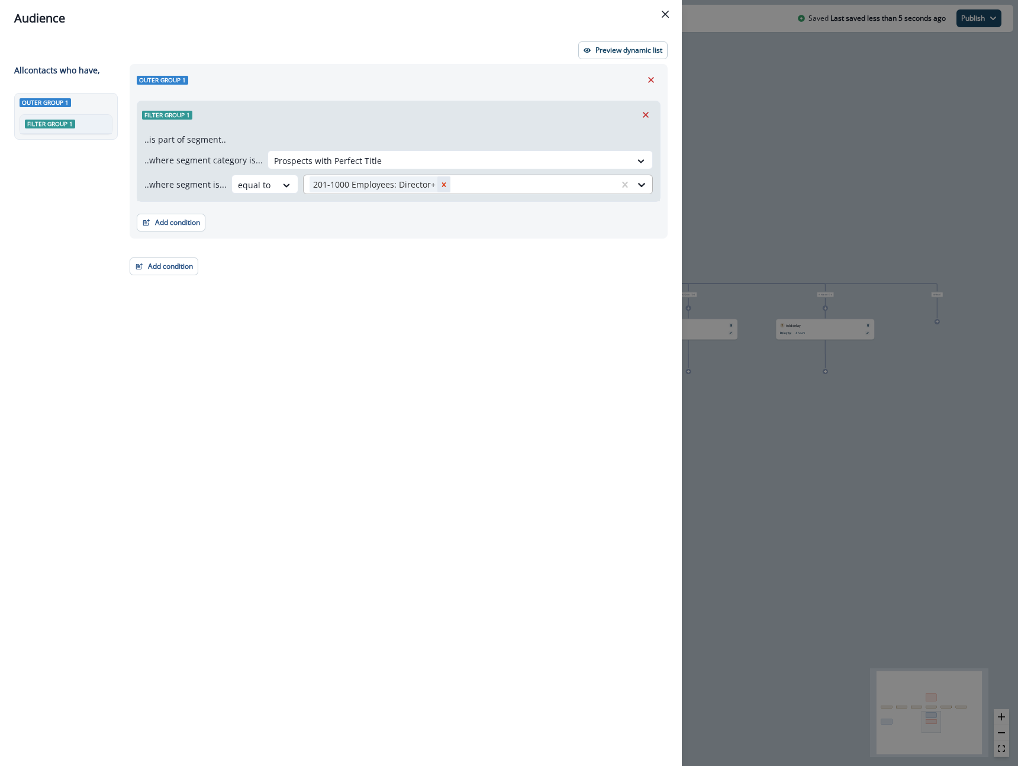
click at [442, 182] on icon "Remove 201-1000 Employees: Director+" at bounding box center [444, 184] width 4 height 4
click at [387, 184] on div at bounding box center [466, 184] width 315 height 15
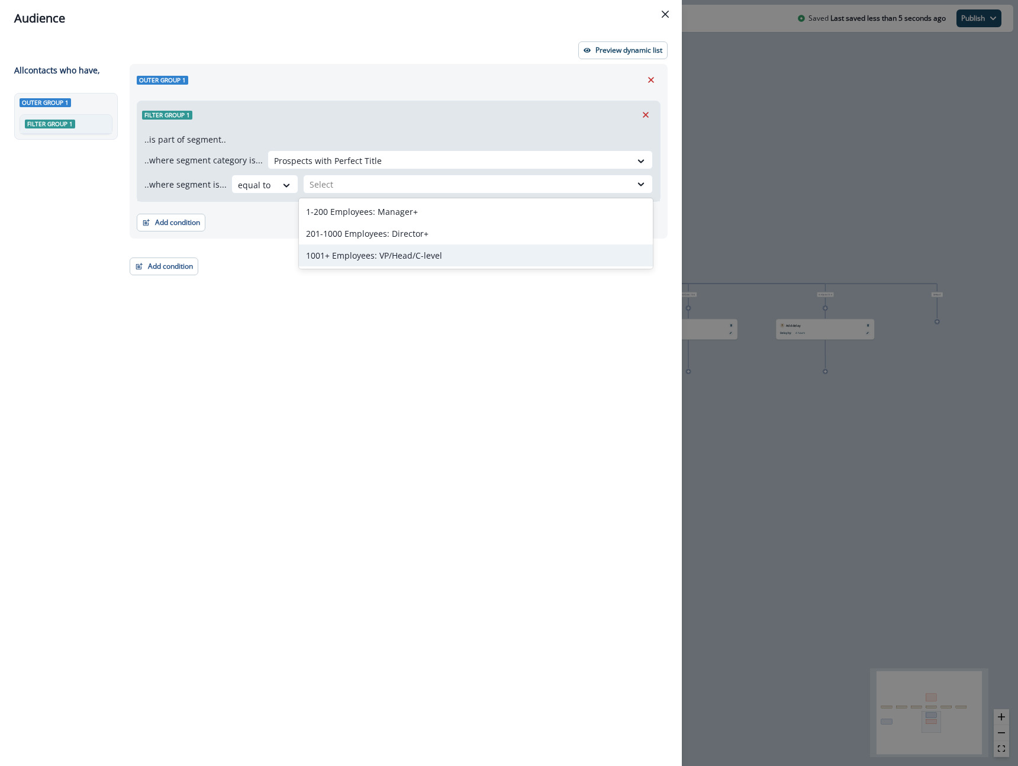
click at [383, 254] on div "1001+ Employees: VP/Head/C-level" at bounding box center [476, 255] width 354 height 22
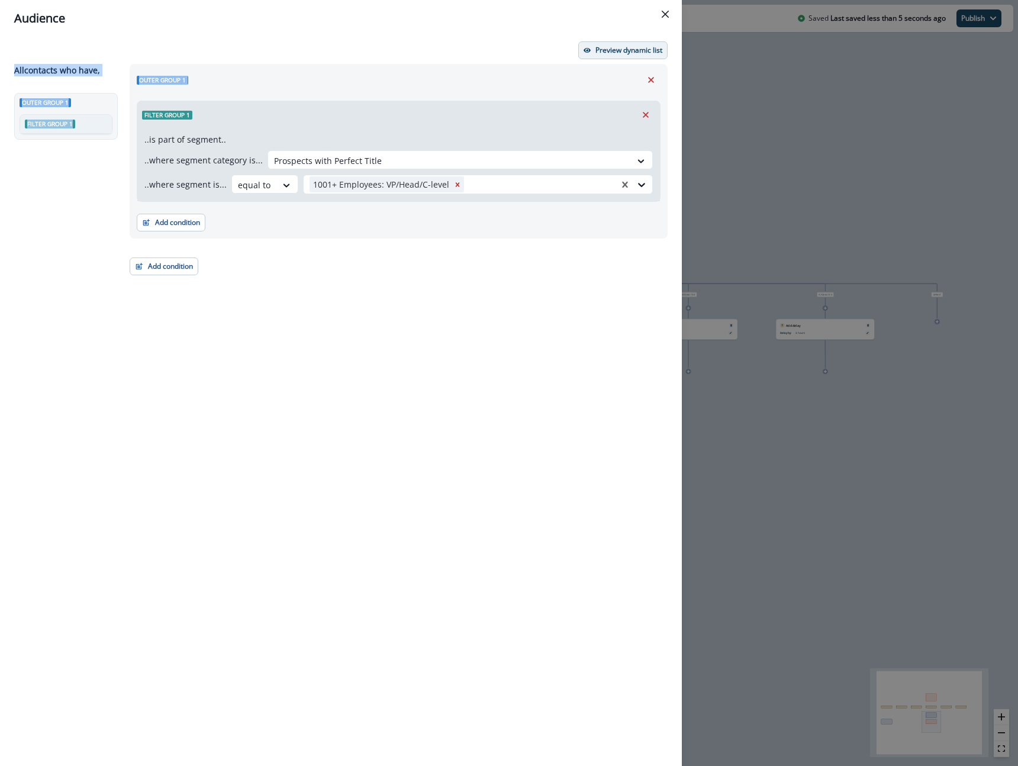
click at [635, 59] on div "Preview dynamic list All contact s who have, Outer group 1 Filter group 1 Outer…" at bounding box center [341, 401] width 682 height 729
click at [635, 59] on button "Preview dynamic list" at bounding box center [622, 50] width 89 height 18
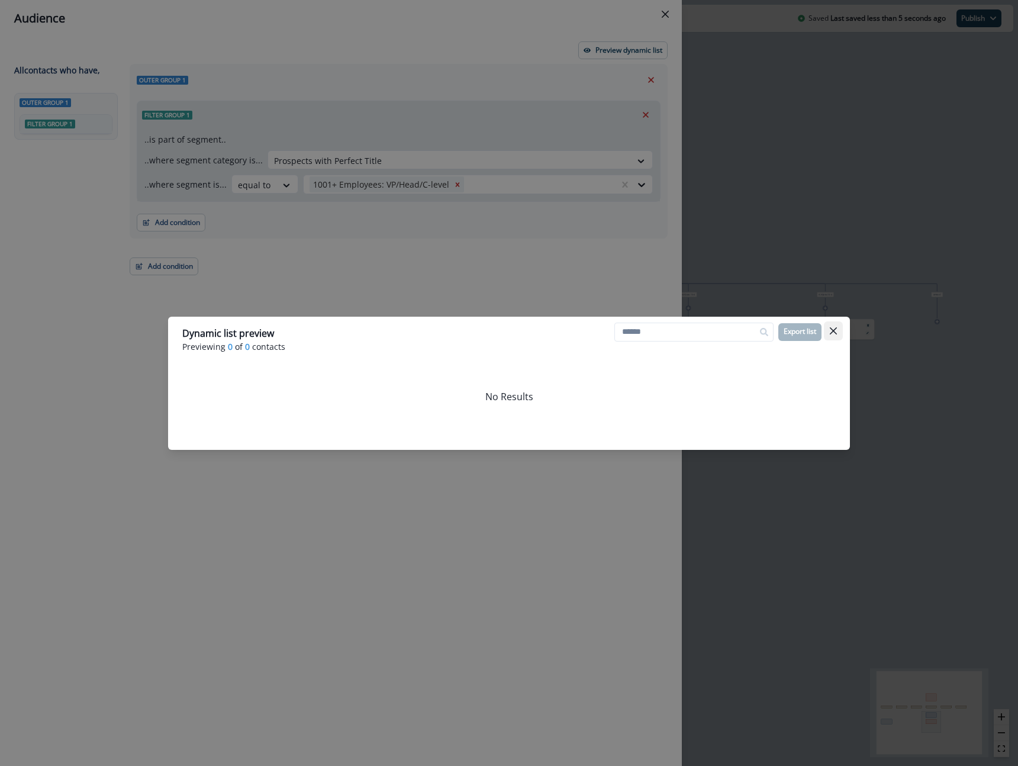
click at [833, 331] on icon "Close" at bounding box center [833, 330] width 7 height 7
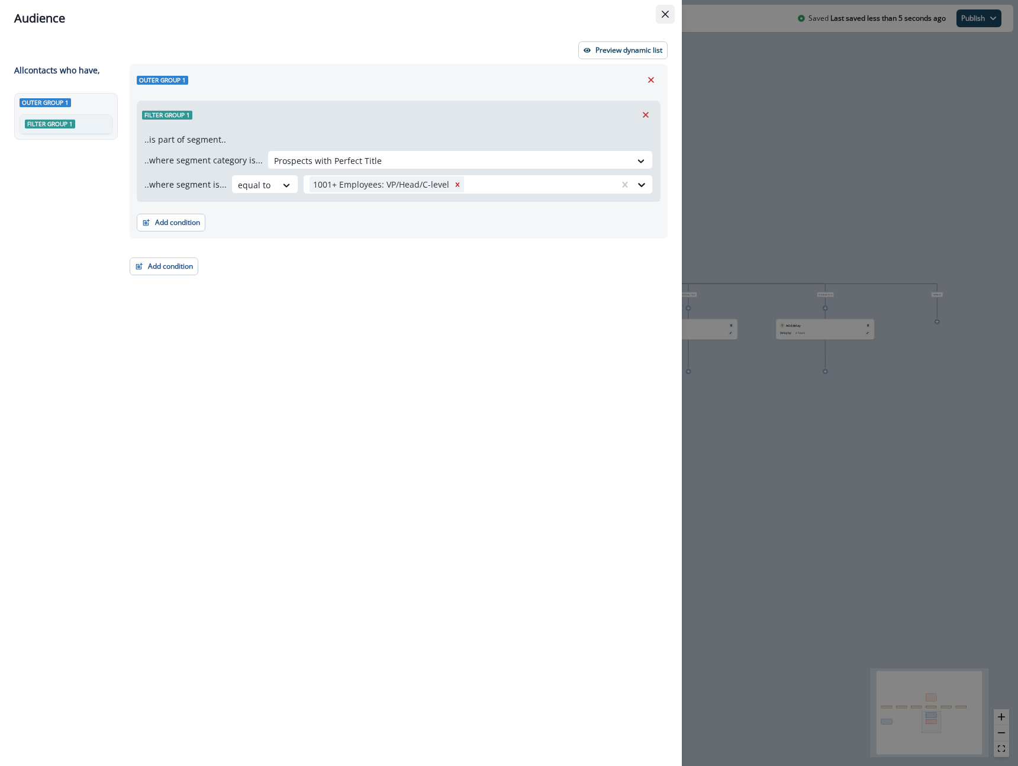
click at [659, 12] on button "Close" at bounding box center [665, 14] width 19 height 19
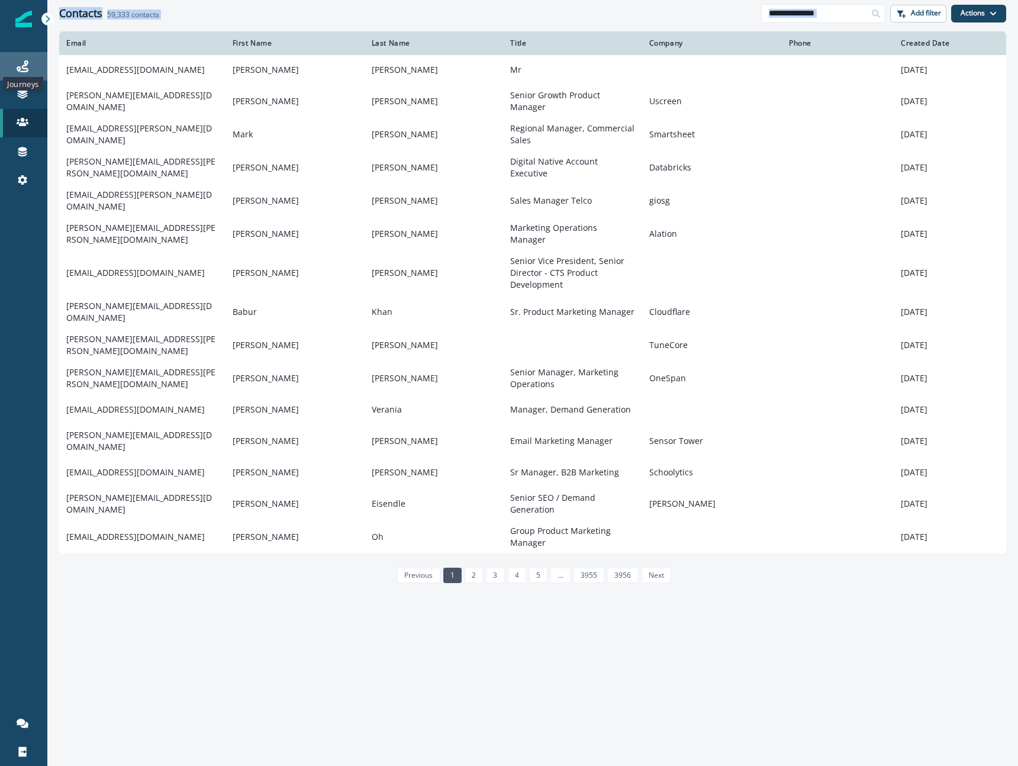
click at [26, 71] on icon at bounding box center [23, 66] width 12 height 12
